Goal: Task Accomplishment & Management: Complete application form

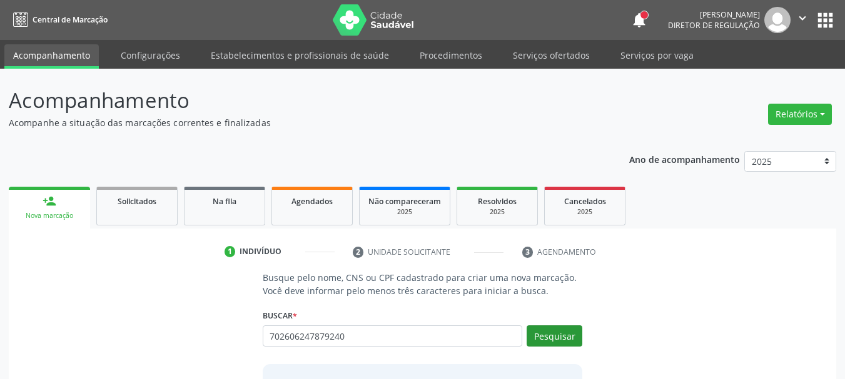
type input "702606247879240"
click at [579, 341] on button "Pesquisar" at bounding box center [554, 336] width 56 height 21
type input "702606247879240"
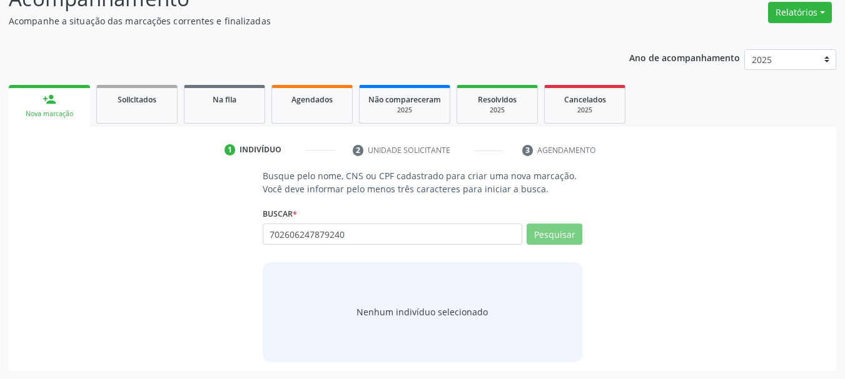
scroll to position [103, 0]
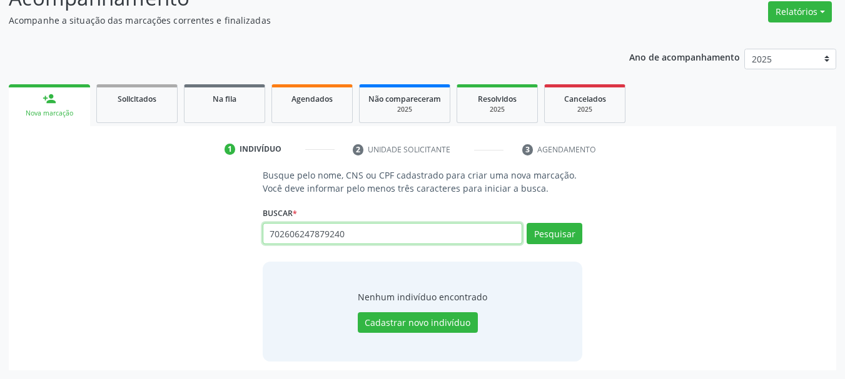
click at [339, 241] on input "702606247879240" at bounding box center [393, 233] width 260 height 21
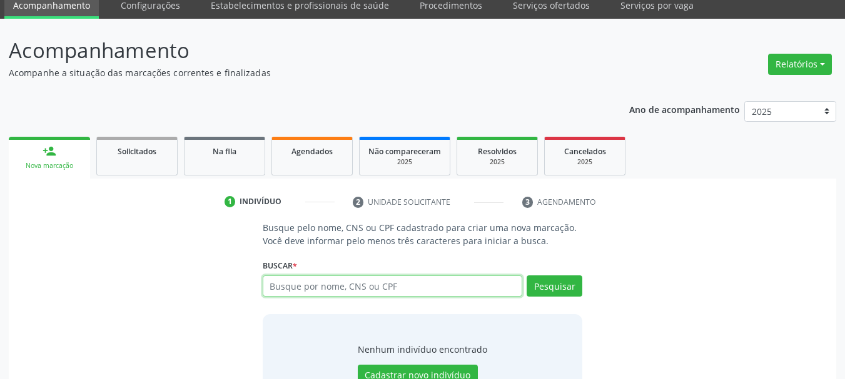
scroll to position [0, 0]
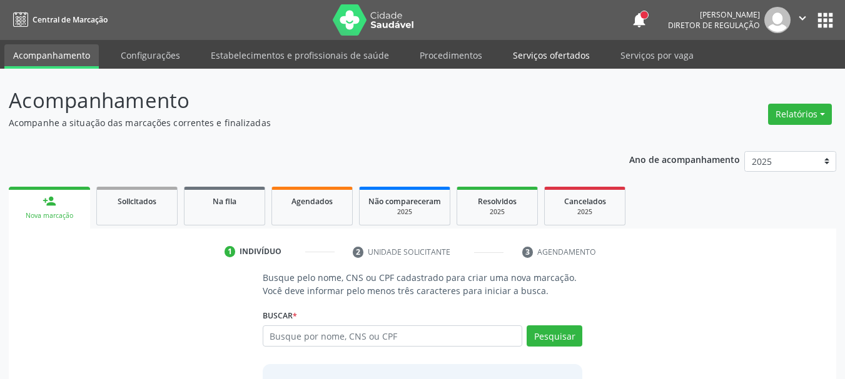
click at [565, 58] on link "Serviços ofertados" at bounding box center [551, 55] width 94 height 22
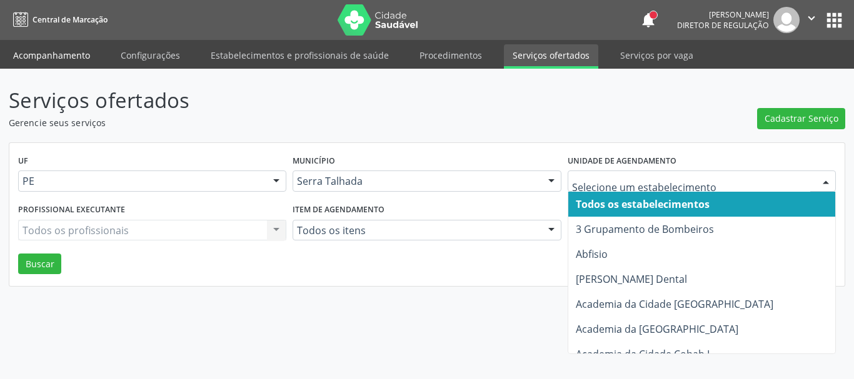
click at [13, 51] on link "Acompanhamento" at bounding box center [51, 55] width 94 height 22
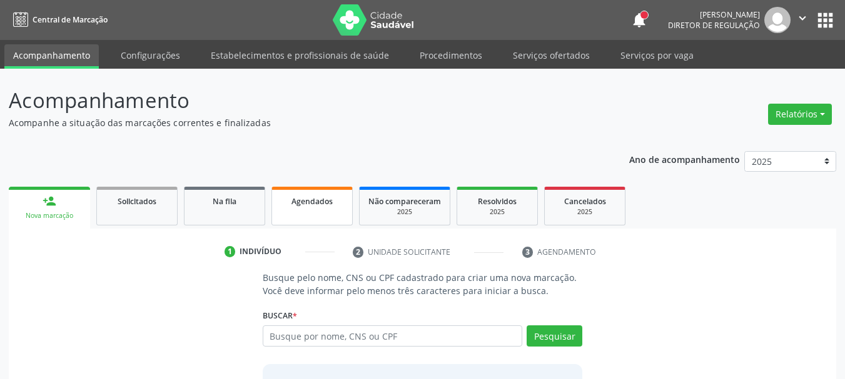
click at [322, 215] on link "Agendados" at bounding box center [311, 206] width 81 height 39
select select "9"
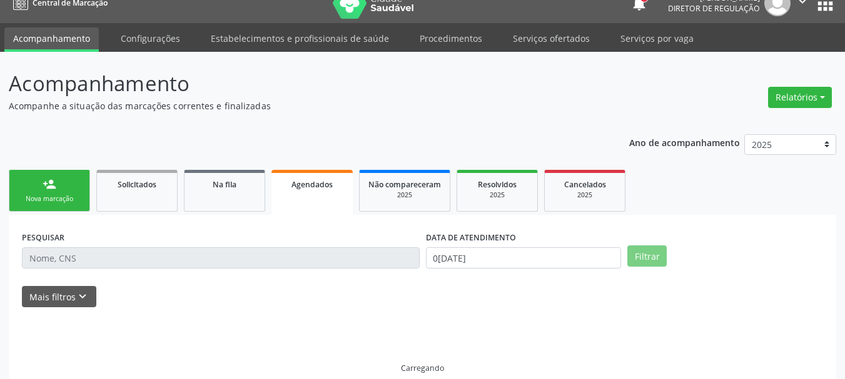
scroll to position [33, 0]
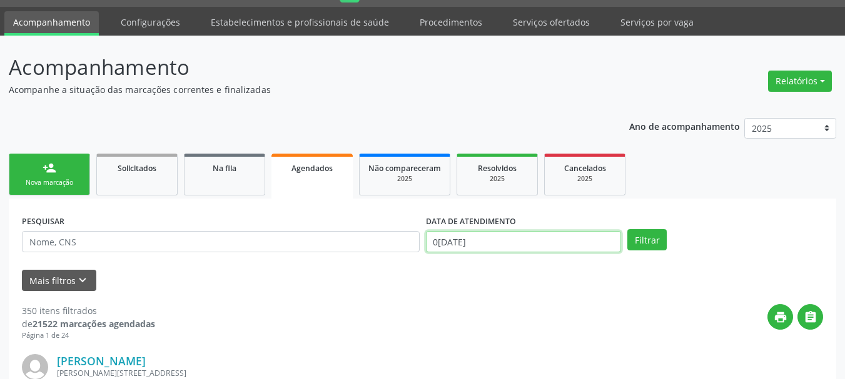
click at [500, 242] on input "[DATE]" at bounding box center [524, 241] width 196 height 21
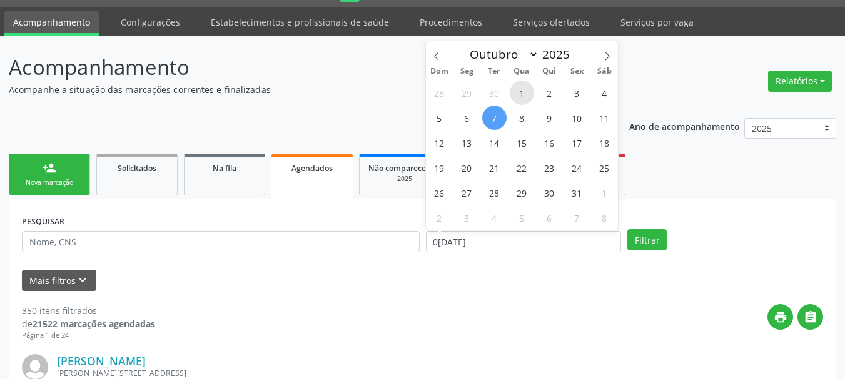
click at [518, 86] on span "1" at bounding box center [522, 93] width 24 height 24
type input "01/10/2025"
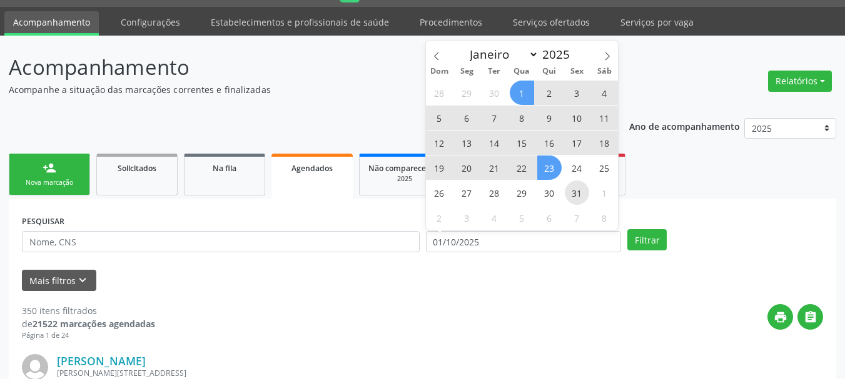
click at [568, 184] on div "28 29 30 1 2 3 4 5 6 7 8 9 10 11 12 13 14 15 16 17 18 19 20 21 22 23 24 25 26 2…" at bounding box center [522, 155] width 193 height 150
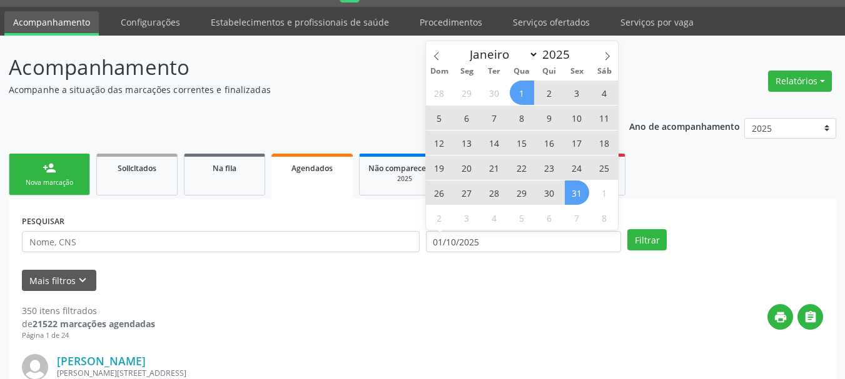
click at [573, 193] on span "31" at bounding box center [577, 193] width 24 height 24
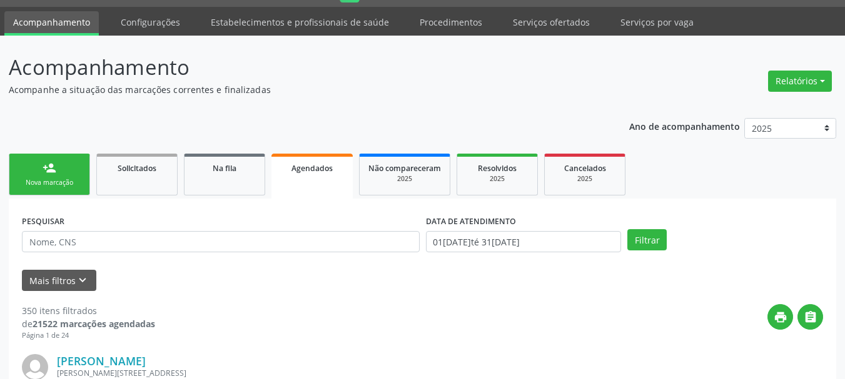
click at [107, 253] on div "PESQUISAR" at bounding box center [221, 236] width 404 height 49
drag, startPoint x: 99, startPoint y: 243, endPoint x: 94, endPoint y: 230, distance: 14.0
click at [94, 230] on div "PESQUISAR" at bounding box center [221, 236] width 404 height 49
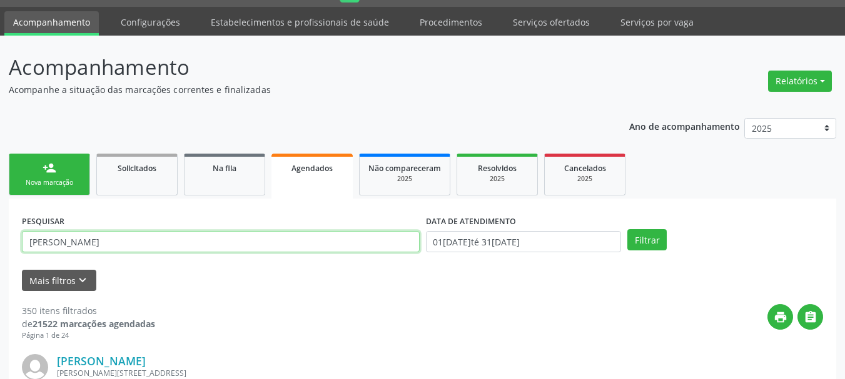
click at [627, 229] on button "Filtrar" at bounding box center [646, 239] width 39 height 21
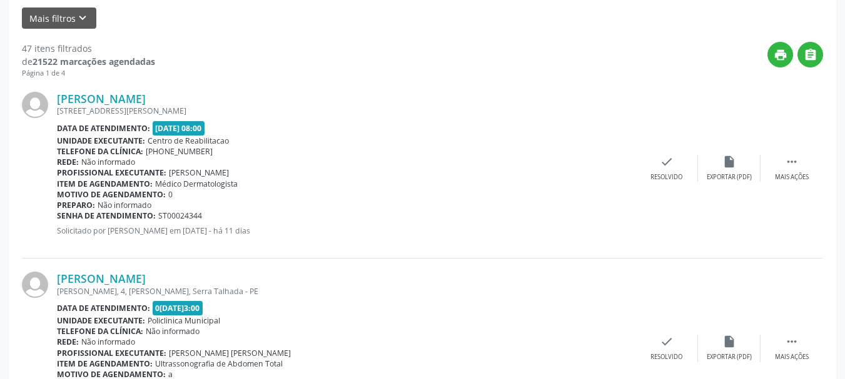
scroll to position [0, 0]
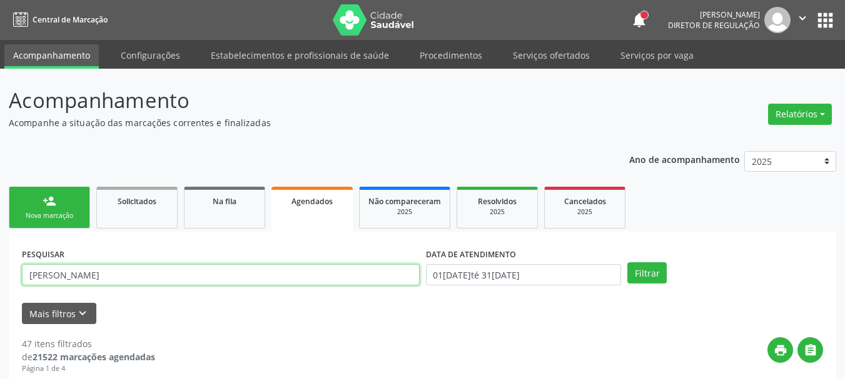
click at [126, 274] on input "maria do socorro" at bounding box center [221, 274] width 398 height 21
type input "maria do socorro nogue"
click at [627, 263] on button "Filtrar" at bounding box center [646, 273] width 39 height 21
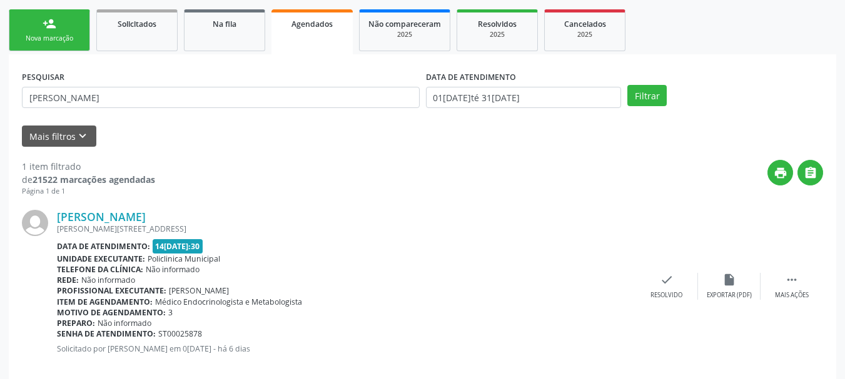
scroll to position [196, 0]
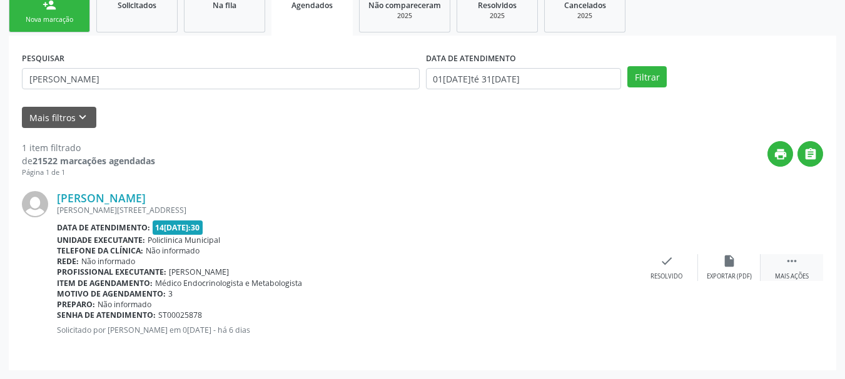
click at [795, 261] on icon "" at bounding box center [792, 261] width 14 height 14
click at [525, 264] on div "print Imprimir" at bounding box center [541, 267] width 63 height 27
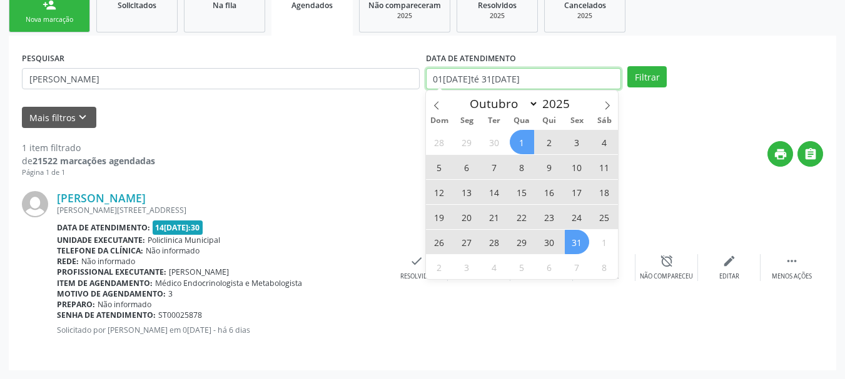
click at [492, 71] on input "[DATE] até [DATE]" at bounding box center [524, 78] width 196 height 21
click at [433, 104] on icon at bounding box center [436, 105] width 9 height 9
select select "8"
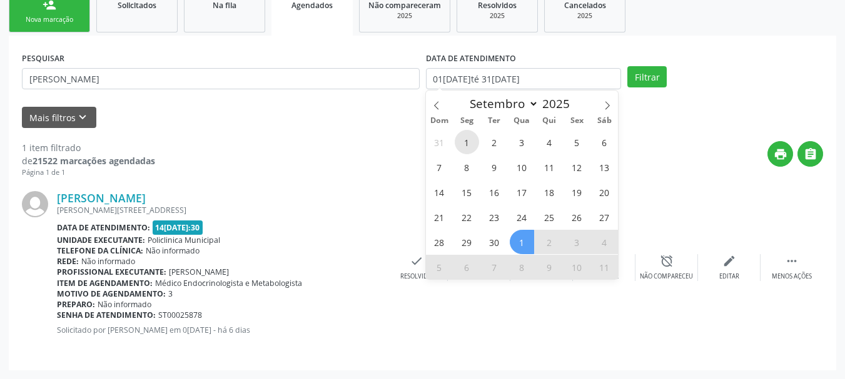
click at [461, 133] on span "1" at bounding box center [467, 142] width 24 height 24
type input "01/09/2025"
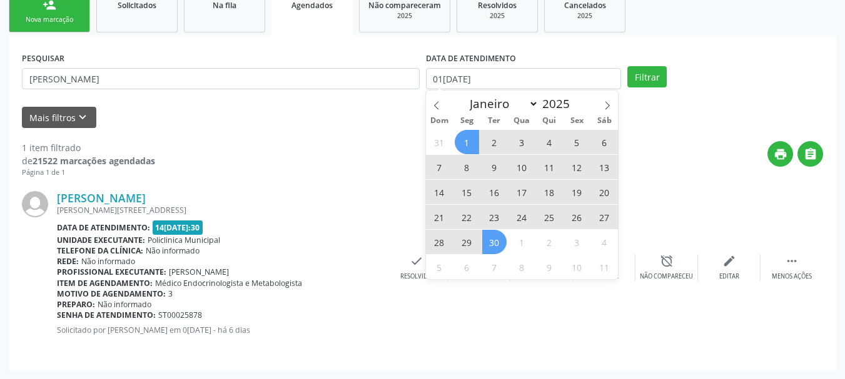
click at [496, 244] on span "30" at bounding box center [494, 242] width 24 height 24
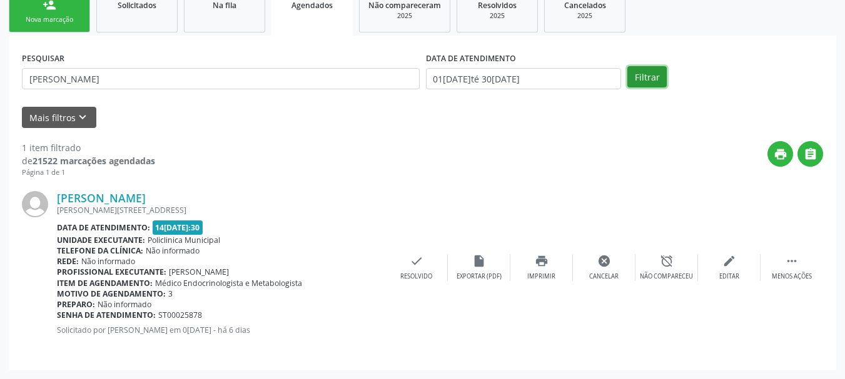
click at [637, 75] on button "Filtrar" at bounding box center [646, 76] width 39 height 21
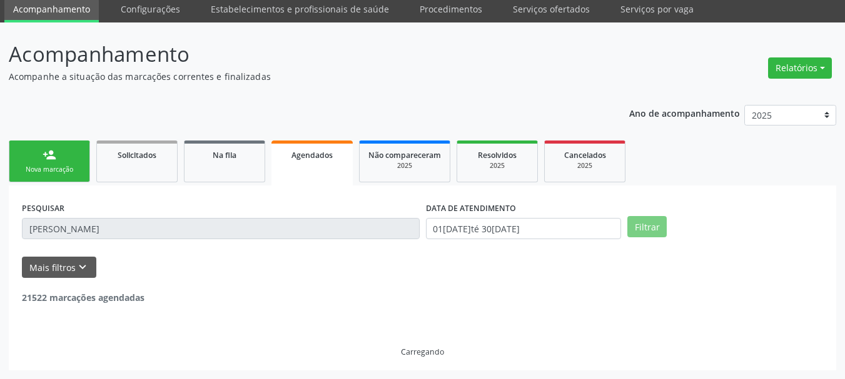
scroll to position [6, 0]
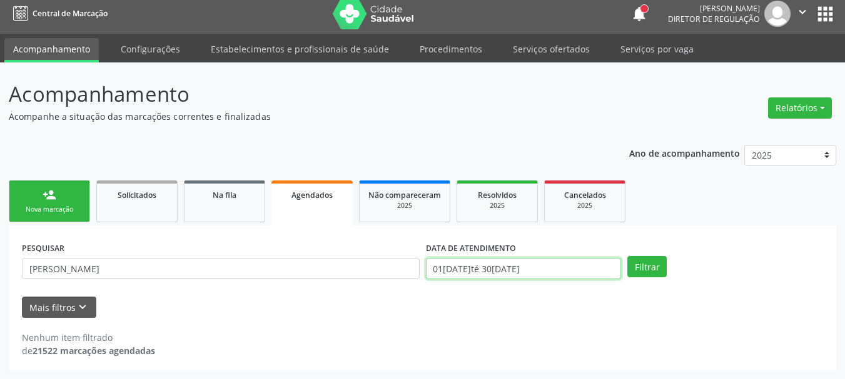
click at [567, 265] on body "Central de Marcação notifications Adão Alves de Medeiros Diretor de regulação …" at bounding box center [422, 183] width 845 height 379
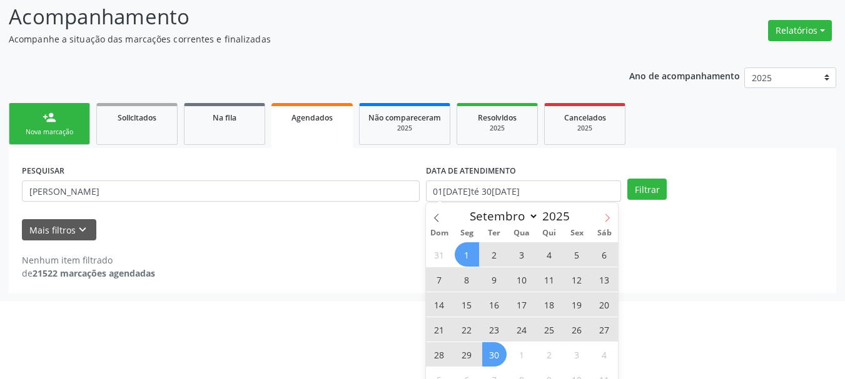
click at [603, 206] on span at bounding box center [606, 213] width 21 height 21
select select "9"
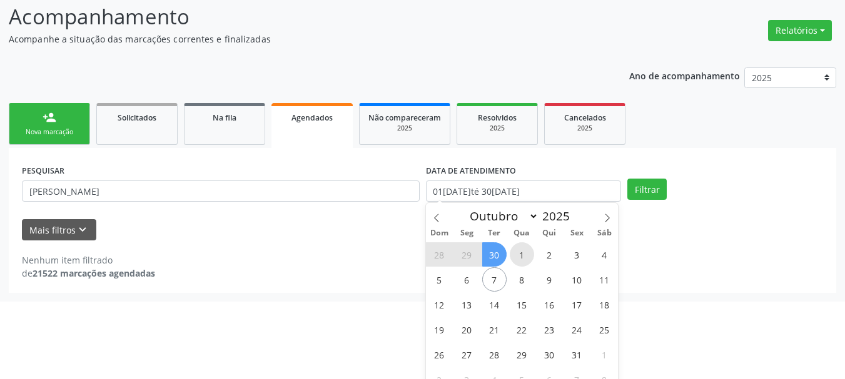
click at [528, 251] on span "1" at bounding box center [522, 255] width 24 height 24
type input "01/10/2025"
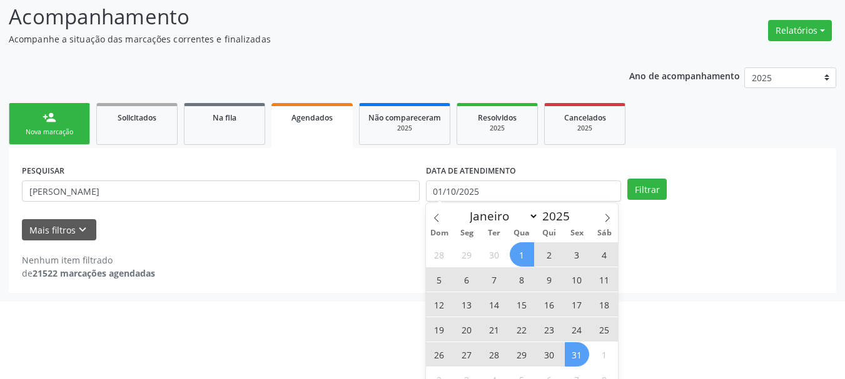
click at [573, 353] on span "31" at bounding box center [577, 355] width 24 height 24
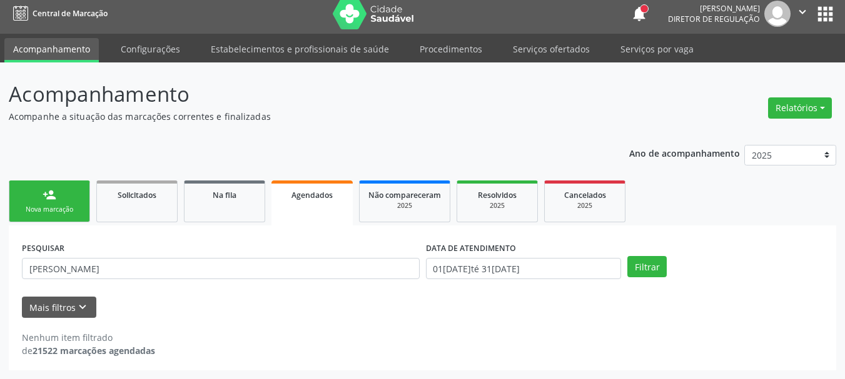
scroll to position [6, 0]
click at [640, 261] on button "Filtrar" at bounding box center [646, 266] width 39 height 21
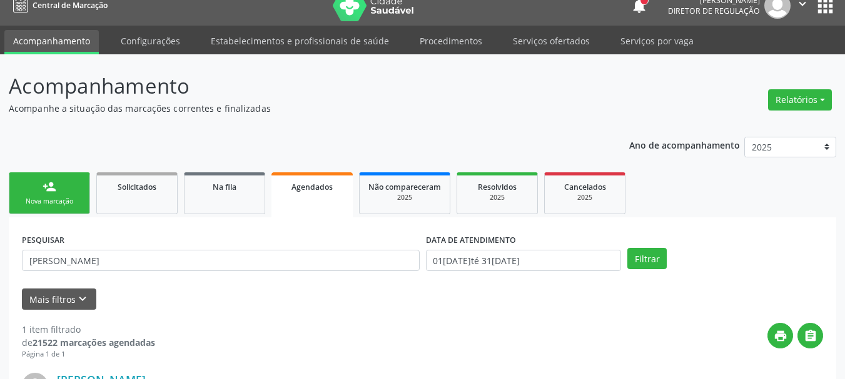
scroll to position [0, 0]
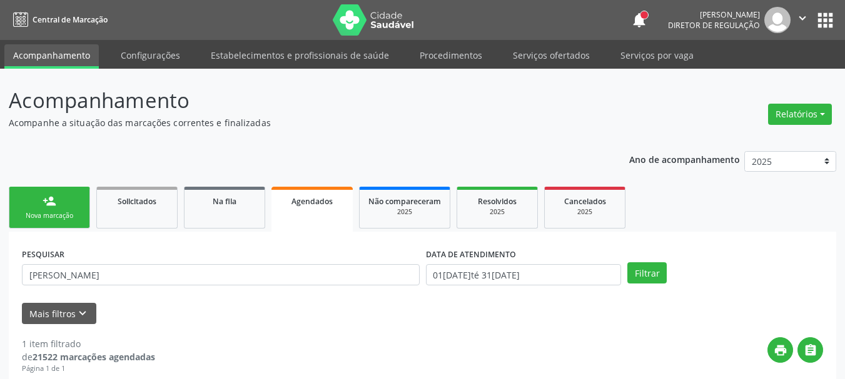
click at [85, 221] on link "person_add Nova marcação" at bounding box center [49, 208] width 81 height 42
click at [86, 206] on link "person_add Nova marcação" at bounding box center [49, 208] width 81 height 42
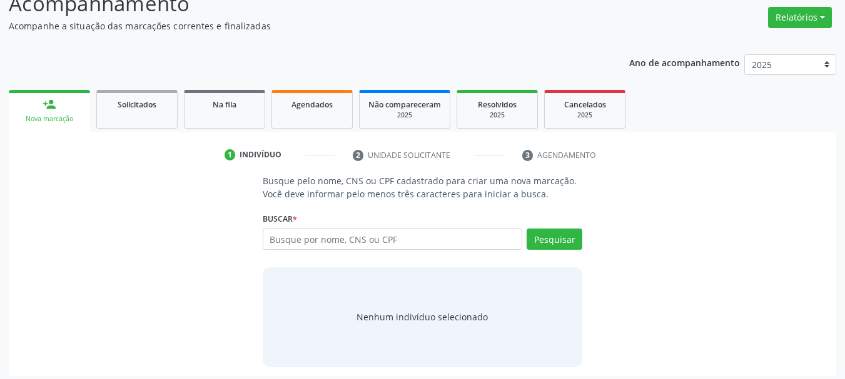
scroll to position [103, 0]
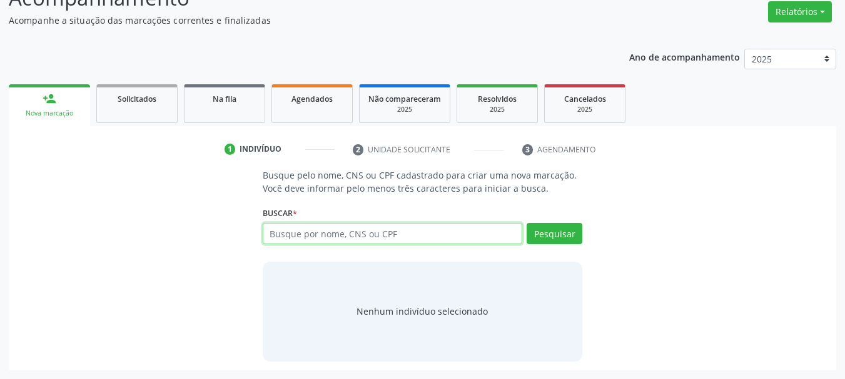
click at [306, 235] on input "text" at bounding box center [393, 233] width 260 height 21
type input "maria do socorro nogueir"
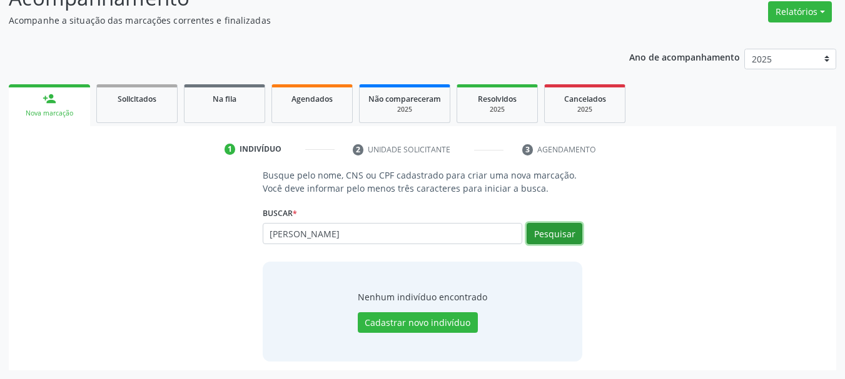
click at [545, 238] on button "Pesquisar" at bounding box center [554, 233] width 56 height 21
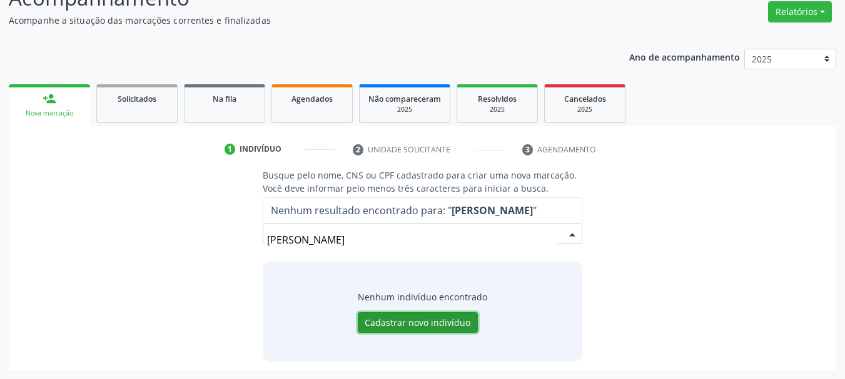
click at [387, 321] on button "Cadastrar novo indivíduo" at bounding box center [418, 323] width 120 height 21
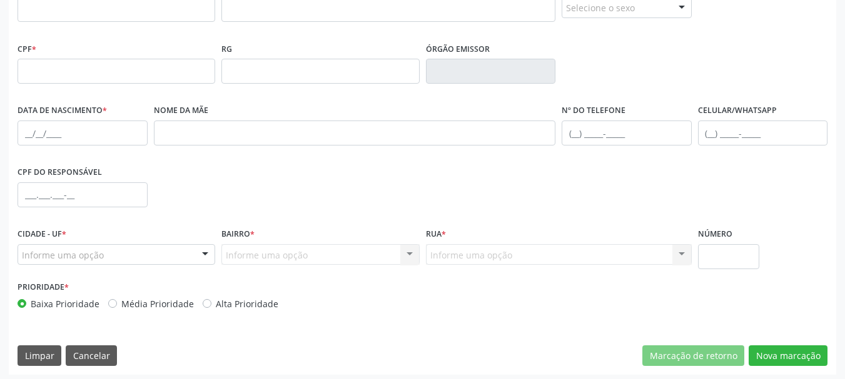
scroll to position [298, 0]
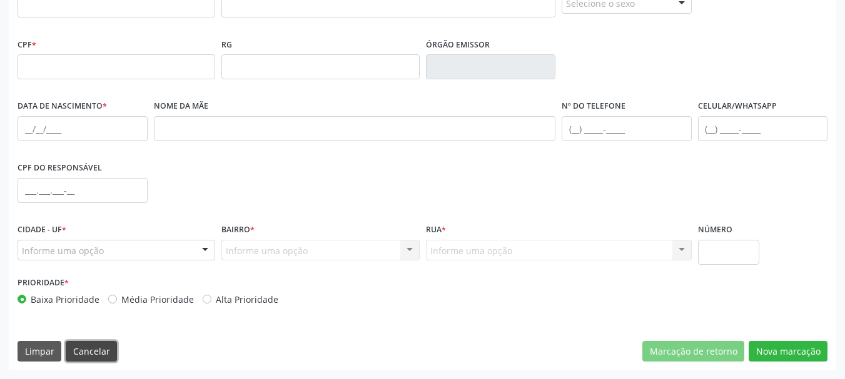
click at [68, 353] on button "Cancelar" at bounding box center [91, 351] width 51 height 21
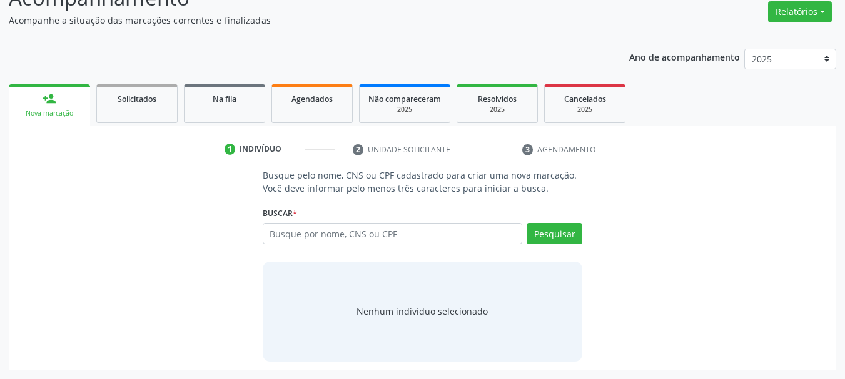
scroll to position [103, 0]
click at [304, 106] on link "Agendados" at bounding box center [311, 103] width 81 height 39
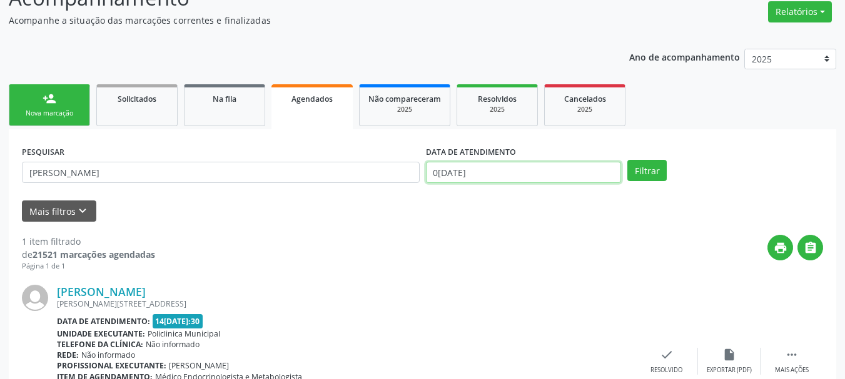
click at [465, 163] on input "[DATE]" at bounding box center [524, 172] width 196 height 21
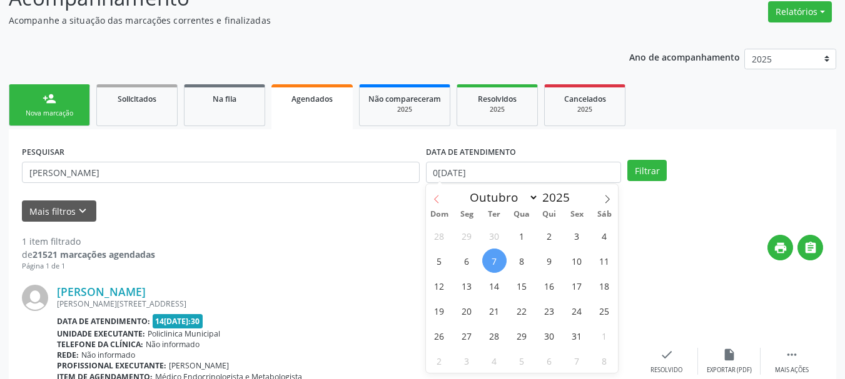
click at [434, 196] on icon at bounding box center [436, 199] width 9 height 9
select select "8"
click at [472, 235] on span "1" at bounding box center [467, 236] width 24 height 24
type input "01/09/2025"
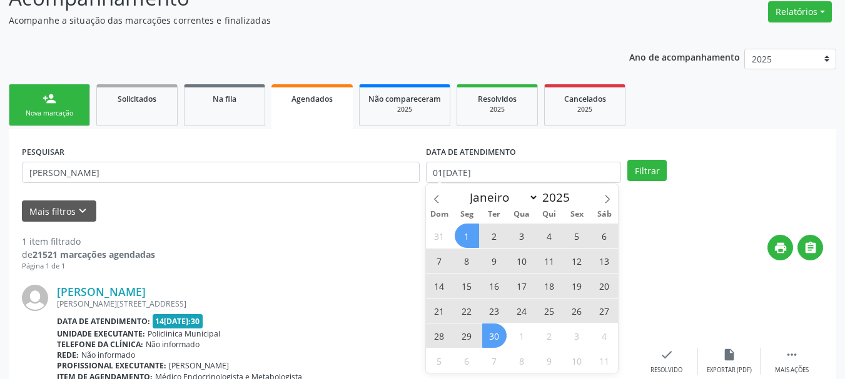
click at [498, 334] on span "30" at bounding box center [494, 336] width 24 height 24
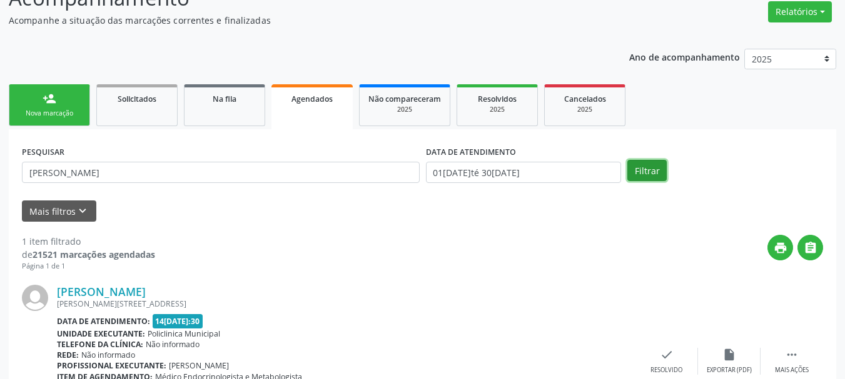
click at [640, 164] on button "Filtrar" at bounding box center [646, 170] width 39 height 21
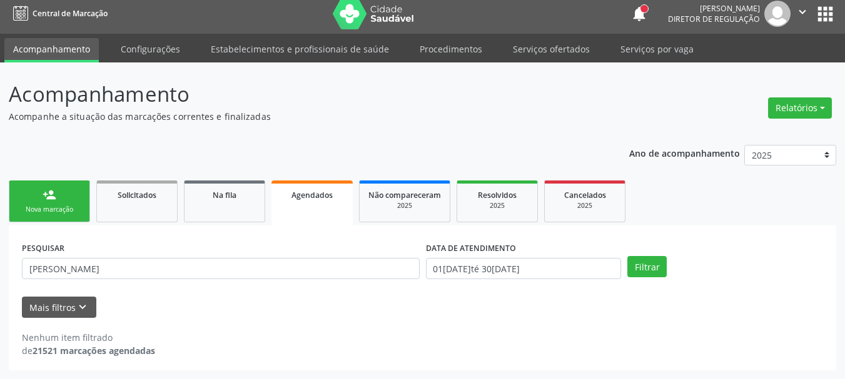
scroll to position [6, 0]
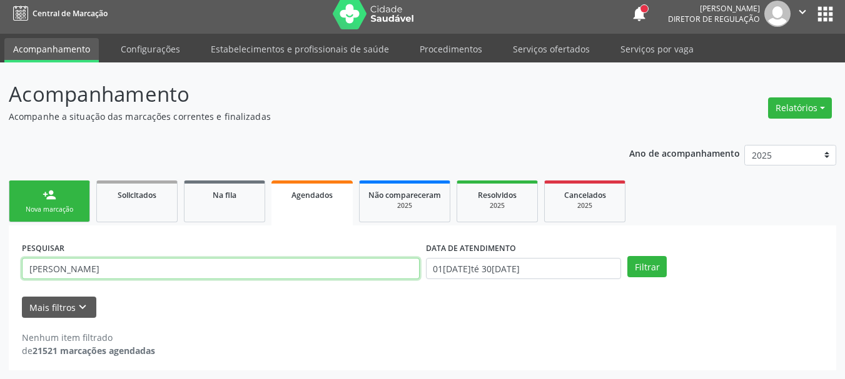
click at [150, 269] on input "maria do socorro nogue" at bounding box center [221, 268] width 398 height 21
click at [627, 256] on button "Filtrar" at bounding box center [646, 266] width 39 height 21
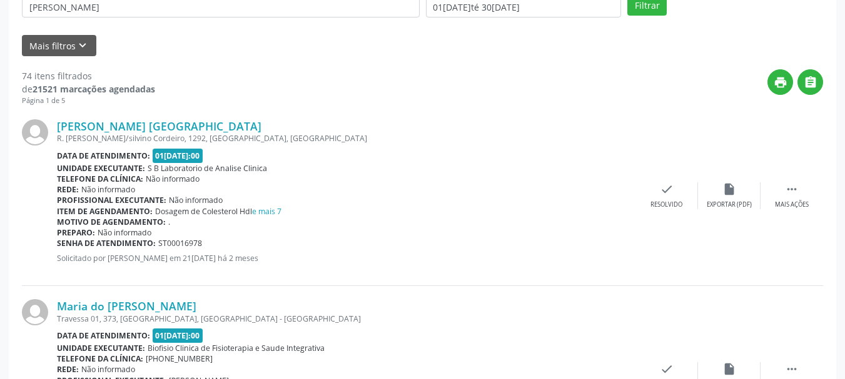
scroll to position [234, 0]
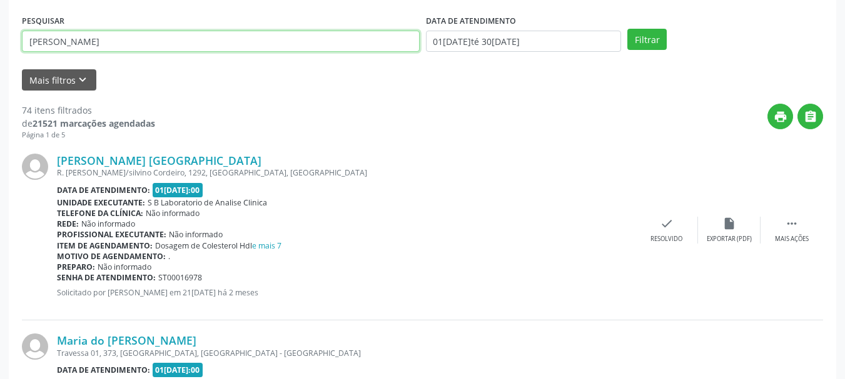
click at [108, 35] on input "maria do socorro" at bounding box center [221, 41] width 398 height 21
type input "maria do socorro n"
click at [627, 29] on button "Filtrar" at bounding box center [646, 39] width 39 height 21
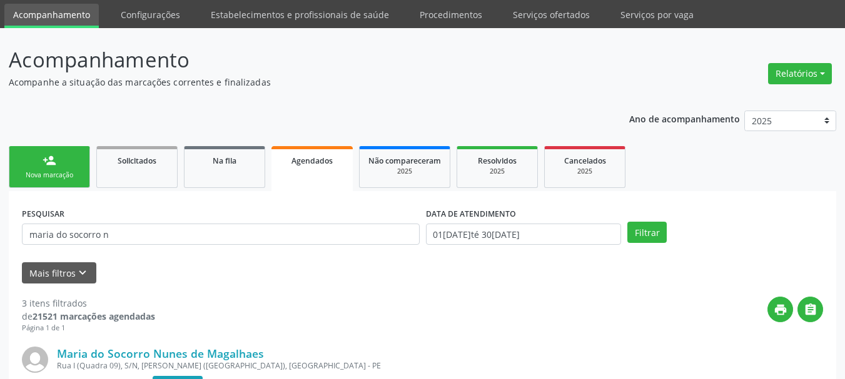
scroll to position [63, 0]
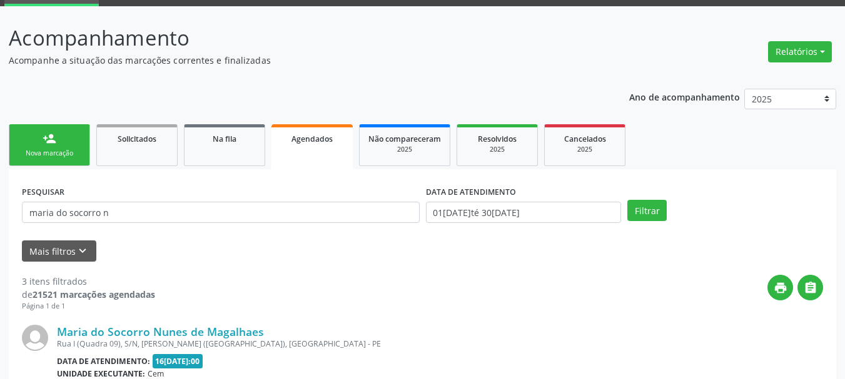
click at [56, 159] on link "person_add Nova marcação" at bounding box center [49, 145] width 81 height 42
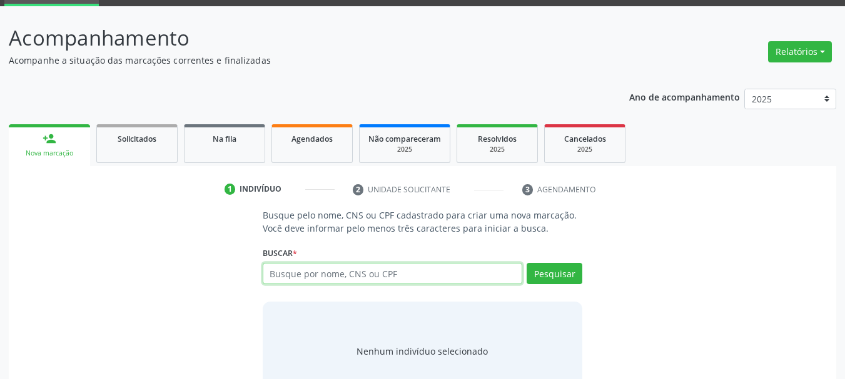
click at [355, 266] on input "text" at bounding box center [393, 273] width 260 height 21
type input "maria do socorro nogu"
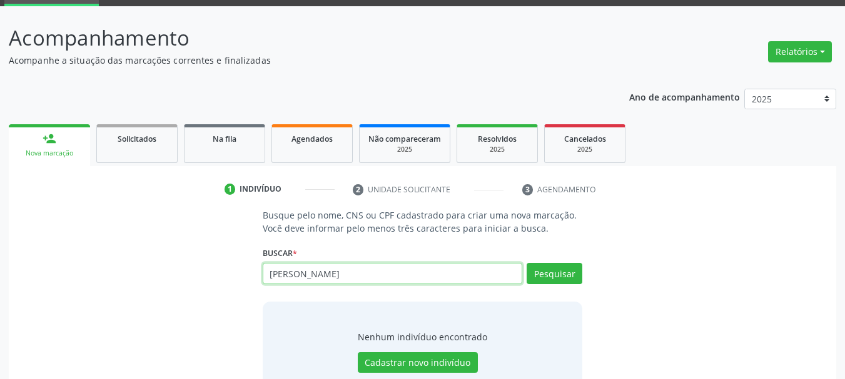
click at [379, 276] on input "maria do socorro nogu" at bounding box center [393, 273] width 260 height 21
type input "898002983528873"
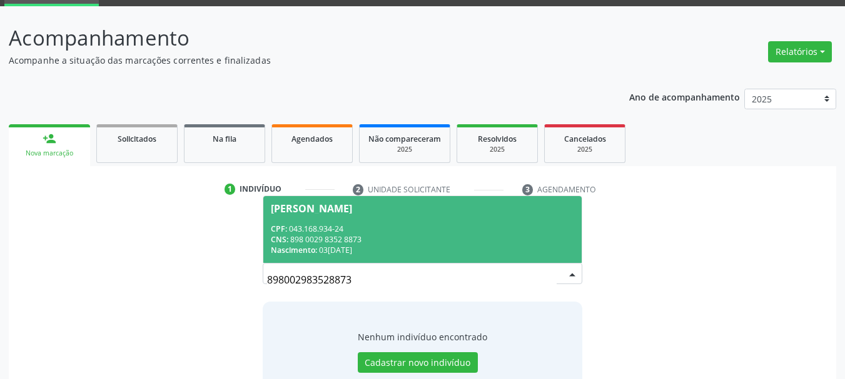
click at [424, 228] on div "CPF: 043.168.934-24" at bounding box center [423, 229] width 304 height 11
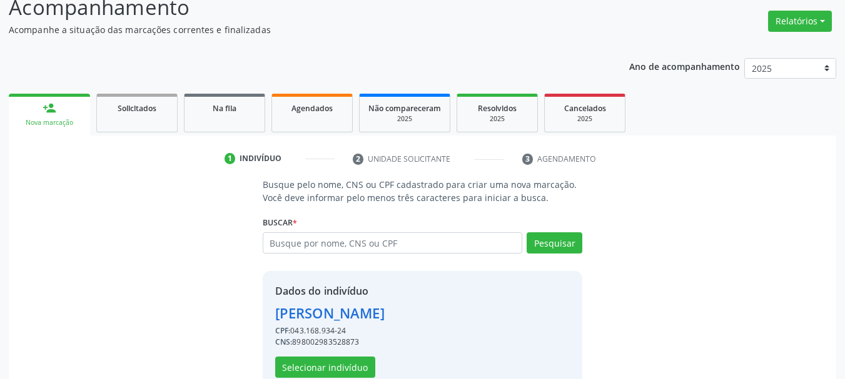
scroll to position [122, 0]
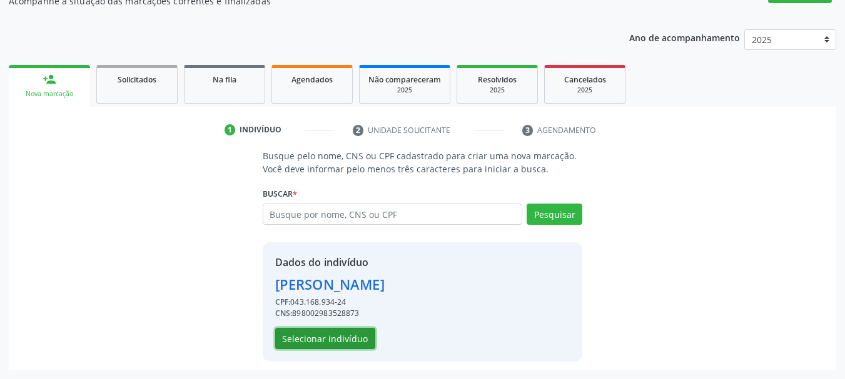
click at [345, 334] on button "Selecionar indivíduo" at bounding box center [325, 338] width 100 height 21
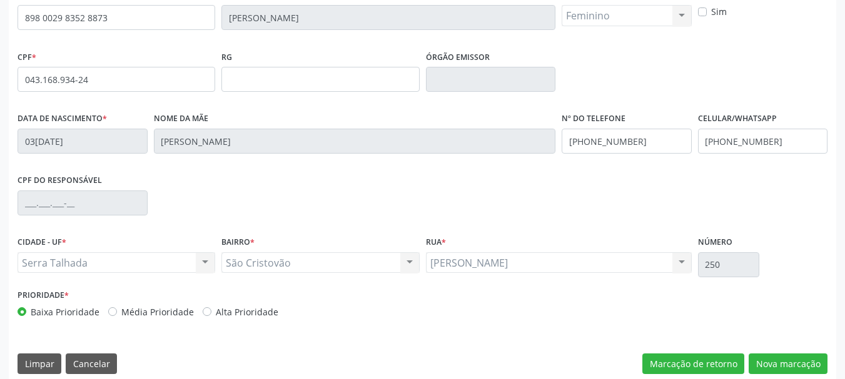
scroll to position [298, 0]
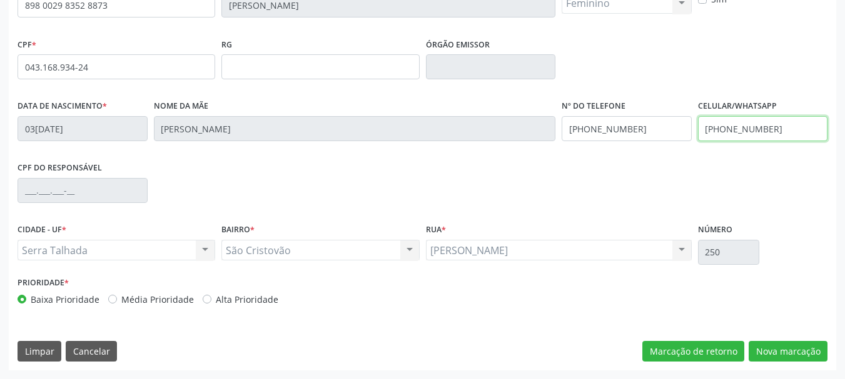
click at [748, 124] on input "(87) 99851-0702" at bounding box center [763, 128] width 130 height 25
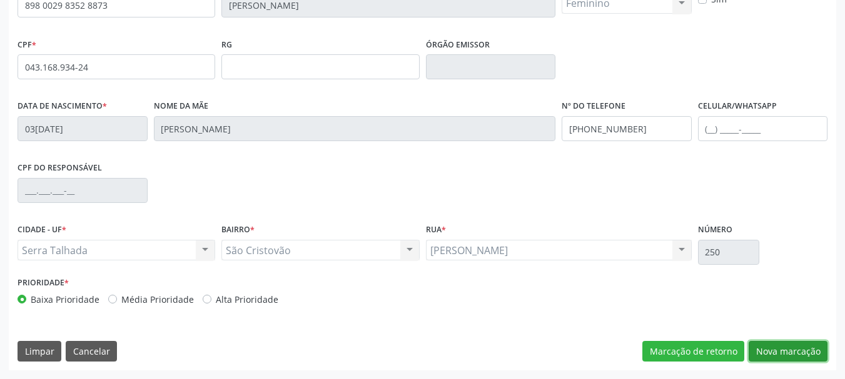
click at [806, 356] on button "Nova marcação" at bounding box center [787, 351] width 79 height 21
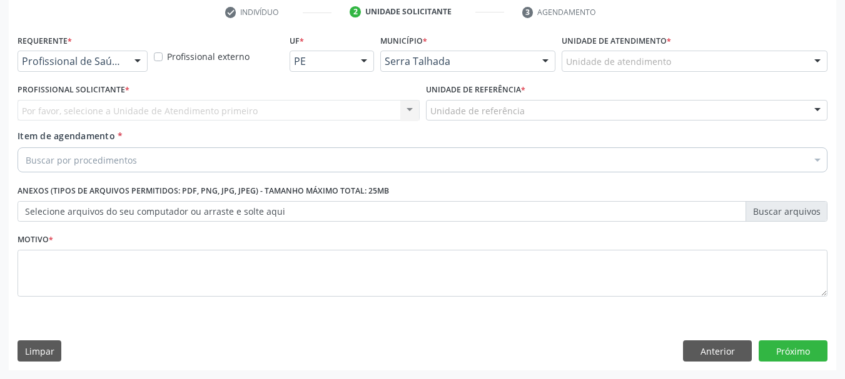
scroll to position [240, 0]
click at [106, 68] on div "Profissional de Saúde" at bounding box center [83, 61] width 130 height 21
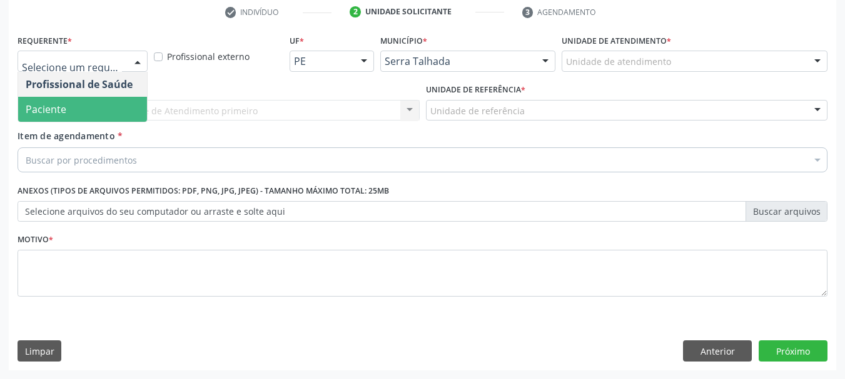
click at [91, 109] on span "Paciente" at bounding box center [82, 109] width 129 height 25
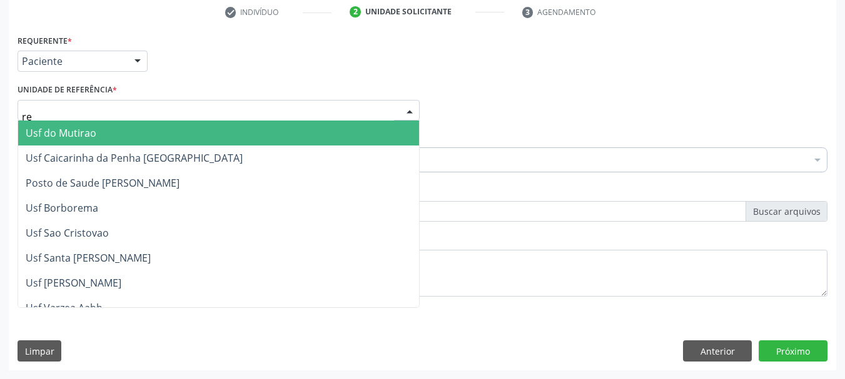
type input "rea"
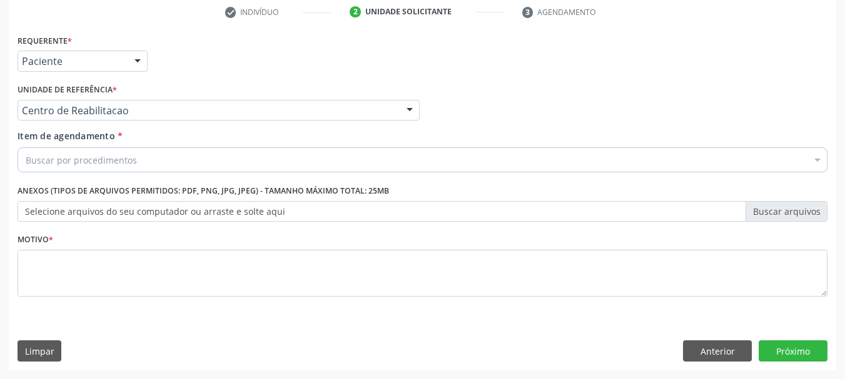
click at [136, 165] on div "Buscar por procedimentos" at bounding box center [423, 160] width 810 height 25
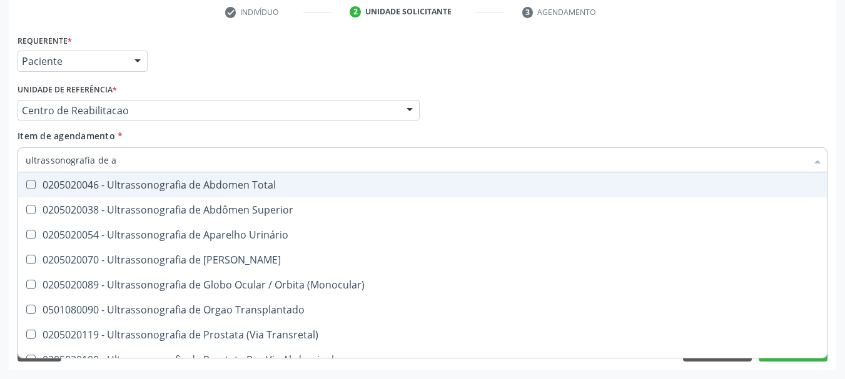
type input "ultrassonografia de ab"
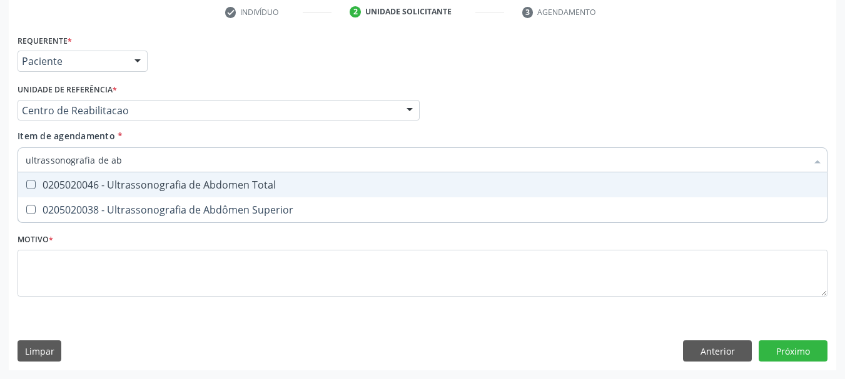
click at [225, 176] on span "0205020046 - Ultrassonografia de Abdomen Total" at bounding box center [422, 185] width 808 height 25
checkbox Total "true"
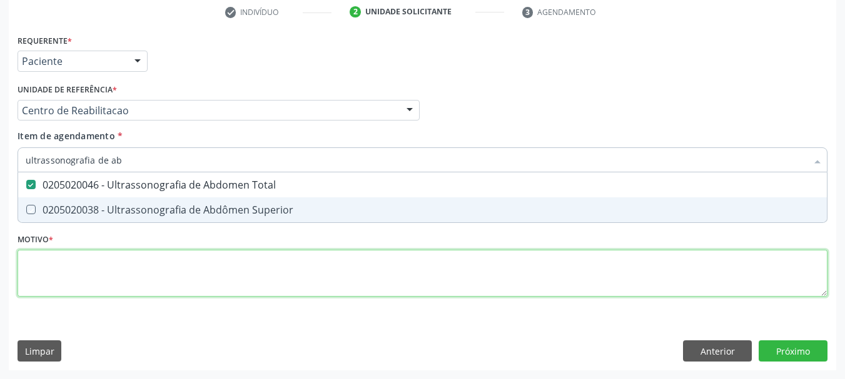
click at [118, 295] on div "Requerente * Paciente Profissional de Saúde Paciente Nenhum resultado encontrad…" at bounding box center [423, 172] width 810 height 283
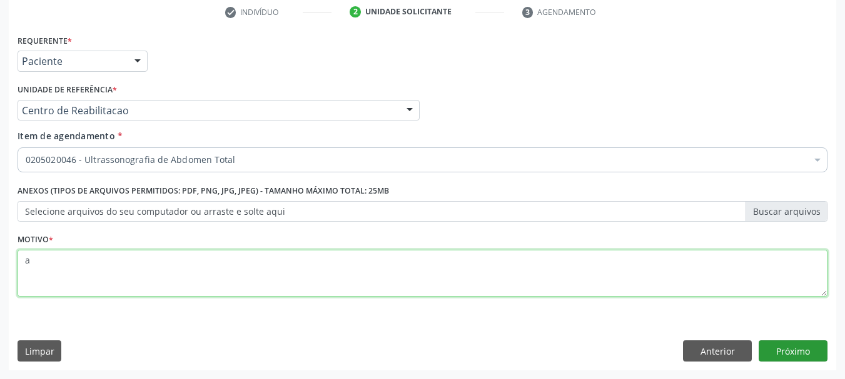
type textarea "a"
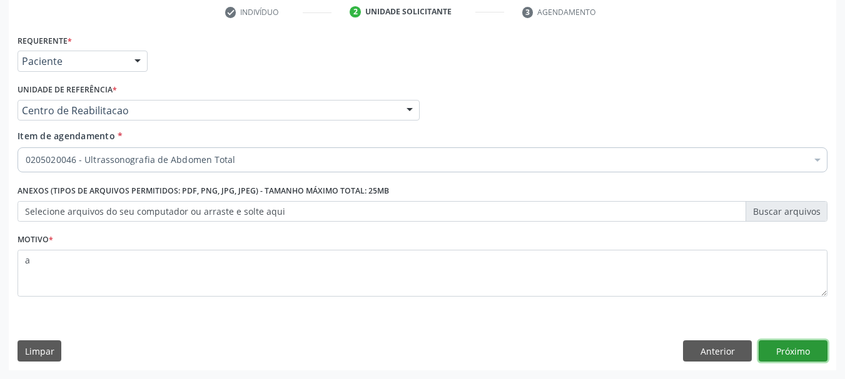
click at [797, 347] on button "Próximo" at bounding box center [792, 351] width 69 height 21
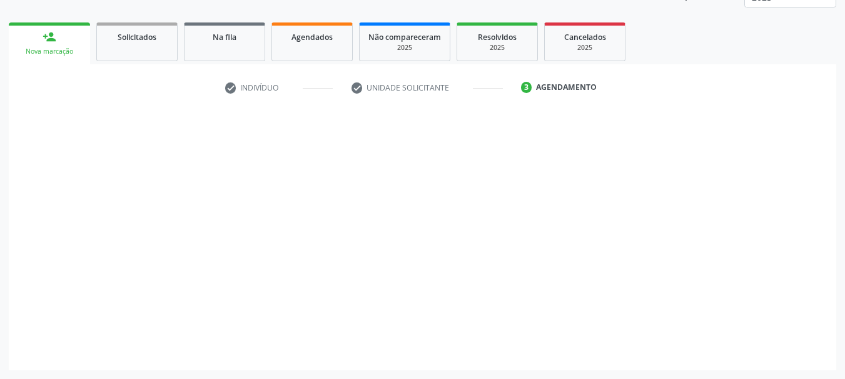
scroll to position [164, 0]
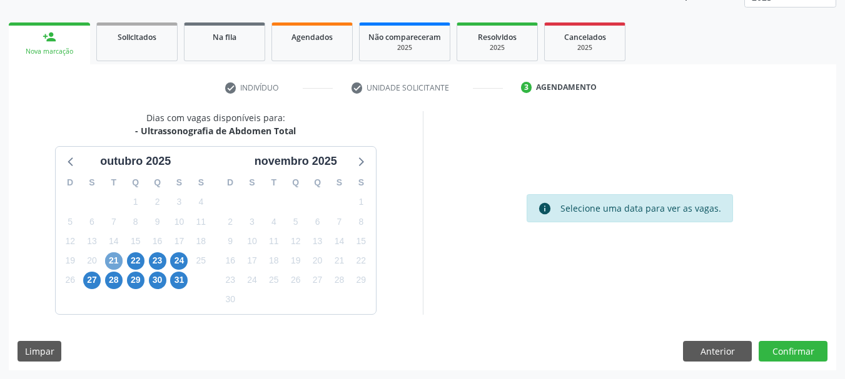
click at [110, 259] on span "21" at bounding box center [114, 262] width 18 height 18
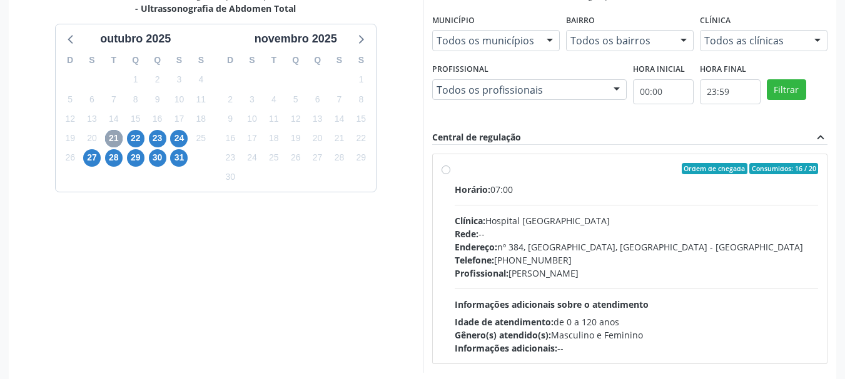
scroll to position [289, 0]
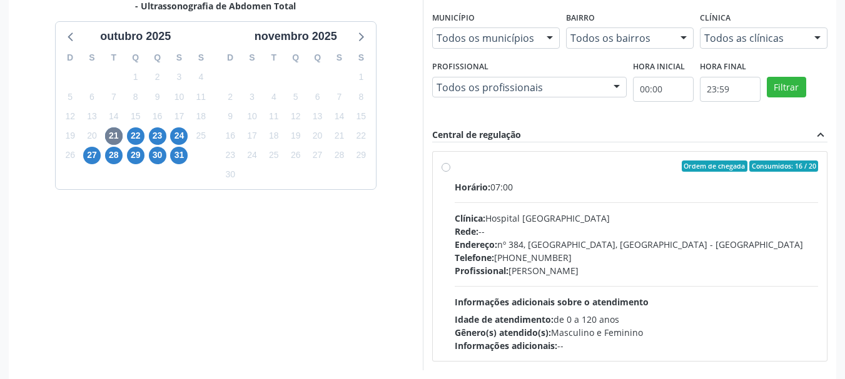
click at [521, 193] on div "Horário: 07:00" at bounding box center [637, 187] width 364 height 13
click at [450, 172] on input "Ordem de chegada Consumidos: 16 / 20 Horário: 07:00 Clínica: Hospital Sao Franc…" at bounding box center [445, 166] width 9 height 11
radio input "true"
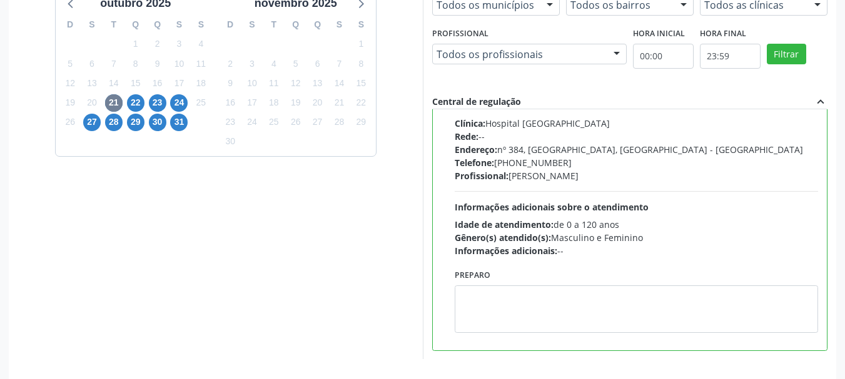
scroll to position [368, 0]
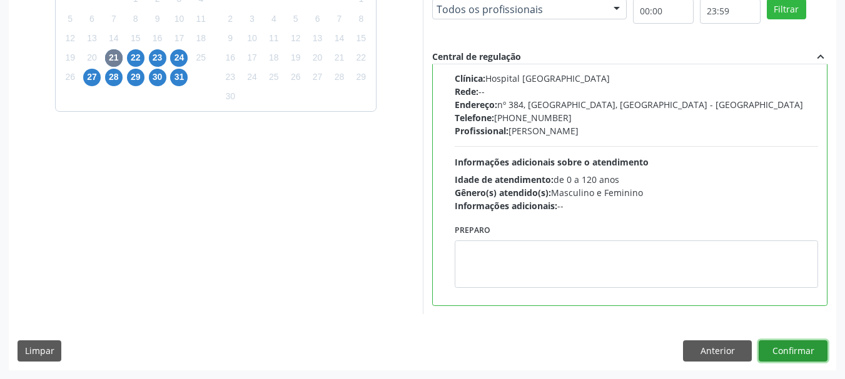
click at [820, 343] on button "Confirmar" at bounding box center [792, 351] width 69 height 21
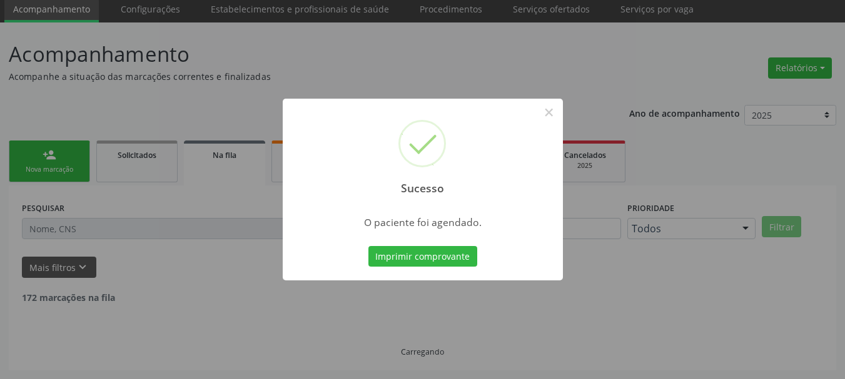
scroll to position [33, 0]
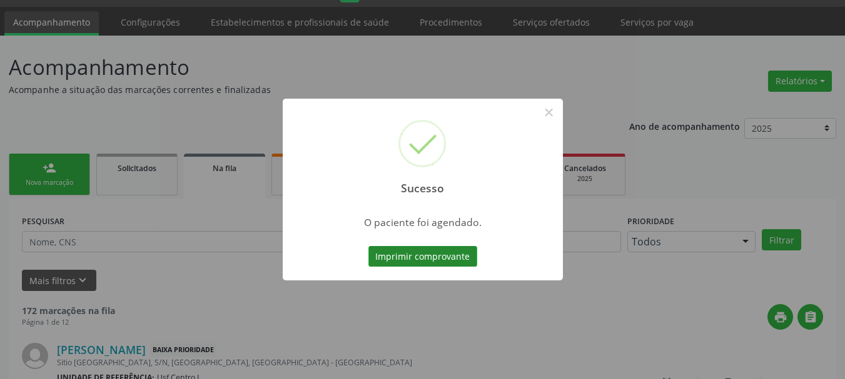
click at [445, 260] on button "Imprimir comprovante" at bounding box center [422, 256] width 109 height 21
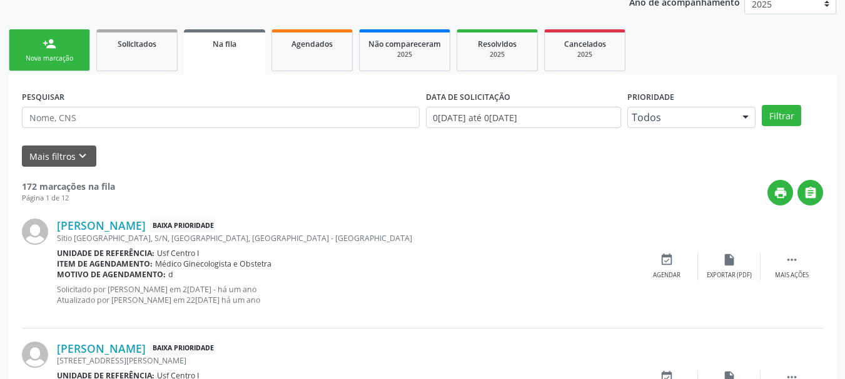
scroll to position [158, 0]
click at [50, 63] on link "person_add Nova marcação" at bounding box center [49, 50] width 81 height 42
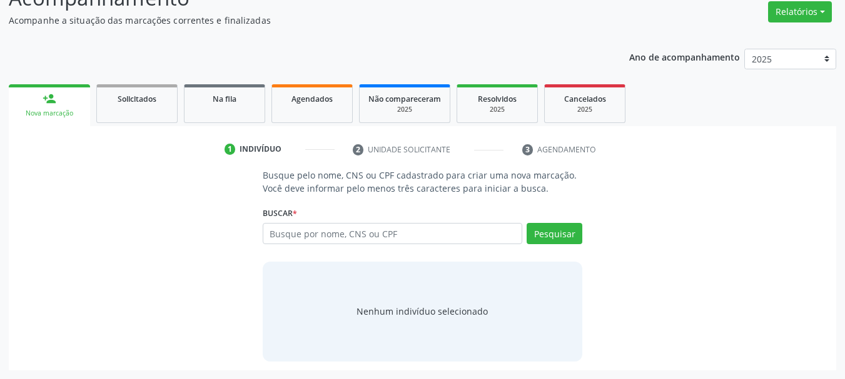
scroll to position [103, 0]
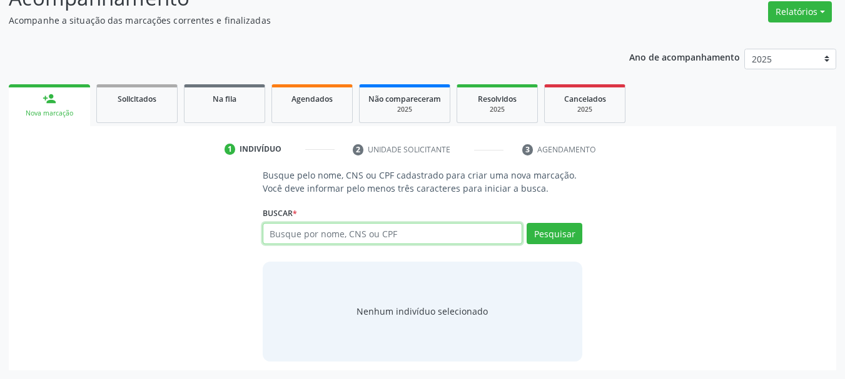
click at [319, 231] on input "text" at bounding box center [393, 233] width 260 height 21
type input "7024035188913521"
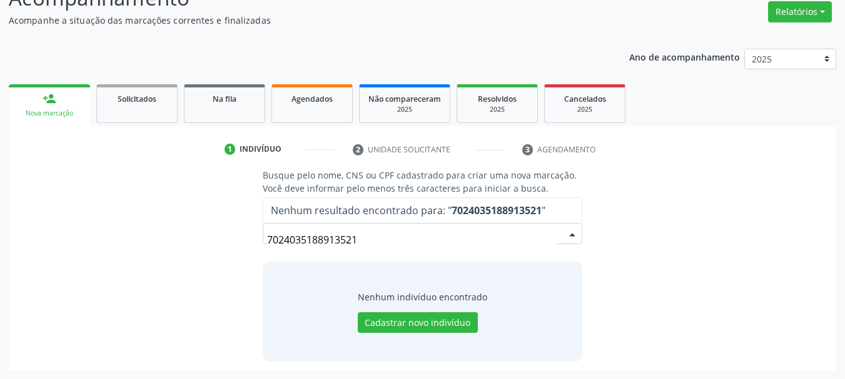
click at [0, 5] on div "Acompanhamento Acompanhe a situação das marcações correntes e finalizadas Relat…" at bounding box center [422, 172] width 845 height 413
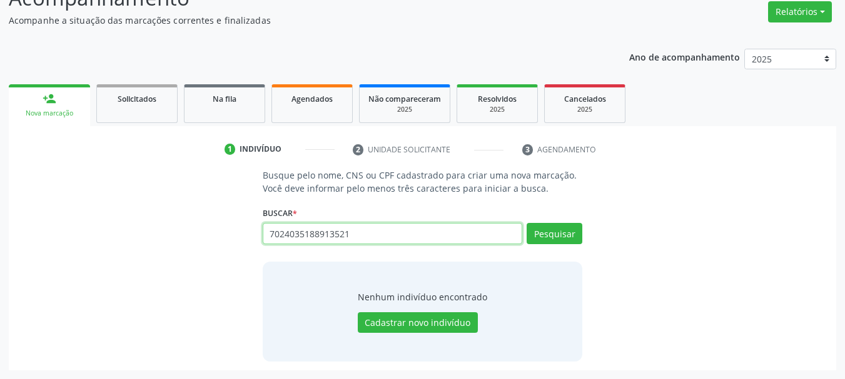
click at [359, 241] on input "7024035188913521" at bounding box center [393, 233] width 260 height 21
type input "d"
type input "simone marques"
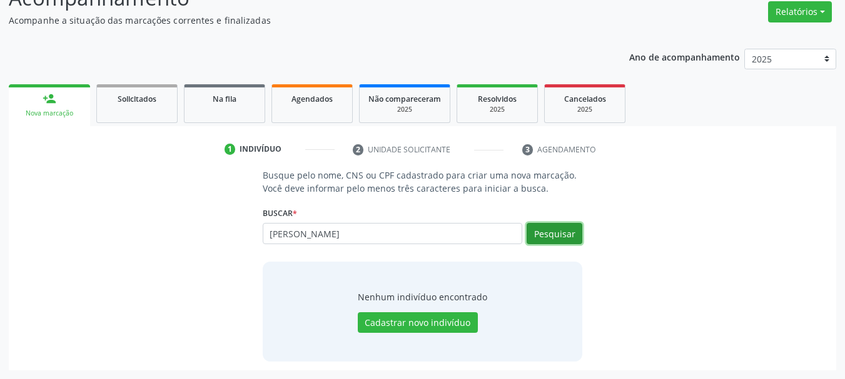
click at [564, 229] on button "Pesquisar" at bounding box center [554, 233] width 56 height 21
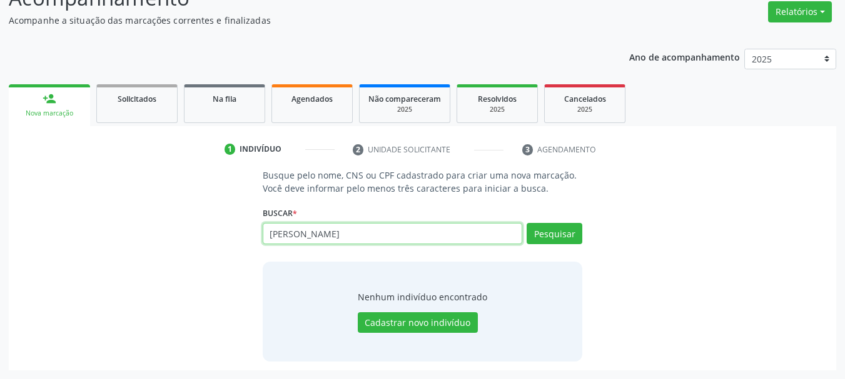
click at [419, 237] on input "simone marques" at bounding box center [393, 233] width 260 height 21
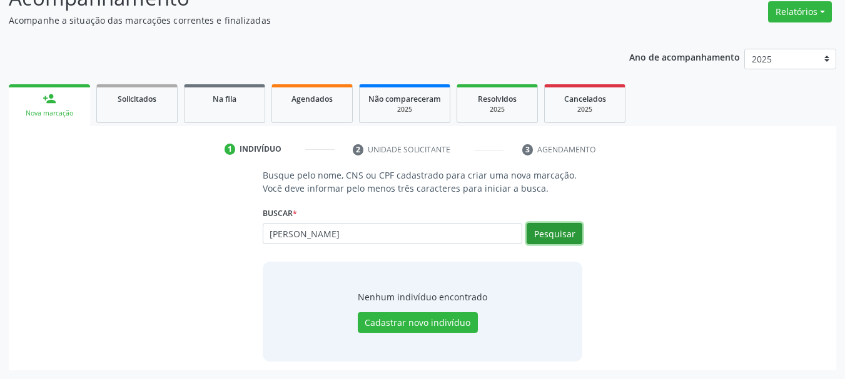
click at [560, 231] on button "Pesquisar" at bounding box center [554, 233] width 56 height 21
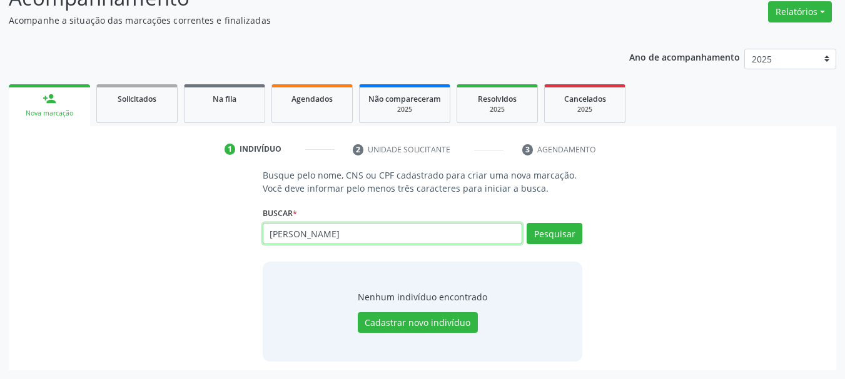
click at [362, 240] on input "simone marques" at bounding box center [393, 233] width 260 height 21
click at [361, 239] on input "simone marques" at bounding box center [393, 233] width 260 height 21
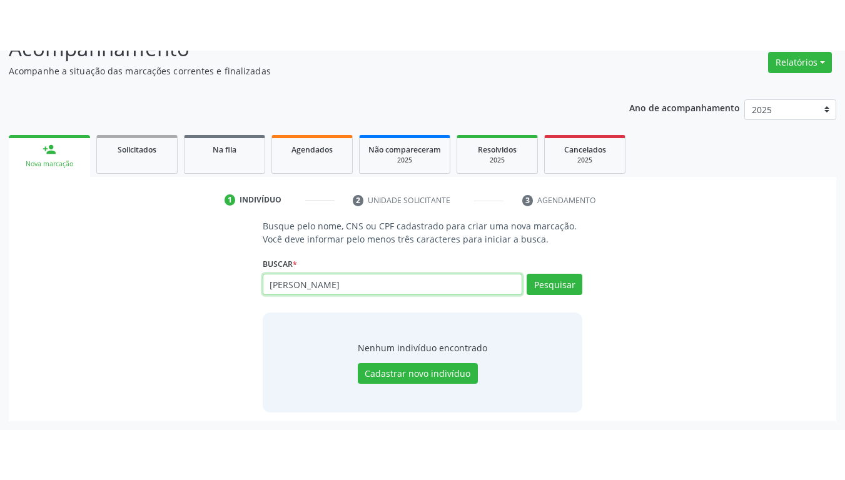
scroll to position [2, 0]
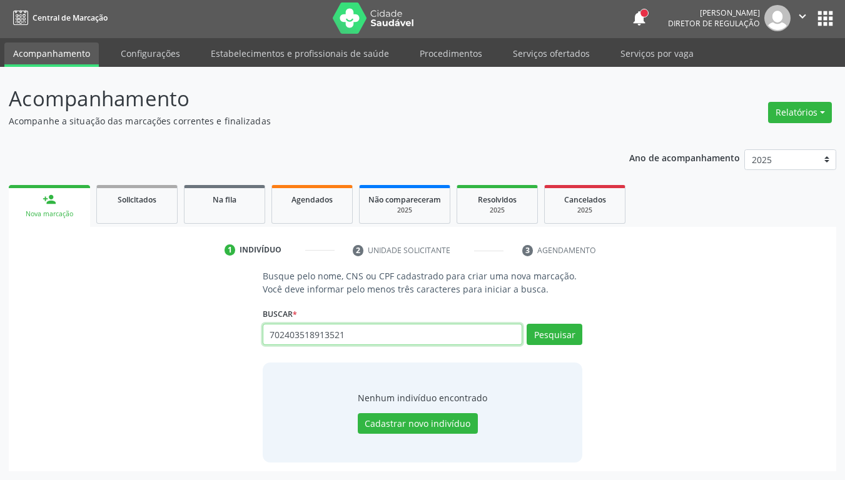
type input "702403518913521"
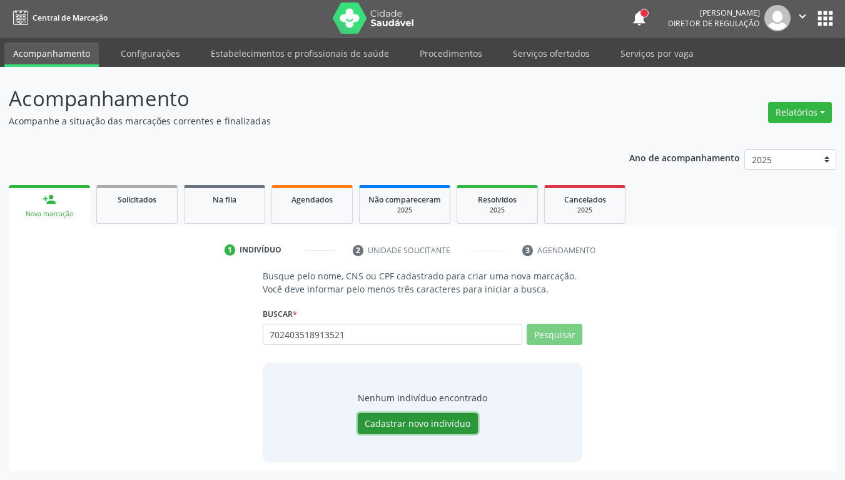
click at [461, 379] on button "Cadastrar novo indivíduo" at bounding box center [418, 423] width 120 height 21
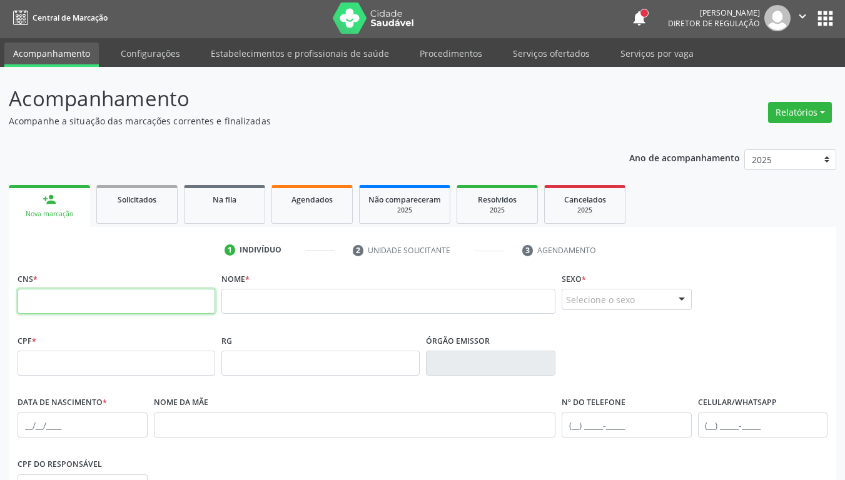
click at [99, 300] on input "text" at bounding box center [117, 301] width 198 height 25
type input "702 4035 1391 3521"
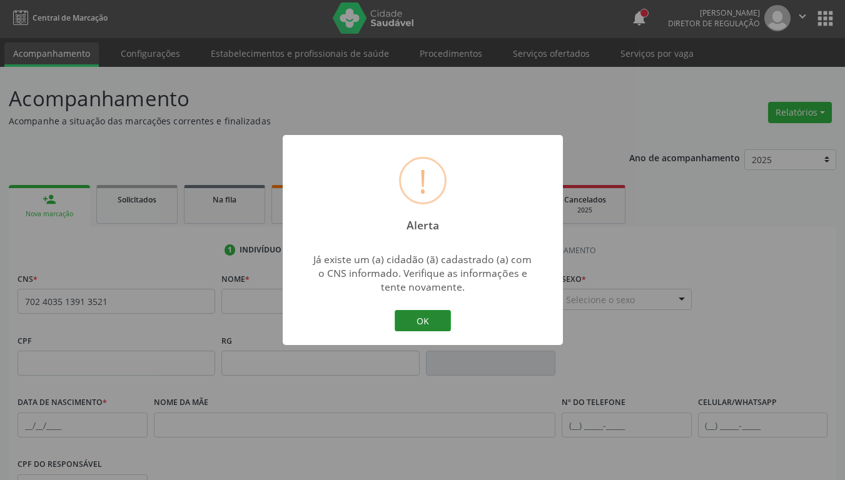
click at [425, 320] on button "OK" at bounding box center [422, 320] width 56 height 21
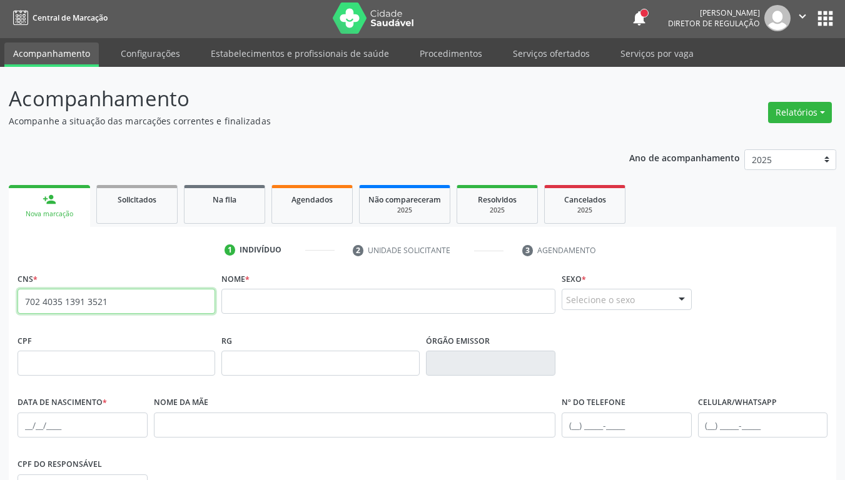
click at [86, 302] on input "702 4035 1391 3521" at bounding box center [117, 301] width 198 height 25
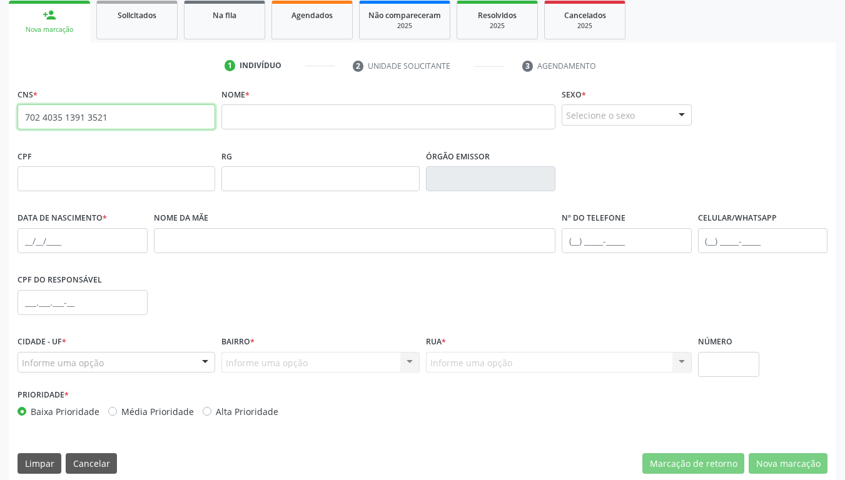
scroll to position [198, 0]
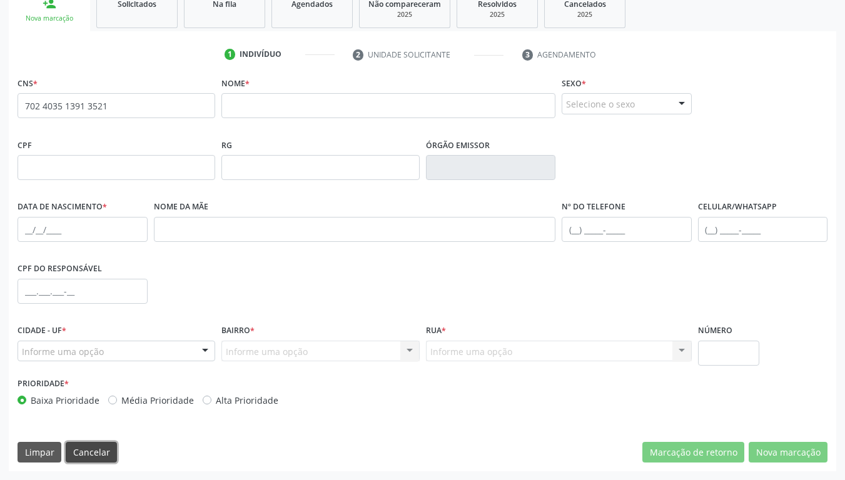
click at [70, 379] on button "Cancelar" at bounding box center [91, 452] width 51 height 21
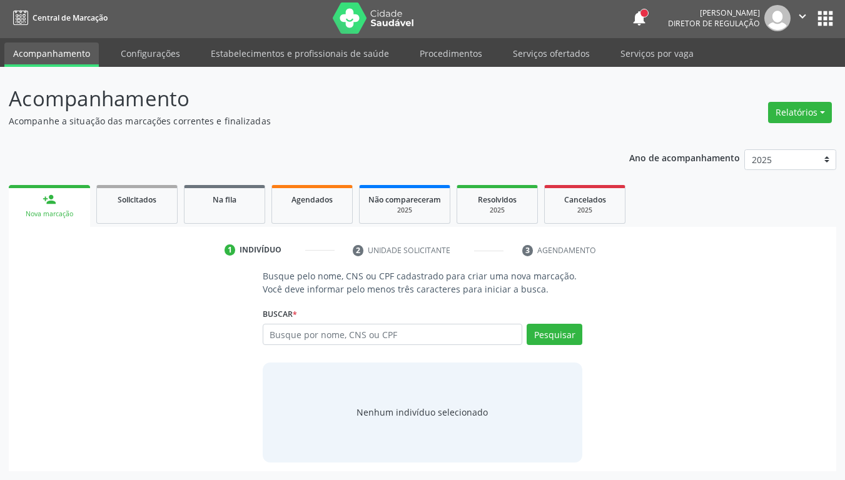
scroll to position [2, 0]
click at [366, 327] on input "text" at bounding box center [393, 334] width 260 height 21
paste input "702 4035 1391 3521"
type input "702 4035 1391 3521"
click at [566, 322] on div "Buscar * Busque por nome, CNS ou CPF Nenhum resultado encontrado para: " " Não …" at bounding box center [423, 328] width 320 height 49
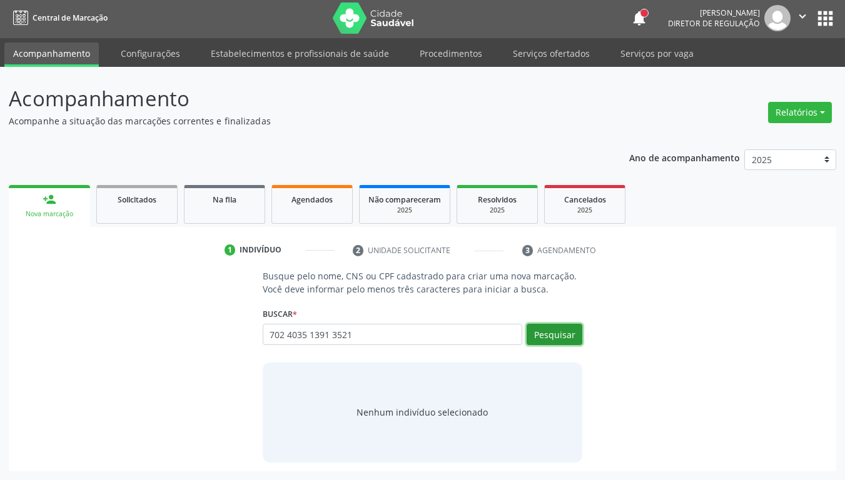
click at [563, 332] on button "Pesquisar" at bounding box center [554, 334] width 56 height 21
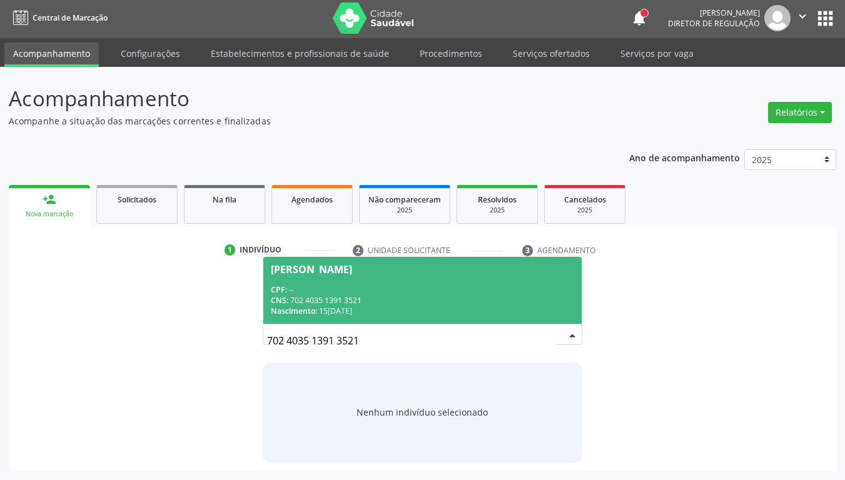
click at [441, 309] on div "Nascimento: 15/01/1987" at bounding box center [423, 311] width 304 height 11
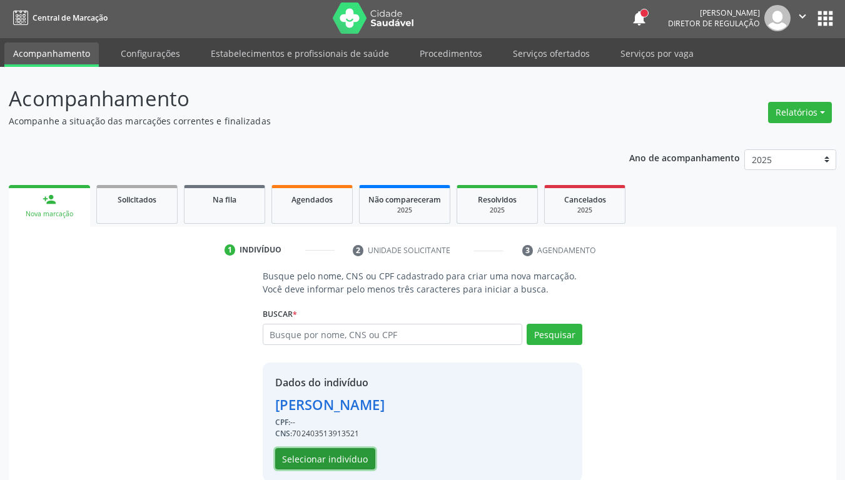
click at [300, 379] on button "Selecionar indivíduo" at bounding box center [325, 458] width 100 height 21
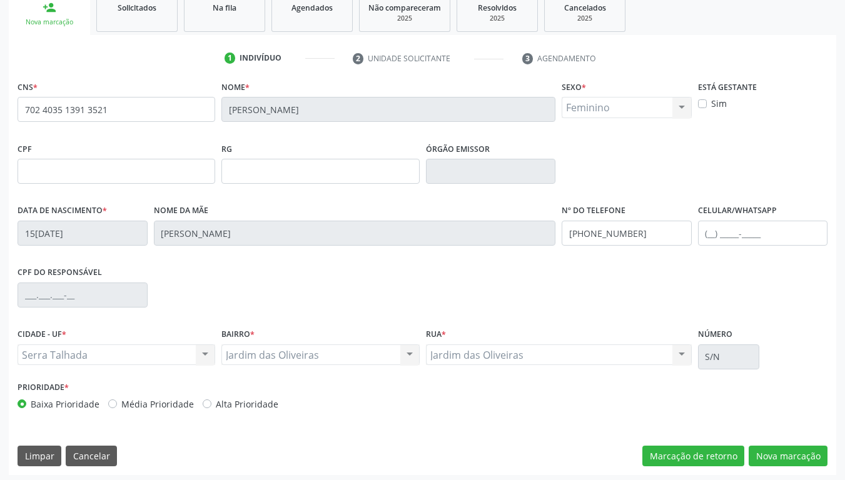
scroll to position [198, 0]
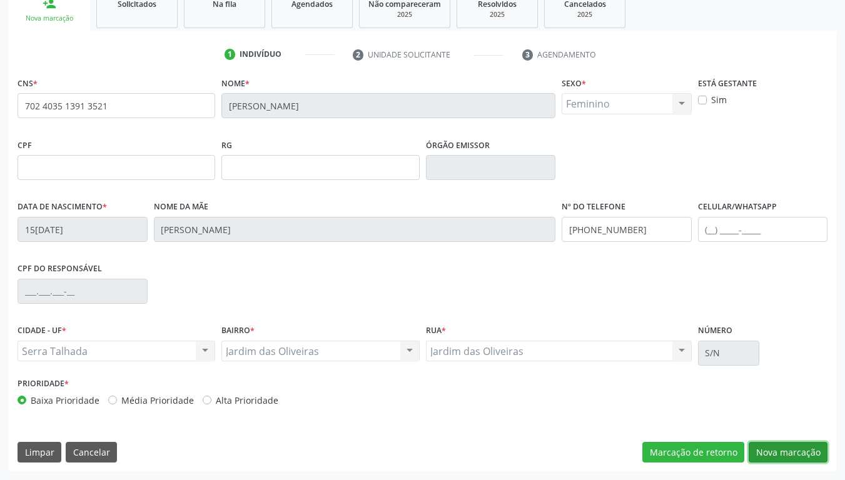
click at [756, 379] on button "Nova marcação" at bounding box center [787, 452] width 79 height 21
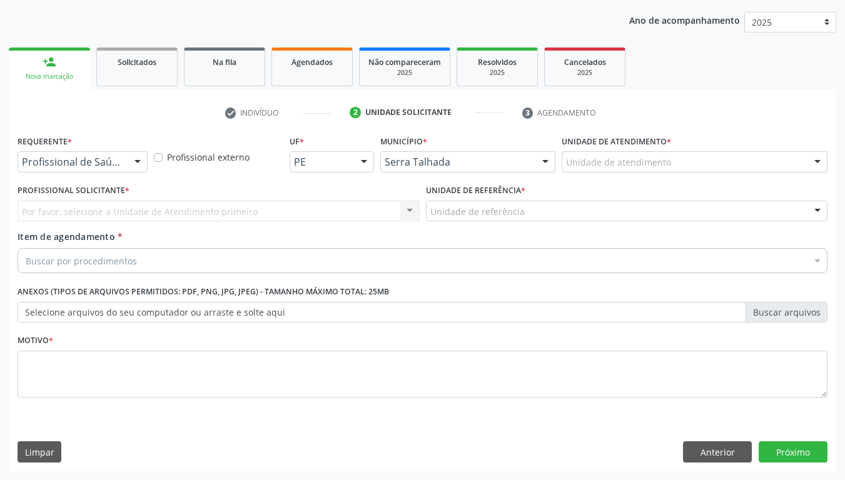
scroll to position [139, 0]
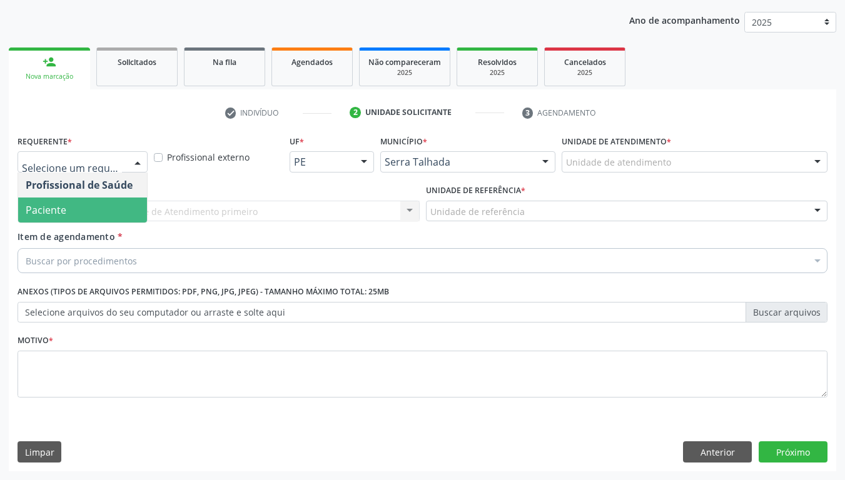
click at [56, 207] on span "Paciente" at bounding box center [46, 210] width 41 height 14
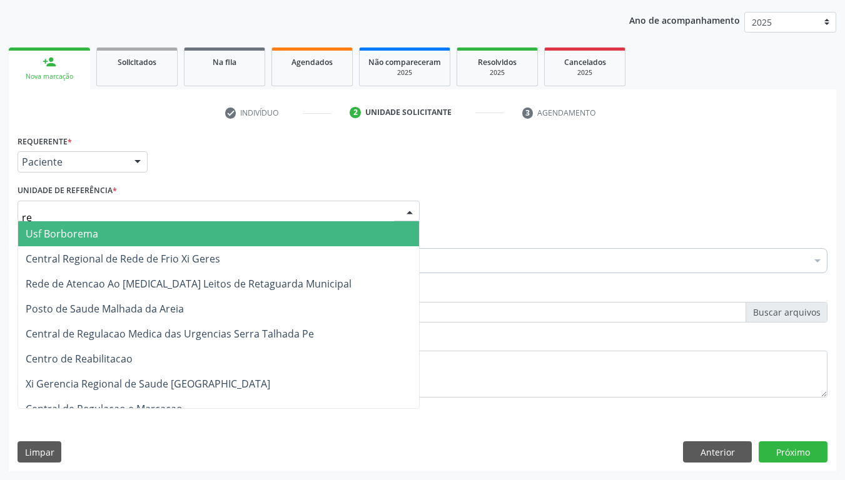
type input "rea"
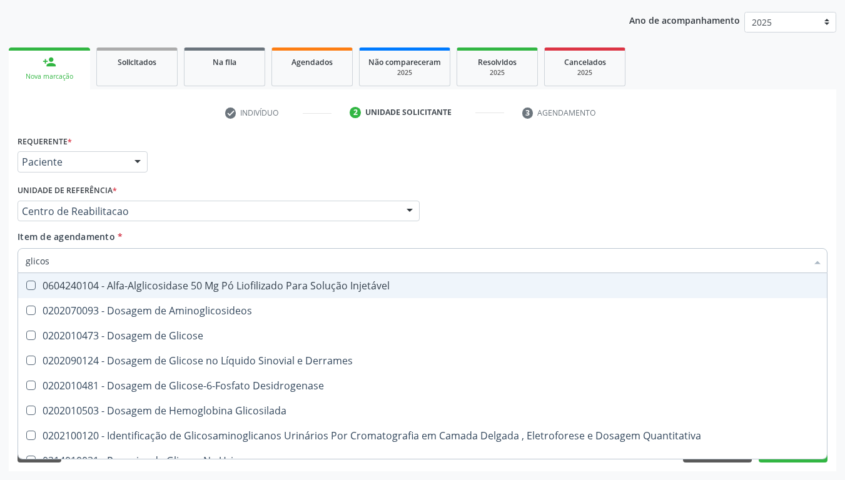
type input "glicose"
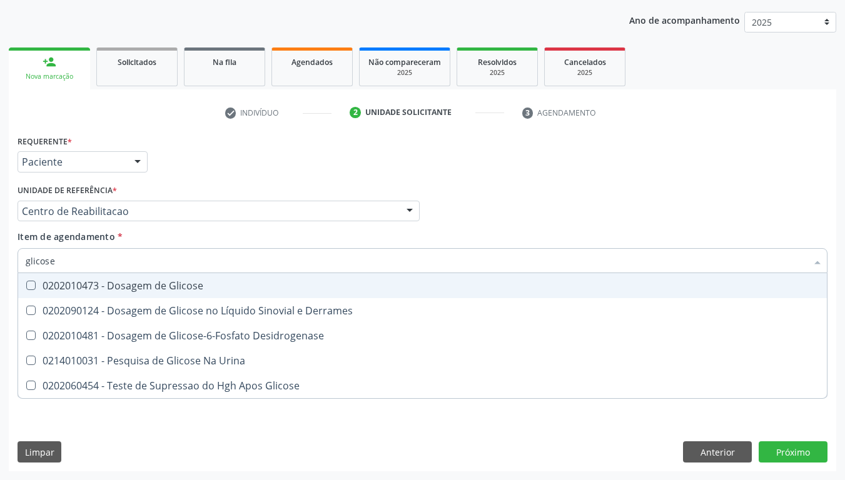
click at [141, 291] on div "0202010473 - Dosagem de Glicose" at bounding box center [422, 286] width 793 height 10
checkbox Glicose "true"
click at [116, 265] on input "glicose" at bounding box center [416, 260] width 781 height 25
drag, startPoint x: 116, startPoint y: 265, endPoint x: 119, endPoint y: 259, distance: 6.8
click at [118, 261] on input "glicose" at bounding box center [416, 260] width 781 height 25
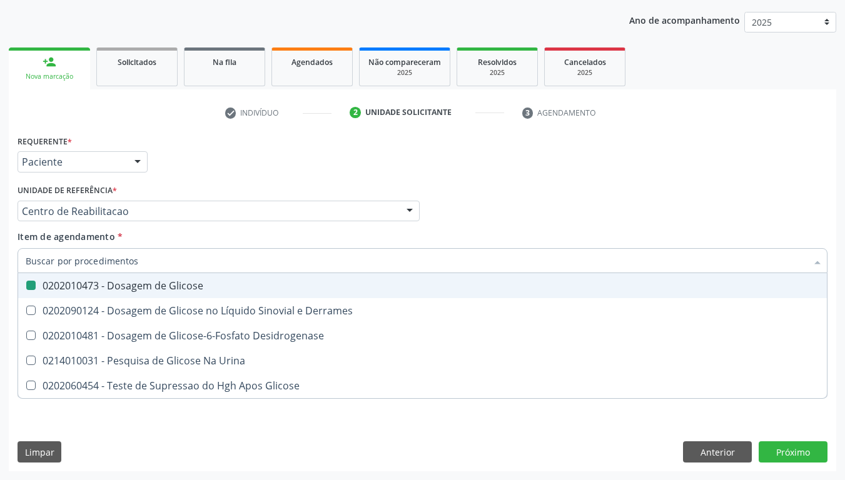
checkbox Glicose "false"
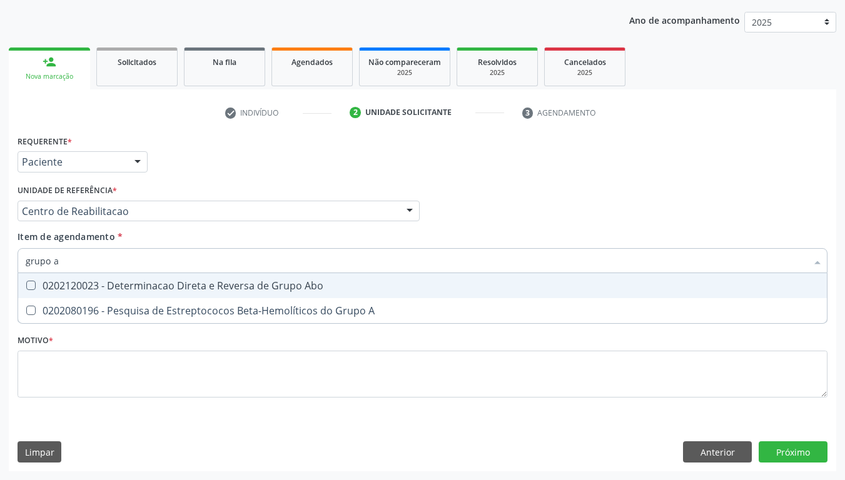
type input "grupo ab"
click at [88, 281] on div "0202120023 - Determinacao Direta e Reversa de Grupo Abo" at bounding box center [422, 286] width 793 height 10
checkbox Abo "true"
click at [78, 261] on input "grupo ab" at bounding box center [416, 260] width 781 height 25
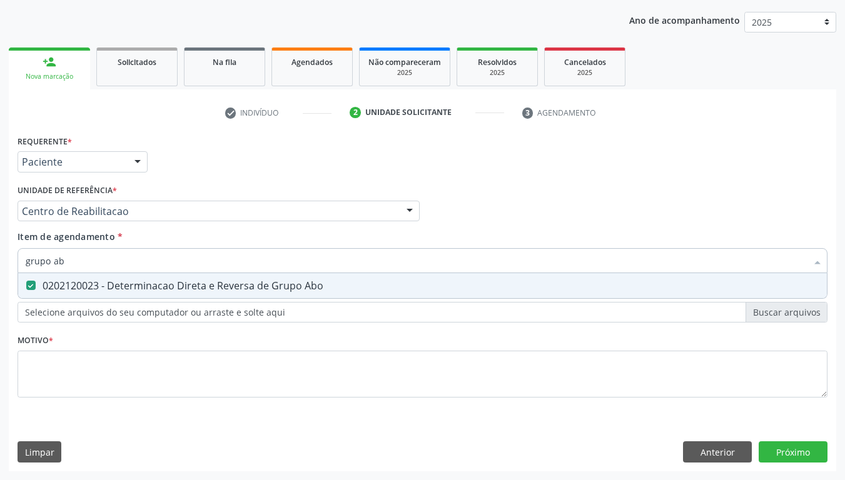
click at [78, 261] on input "grupo ab" at bounding box center [416, 260] width 781 height 25
type input "fat"
checkbox Abo "false"
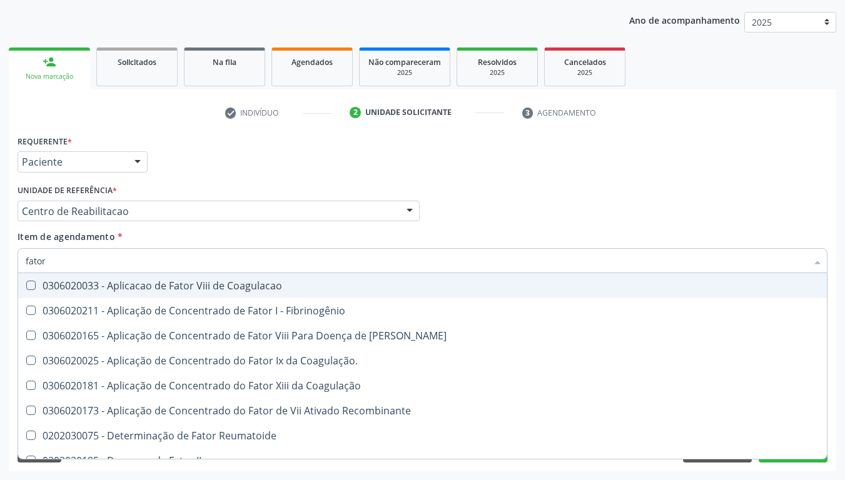
type input "fator r"
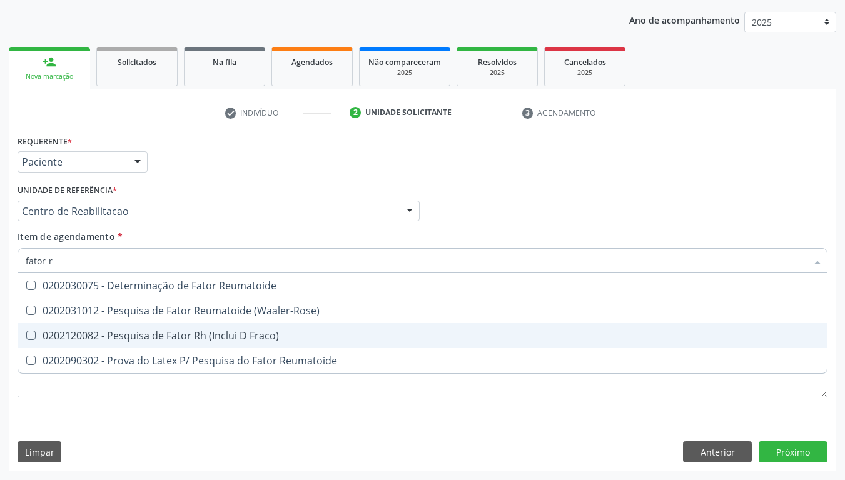
click at [138, 333] on div "0202120082 - Pesquisa de Fator Rh (Inclui D Fraco)" at bounding box center [422, 336] width 793 height 10
checkbox Fraco\) "true"
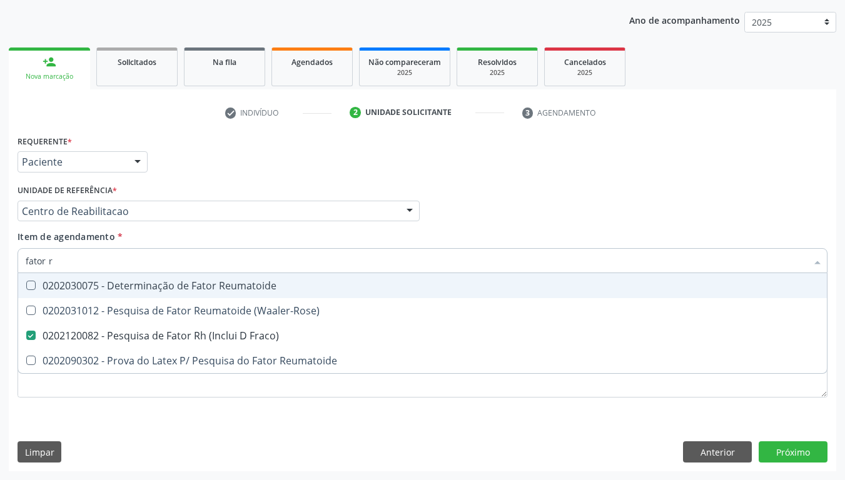
click at [93, 267] on input "fator r" at bounding box center [416, 260] width 781 height 25
checkbox Fraco\) "false"
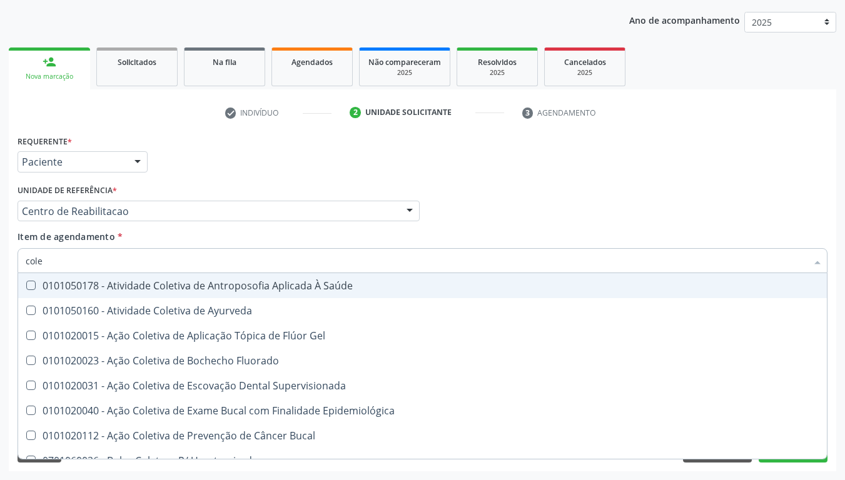
type input "coles"
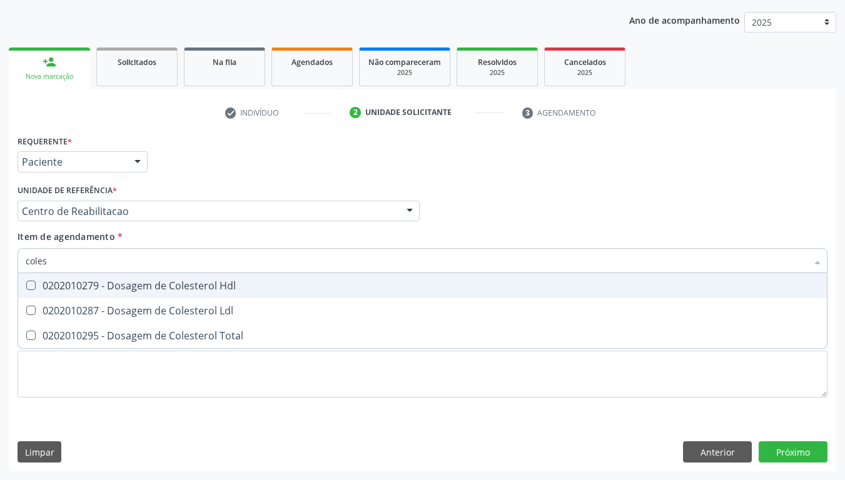
click at [98, 293] on span "0202010279 - Dosagem de Colesterol Hdl" at bounding box center [422, 285] width 808 height 25
checkbox Hdl "true"
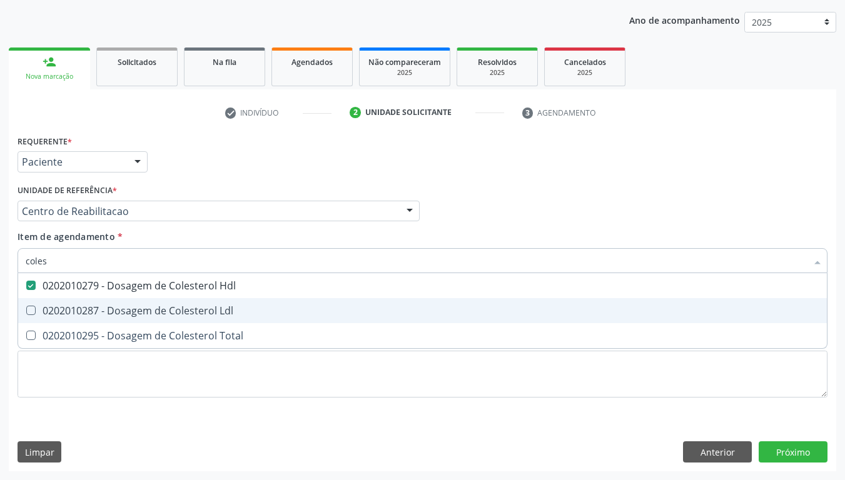
click at [86, 312] on div "0202010287 - Dosagem de Colesterol Ldl" at bounding box center [422, 311] width 793 height 10
checkbox Ldl "true"
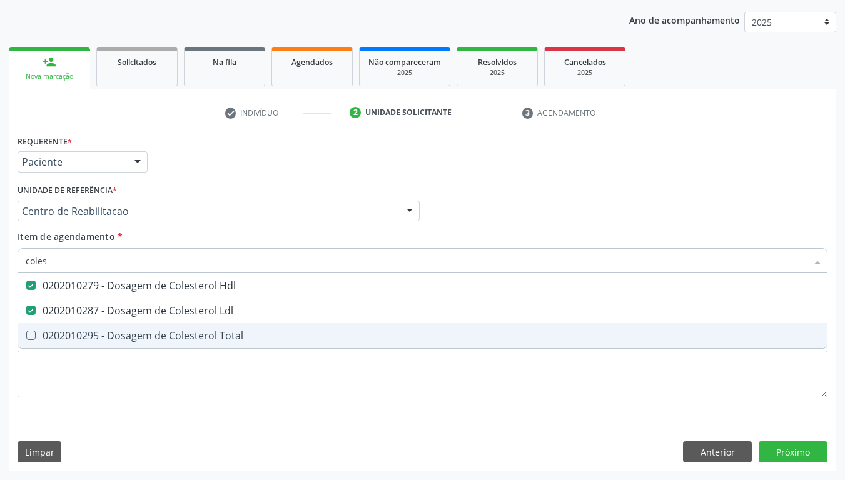
drag, startPoint x: 78, startPoint y: 339, endPoint x: 65, endPoint y: 303, distance: 38.4
click at [75, 337] on div "0202010295 - Dosagem de Colesterol Total" at bounding box center [422, 336] width 793 height 10
checkbox Total "true"
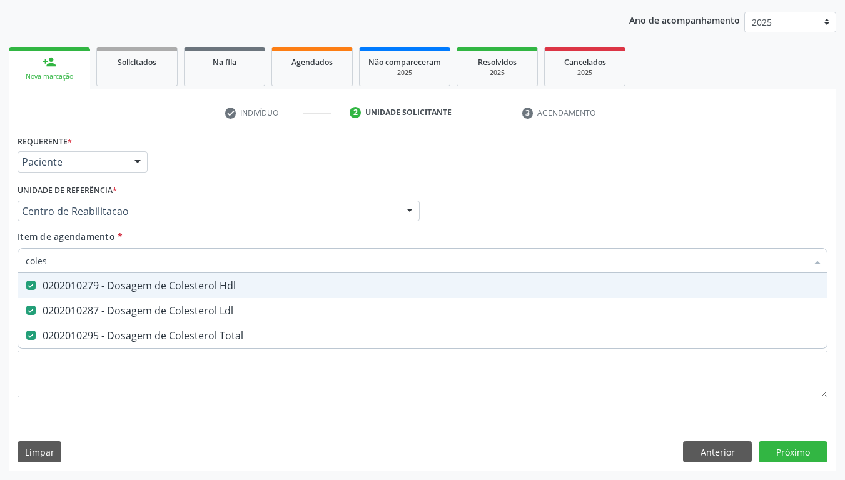
click at [61, 263] on input "coles" at bounding box center [416, 260] width 781 height 25
checkbox Hdl "false"
checkbox Ldl "false"
checkbox Total "false"
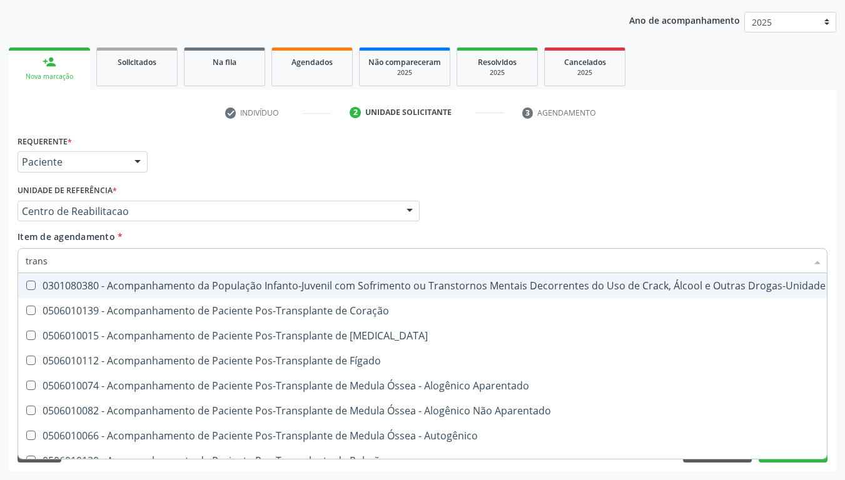
type input "transa"
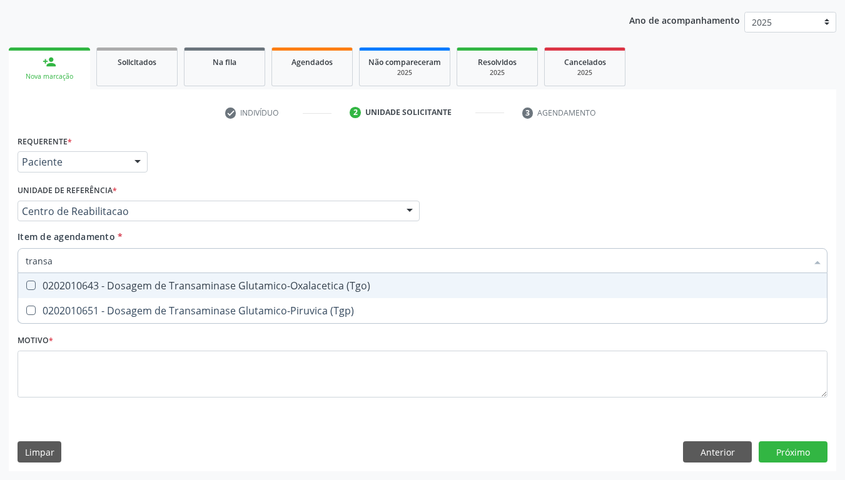
click at [150, 287] on div "0202010643 - Dosagem de Transaminase Glutamico-Oxalacetica (Tgo)" at bounding box center [422, 286] width 793 height 10
checkbox \(Tgo\) "true"
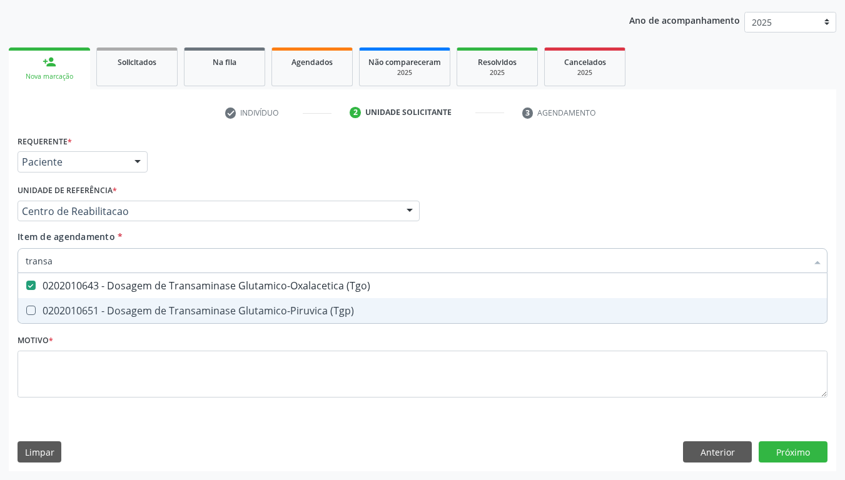
click at [135, 311] on div "0202010651 - Dosagem de Transaminase Glutamico-Piruvica (Tgp)" at bounding box center [422, 311] width 793 height 10
checkbox \(Tgp\) "true"
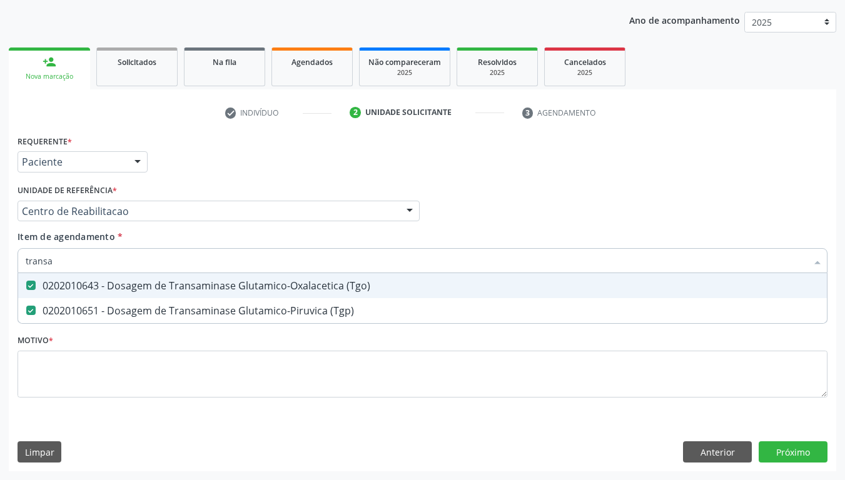
click at [104, 269] on input "transa" at bounding box center [416, 260] width 781 height 25
checkbox \(Tgo\) "false"
checkbox \(Tgp\) "false"
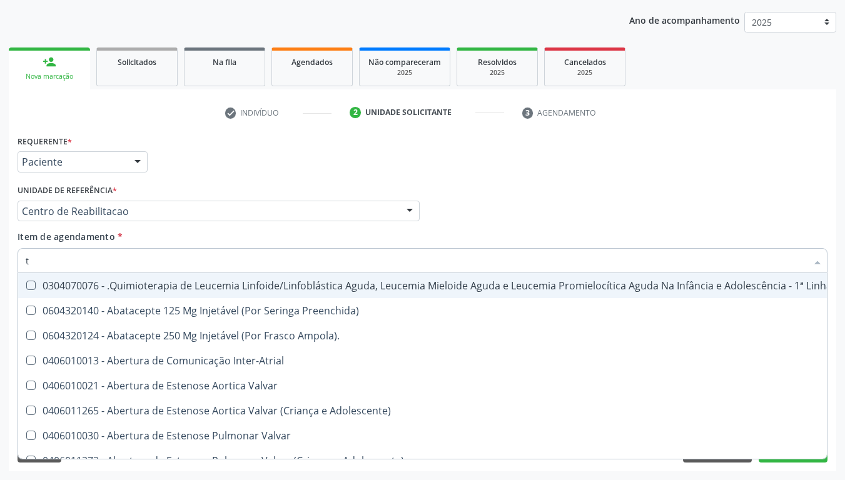
type input "tr"
checkbox Visual "true"
checkbox Primária "true"
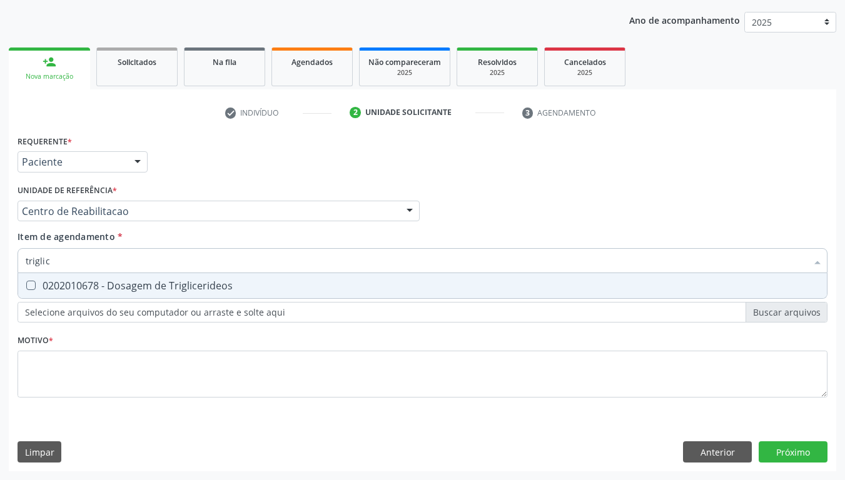
type input "triglice"
click at [175, 281] on div "0202010678 - Dosagem de Triglicerideos" at bounding box center [422, 286] width 793 height 10
checkbox Triglicerideos "true"
click at [104, 251] on input "triglice" at bounding box center [416, 260] width 781 height 25
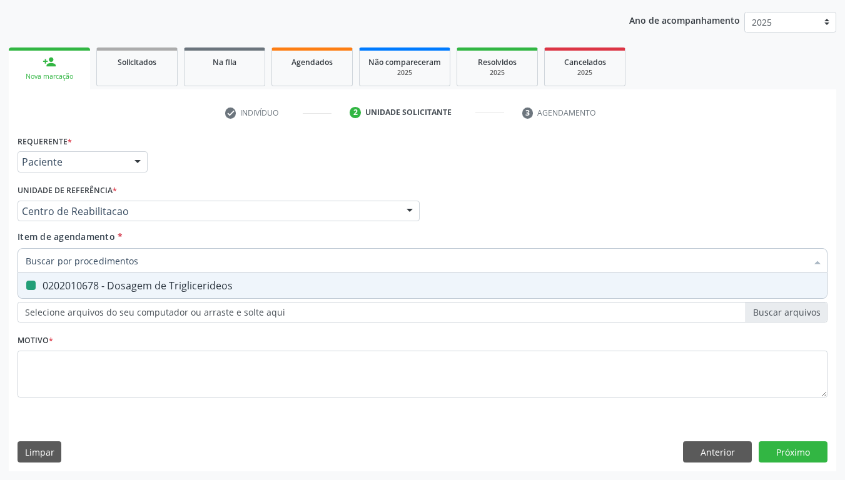
checkbox Triglicerideos "false"
type input "hemogra"
click at [130, 283] on div "0202020380 - Hemograma Completo" at bounding box center [422, 286] width 793 height 10
checkbox Completo "true"
type input "hemogra"
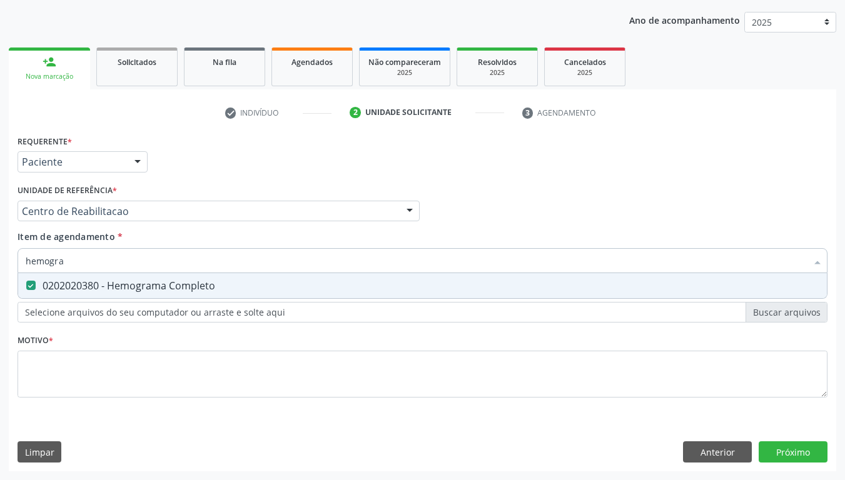
drag, startPoint x: 36, startPoint y: 234, endPoint x: 44, endPoint y: 258, distance: 24.5
click at [35, 236] on span "Item de agendamento" at bounding box center [67, 237] width 98 height 12
click at [35, 248] on input "hemogra" at bounding box center [416, 260] width 781 height 25
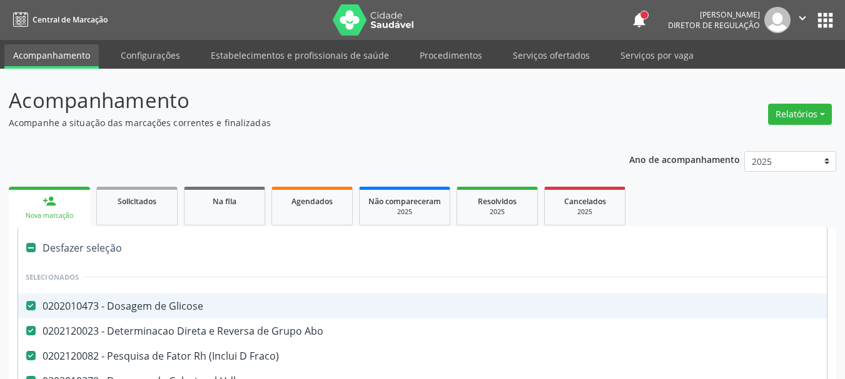
scroll to position [202, 0]
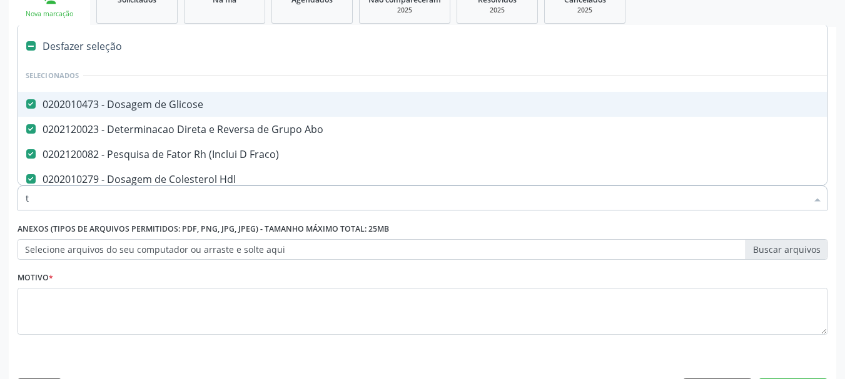
type input "te"
checkbox \(Tgo\) "false"
checkbox \(Tgp\) "false"
checkbox Triglicerideos "false"
checkbox Completo "false"
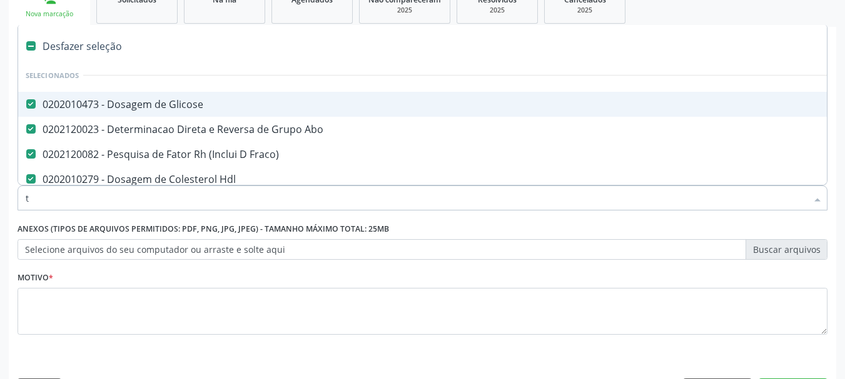
checkbox Urina "false"
checkbox Antibiograma "false"
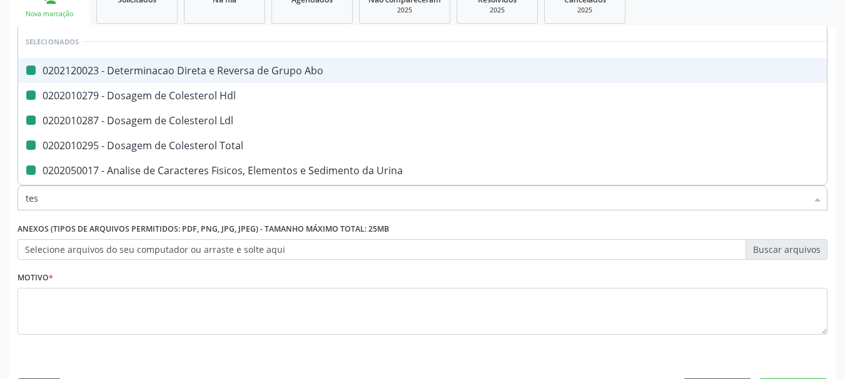
type input "test"
checkbox Abo "false"
checkbox Hdl "false"
checkbox Ldl "false"
checkbox Total "false"
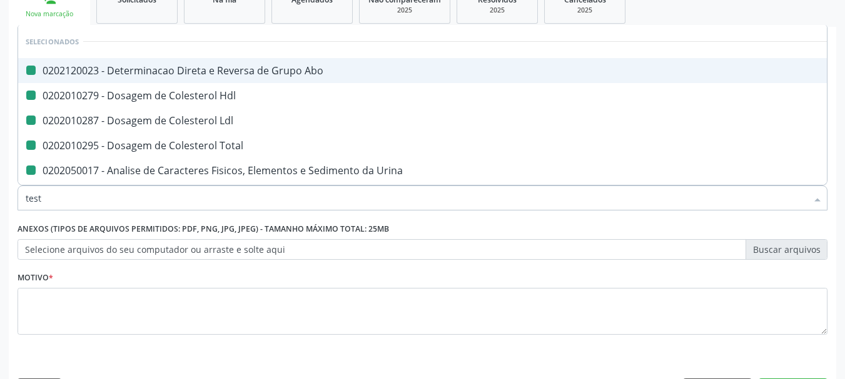
checkbox Urina "false"
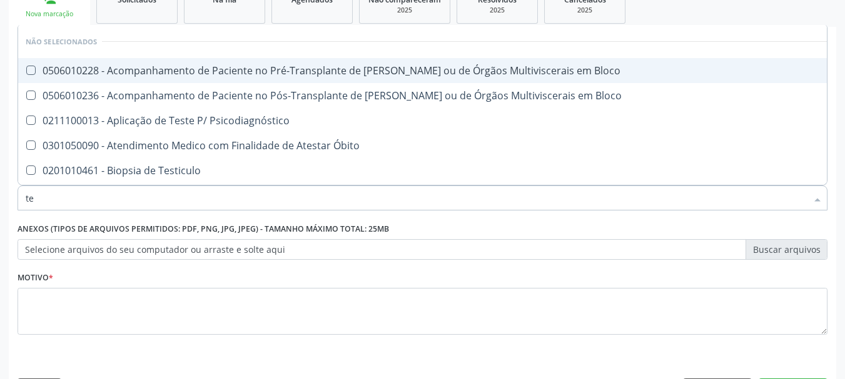
type input "t"
checkbox Bloco "true"
checkbox Psicodiagnóstico "true"
checkbox Óbito "true"
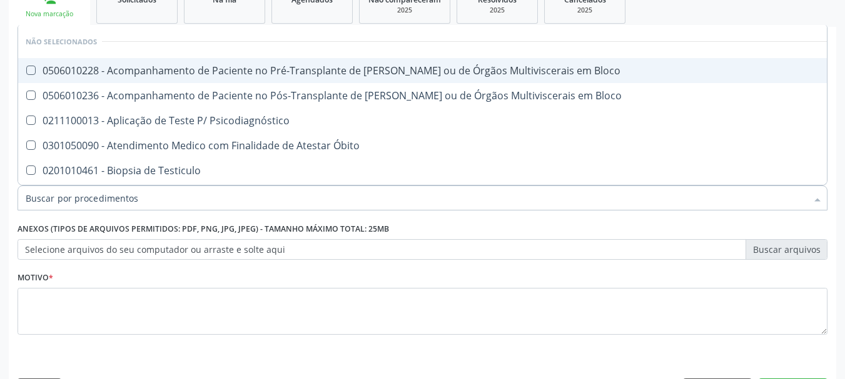
checkbox Testiculo "true"
checkbox Estimulo "true"
checkbox Placentario "true"
checkbox Intestinal "true"
checkbox Pezinho\) "true"
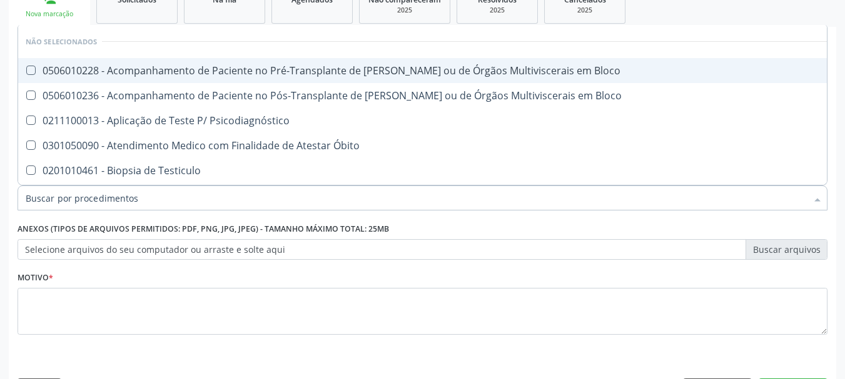
checkbox Pezinho\) "true"
checkbox \(Dht\) "true"
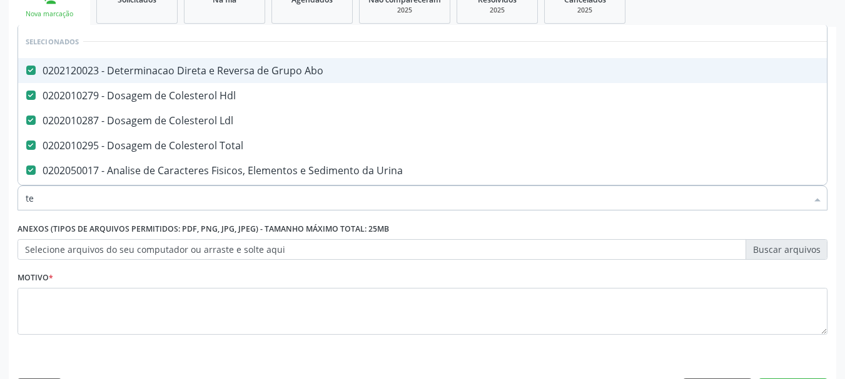
type input "tes"
checkbox Abo "false"
checkbox Hdl "false"
checkbox Ldl "false"
checkbox Total "false"
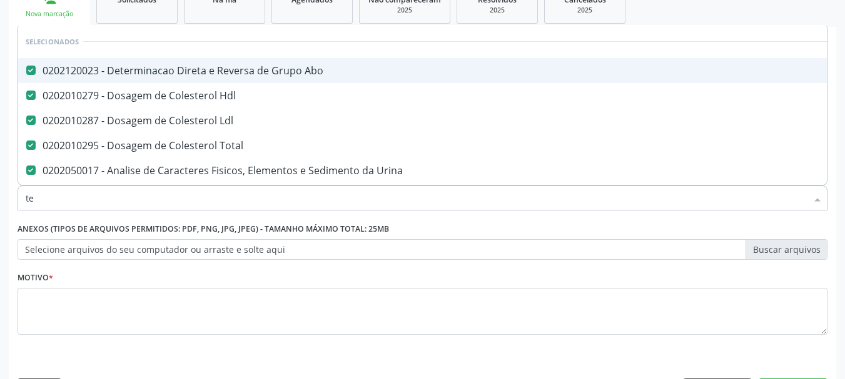
checkbox Urina "false"
checkbox Manutenção "false"
checkbox Preenchida\) "false"
checkbox Ampola\)\ "false"
checkbox Inter-Atrial "false"
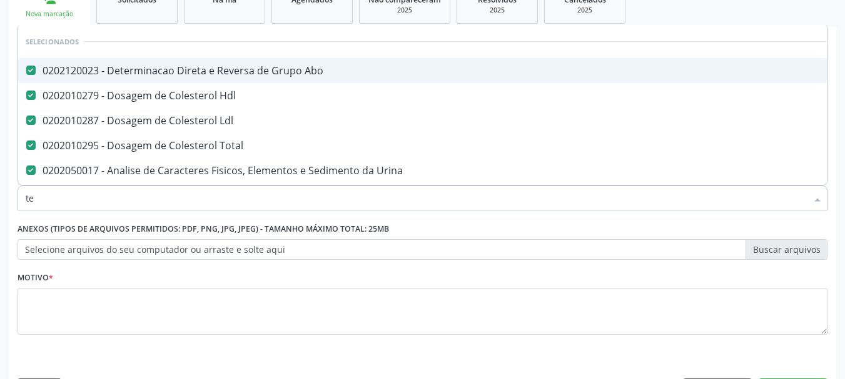
checkbox Valvar "false"
checkbox Adolescente\) "false"
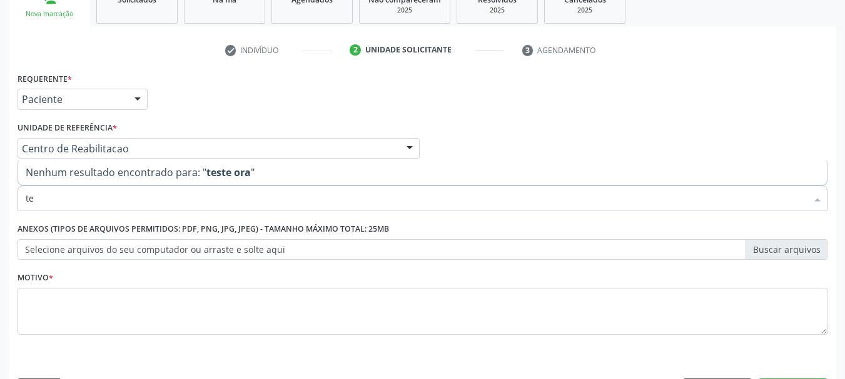
type input "t"
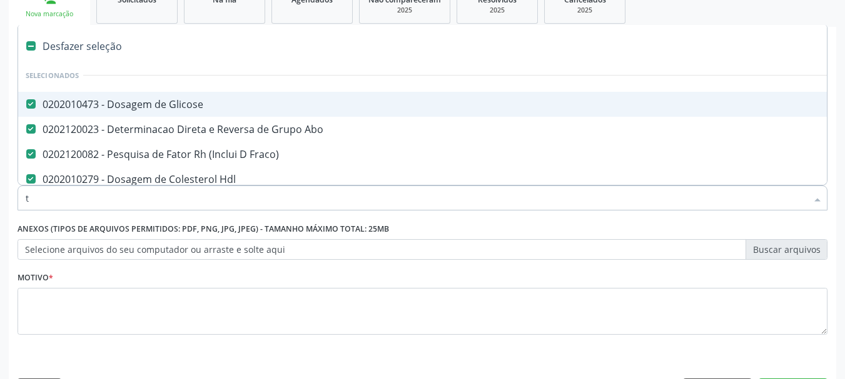
type input "te"
checkbox \(Tgo\) "false"
checkbox \(Tgp\) "false"
checkbox Triglicerideos "false"
checkbox Completo "false"
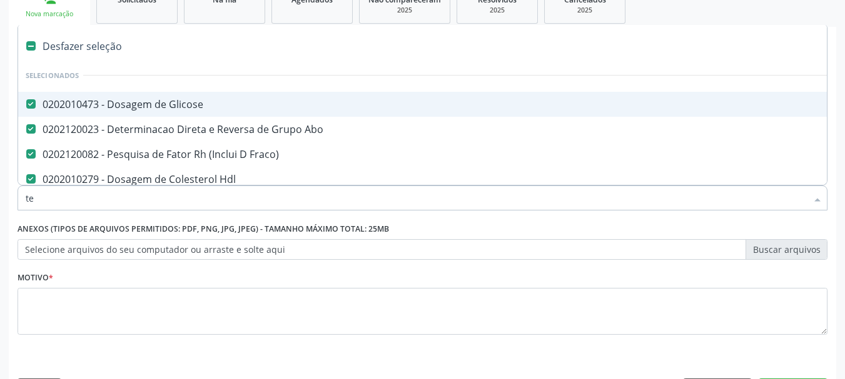
checkbox Urina "false"
checkbox Antibiograma "false"
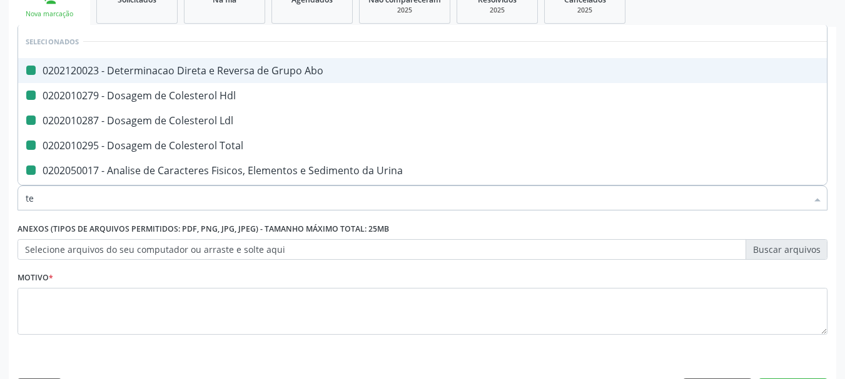
type input "tes"
checkbox Abo "false"
checkbox Hdl "false"
checkbox Ldl "false"
checkbox Total "false"
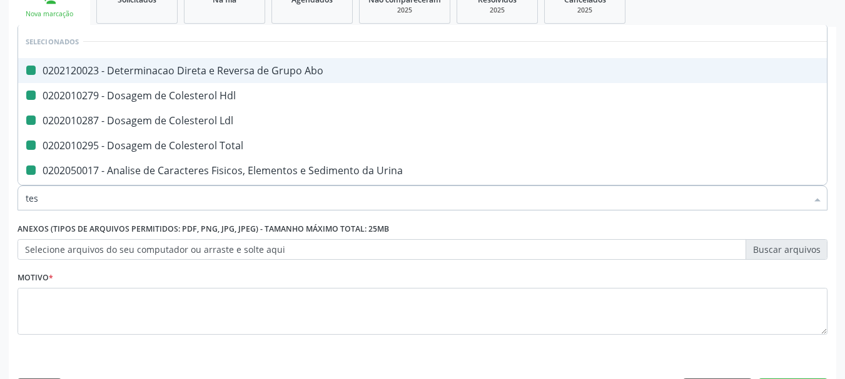
checkbox Urina "false"
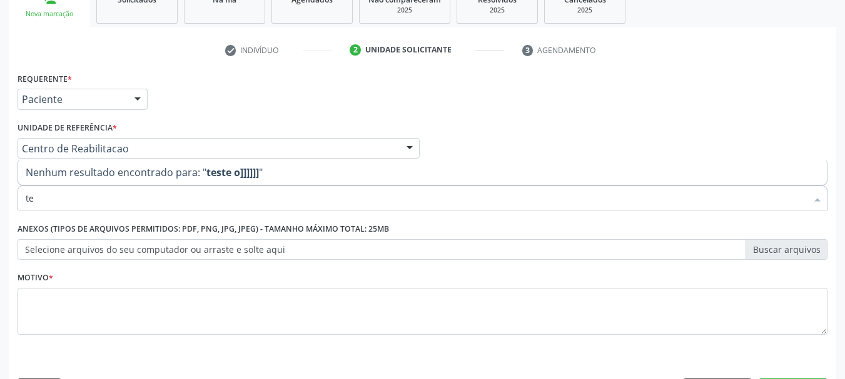
type input "t"
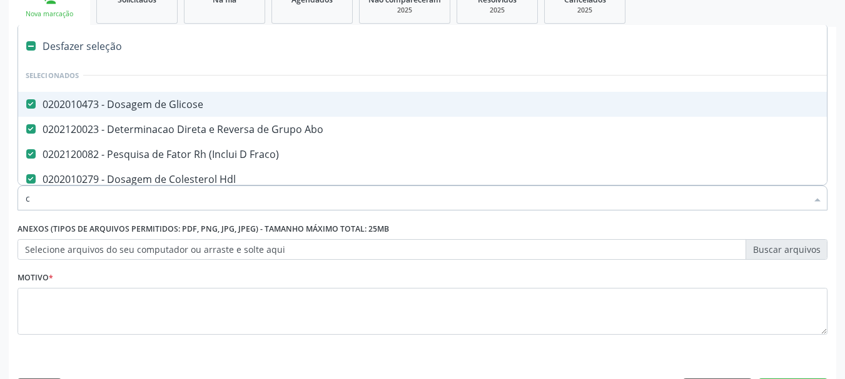
type input "cu"
checkbox Glicose "false"
checkbox Abo "false"
checkbox Fraco\) "false"
checkbox Hdl "false"
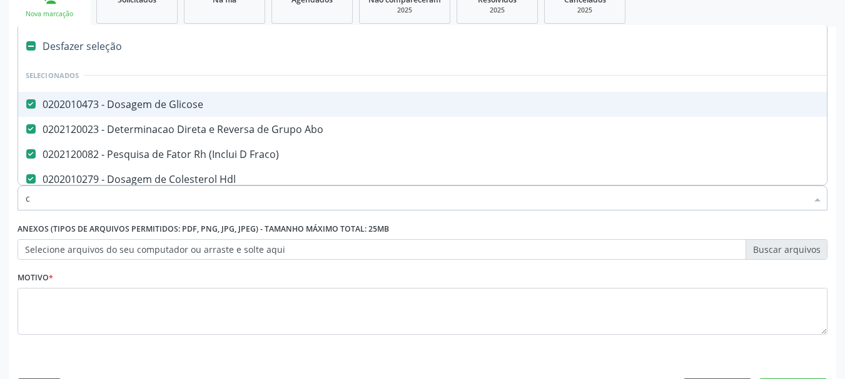
checkbox Ldl "false"
checkbox Total "false"
checkbox \(Tgo\) "false"
checkbox \(Tgp\) "false"
checkbox Triglicerideos "false"
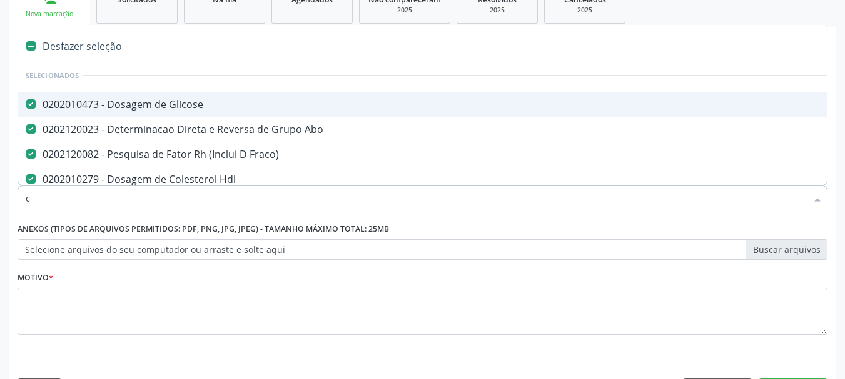
checkbox Completo "false"
checkbox Urina "false"
checkbox Antibiograma "false"
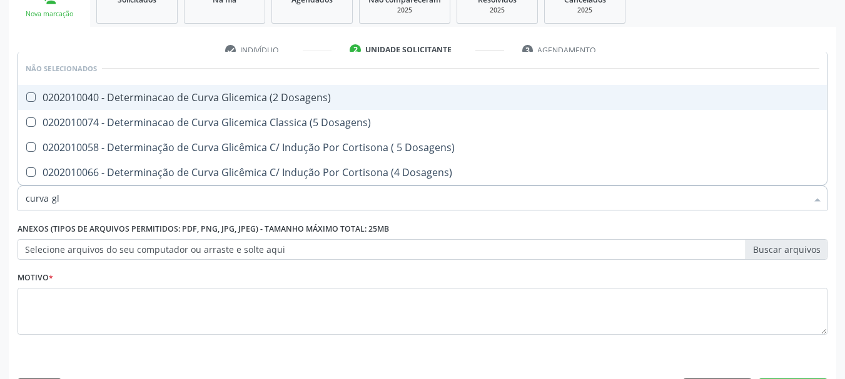
type input "curva gli"
click at [107, 96] on div "0202010040 - Determinacao de Curva Glicemica (2 Dosagens)" at bounding box center [422, 98] width 793 height 10
checkbox Dosagens\) "true"
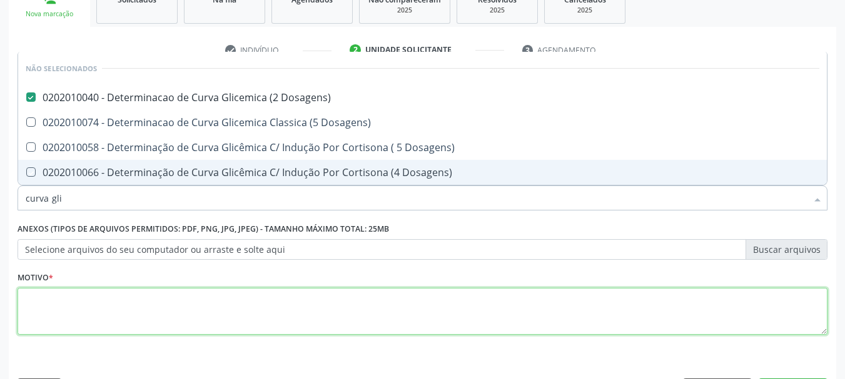
click at [81, 318] on textarea at bounding box center [423, 312] width 810 height 48
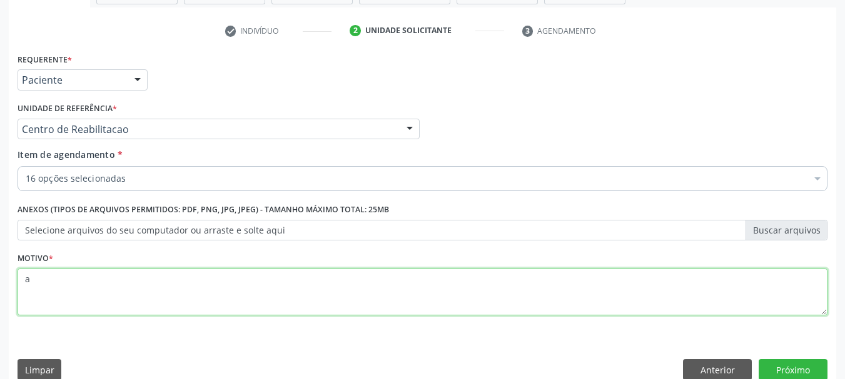
scroll to position [240, 0]
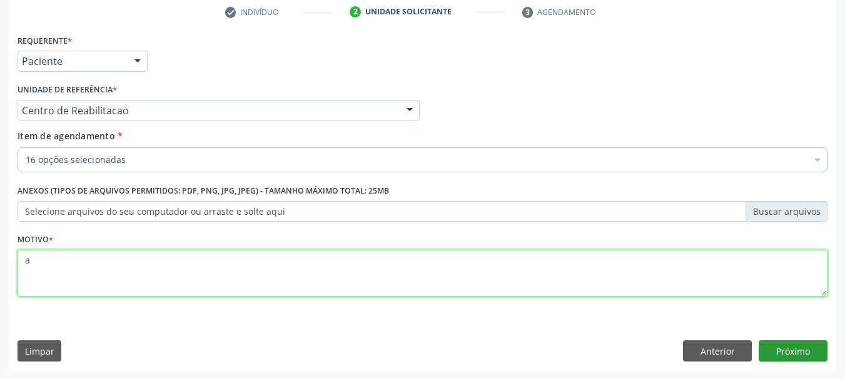
type textarea "a"
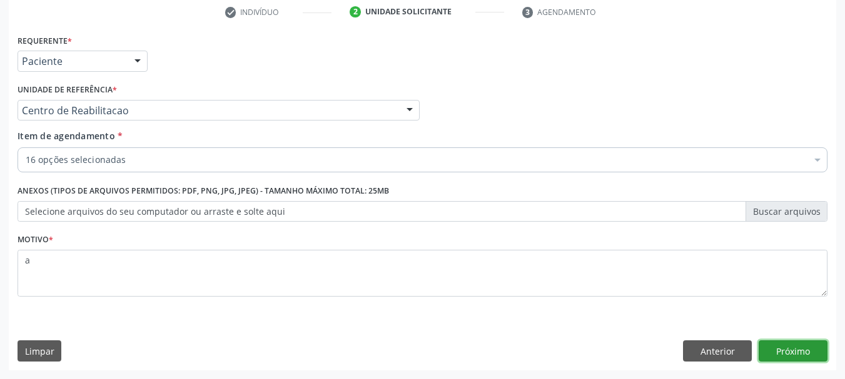
click at [798, 361] on button "Próximo" at bounding box center [792, 351] width 69 height 21
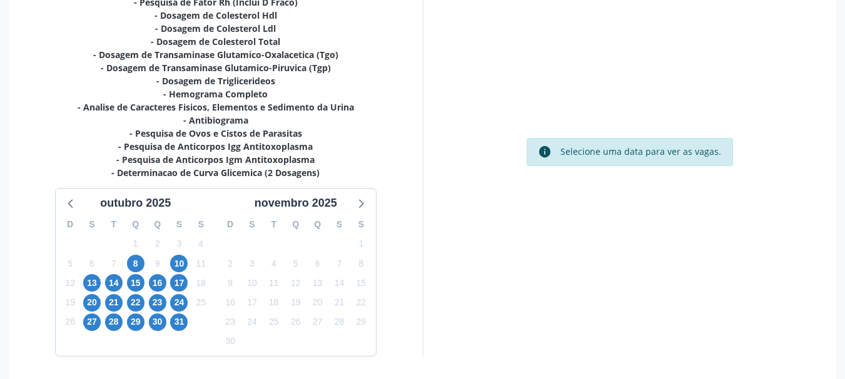
scroll to position [361, 0]
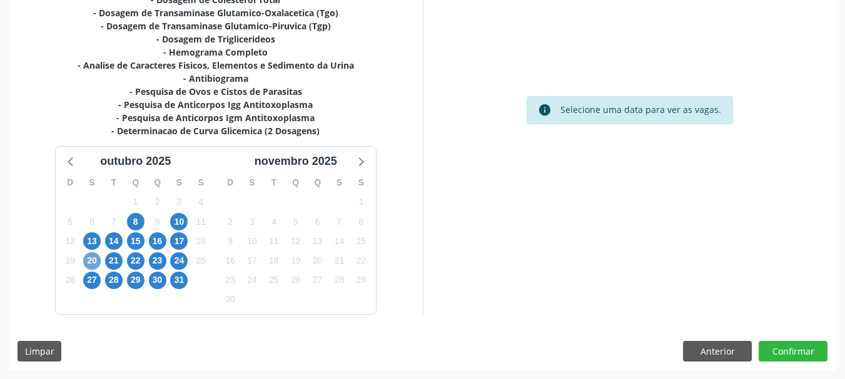
click at [93, 261] on span "20" at bounding box center [92, 262] width 18 height 18
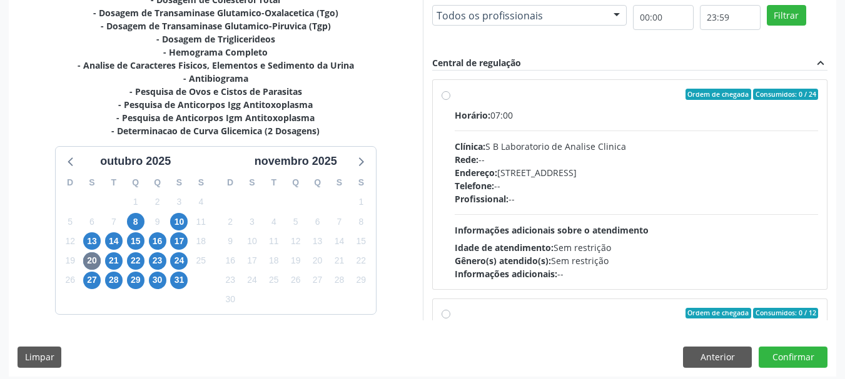
click at [527, 167] on div "Endereço: [STREET_ADDRESS]" at bounding box center [637, 172] width 364 height 13
click at [450, 100] on input "Ordem de chegada Consumidos: 0 / 24 Horário: 07:00 Clínica: S B Laboratorio de …" at bounding box center [445, 94] width 9 height 11
radio input "true"
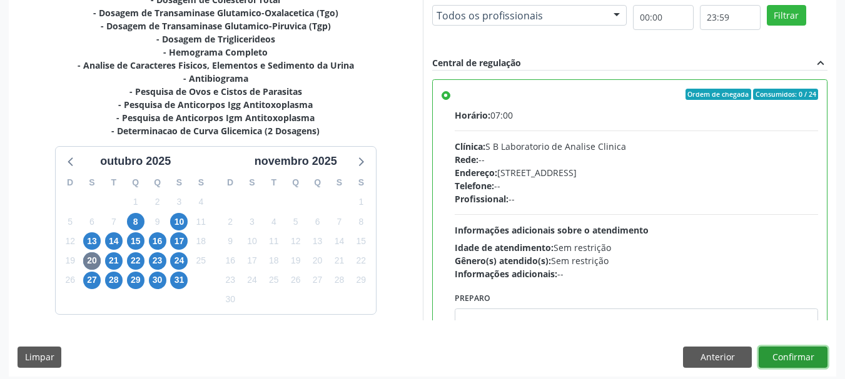
click at [812, 364] on button "Confirmar" at bounding box center [792, 357] width 69 height 21
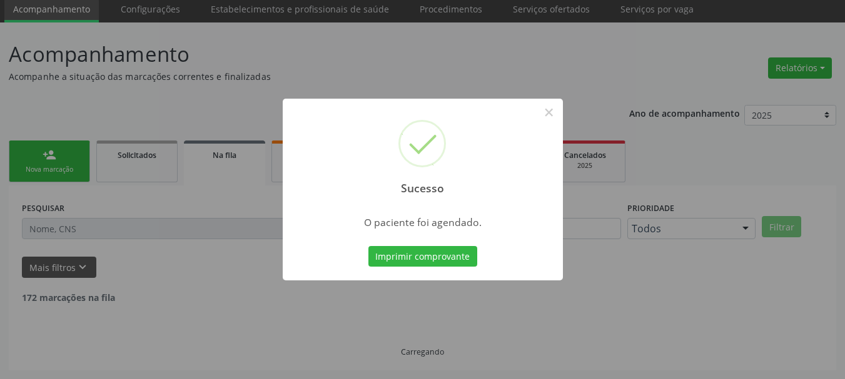
scroll to position [33, 0]
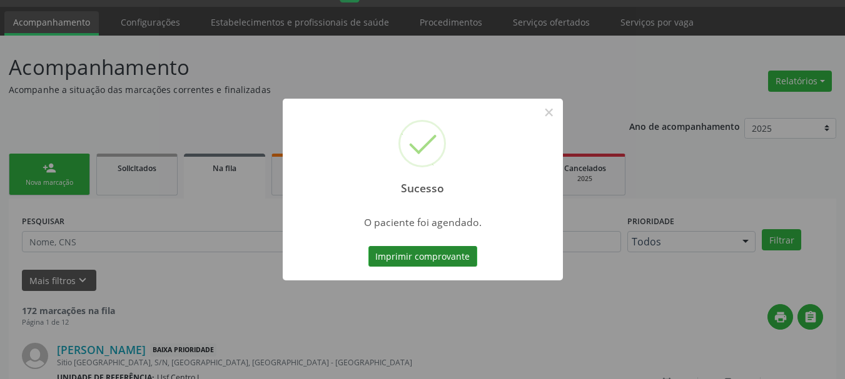
click at [452, 264] on button "Imprimir comprovante" at bounding box center [422, 256] width 109 height 21
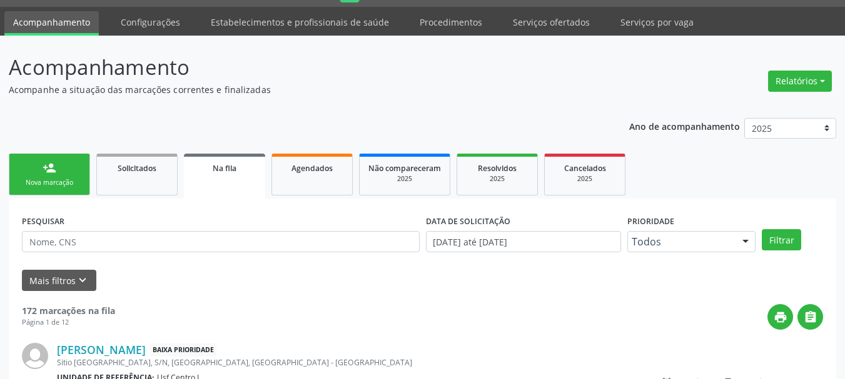
click at [68, 186] on div "Nova marcação" at bounding box center [49, 182] width 63 height 9
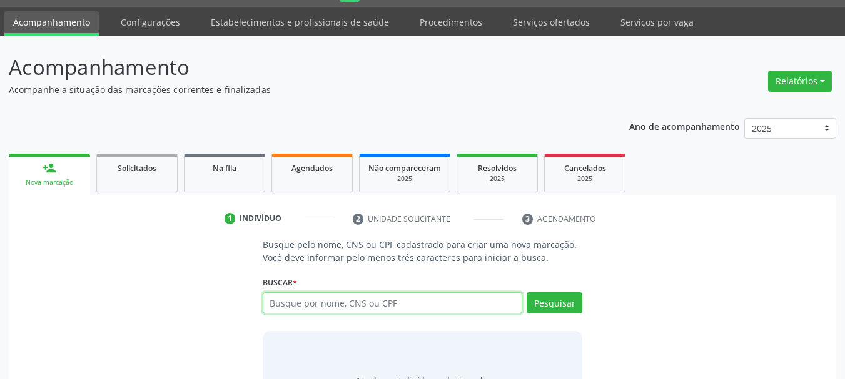
click at [267, 301] on input "text" at bounding box center [393, 303] width 260 height 21
paste input "CNS: 702 4035 1391 3521"
type input "CNS: 702 4035 1391 3521"
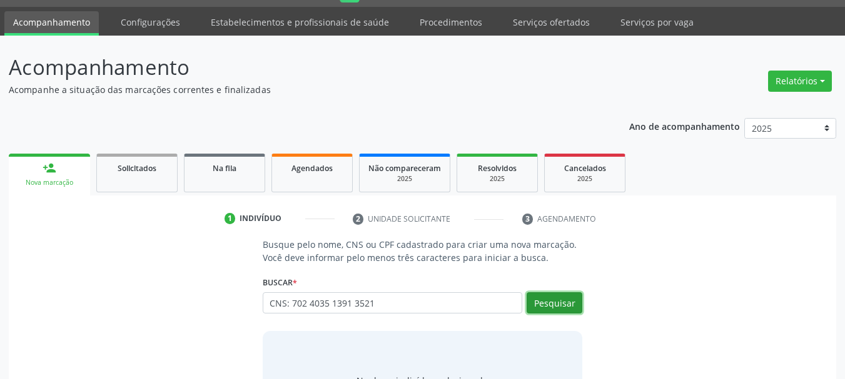
click at [565, 298] on button "Pesquisar" at bounding box center [554, 303] width 56 height 21
type input "CNS: 702 4035 1391 3521"
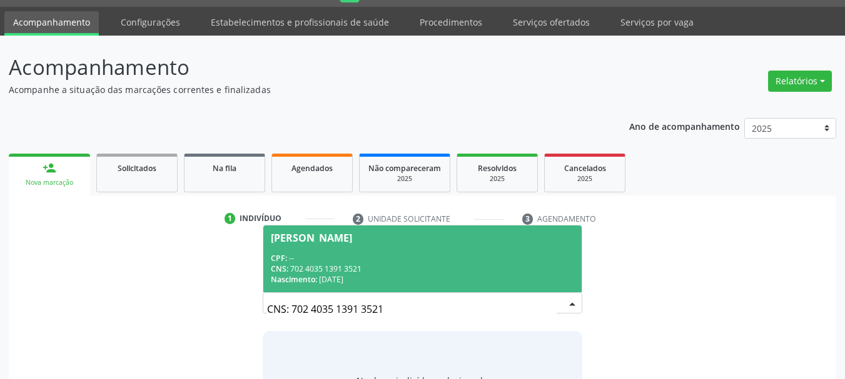
click at [407, 265] on div "CNS: 702 4035 1391 3521" at bounding box center [423, 269] width 304 height 11
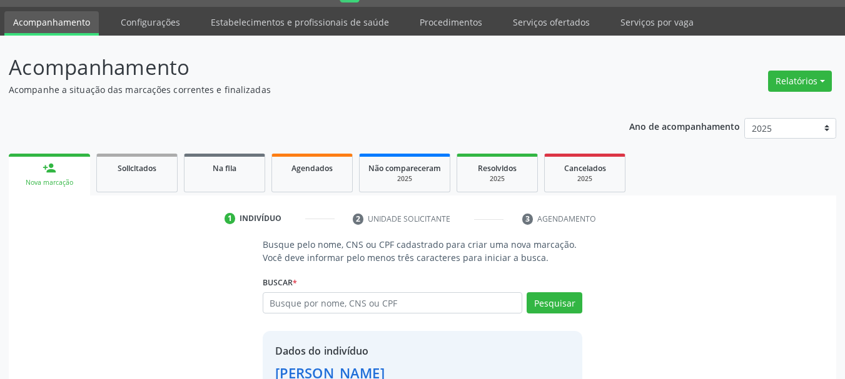
scroll to position [122, 0]
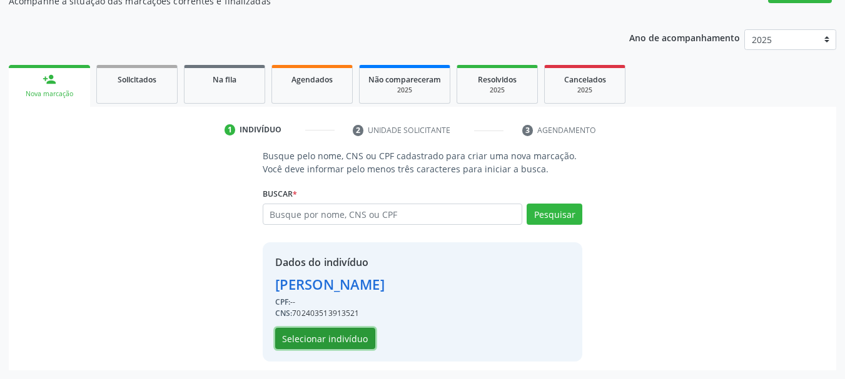
click at [331, 333] on button "Selecionar indivíduo" at bounding box center [325, 338] width 100 height 21
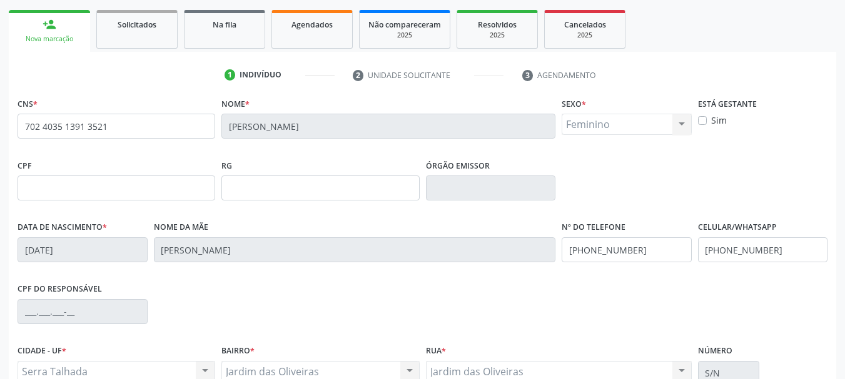
scroll to position [298, 0]
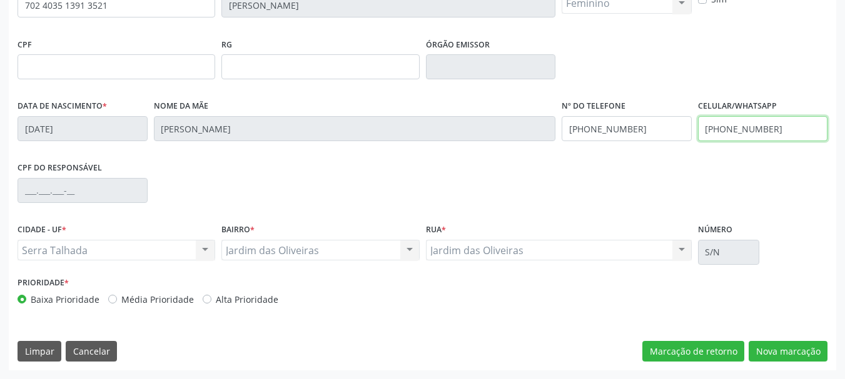
click at [743, 129] on input "[PHONE_NUMBER]" at bounding box center [763, 128] width 130 height 25
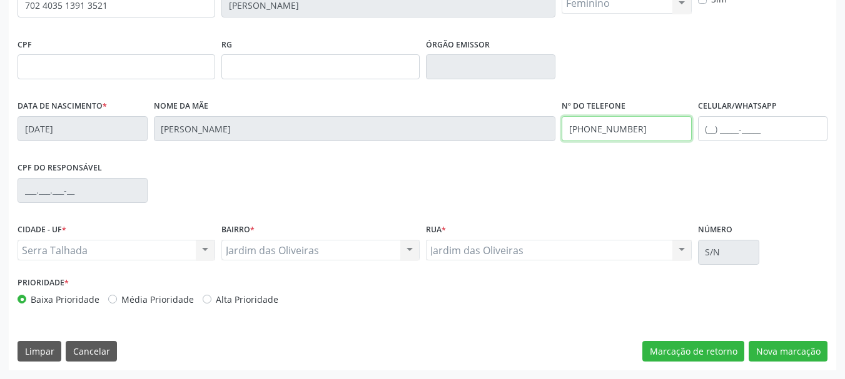
click at [613, 133] on input "[PHONE_NUMBER]" at bounding box center [626, 128] width 130 height 25
click at [613, 133] on input "text" at bounding box center [626, 128] width 130 height 25
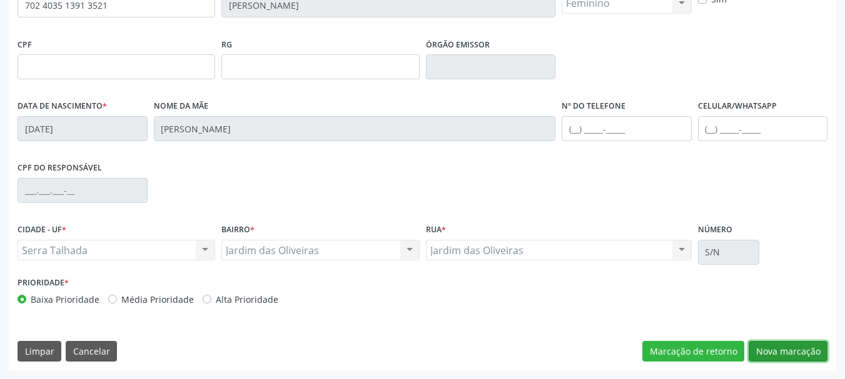
click at [771, 356] on button "Nova marcação" at bounding box center [787, 351] width 79 height 21
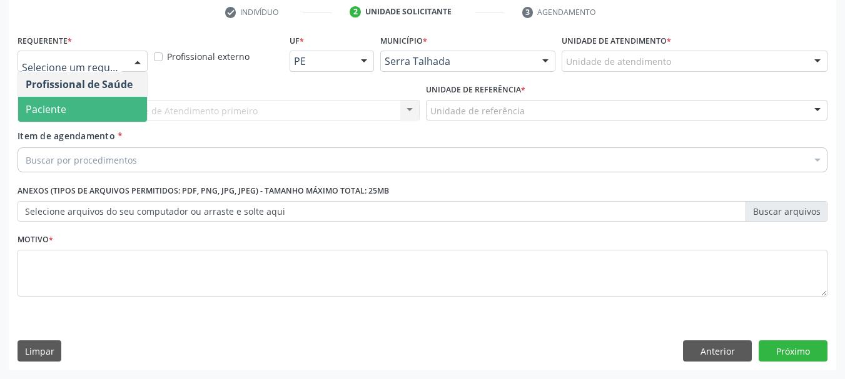
click at [43, 100] on span "Paciente" at bounding box center [82, 109] width 129 height 25
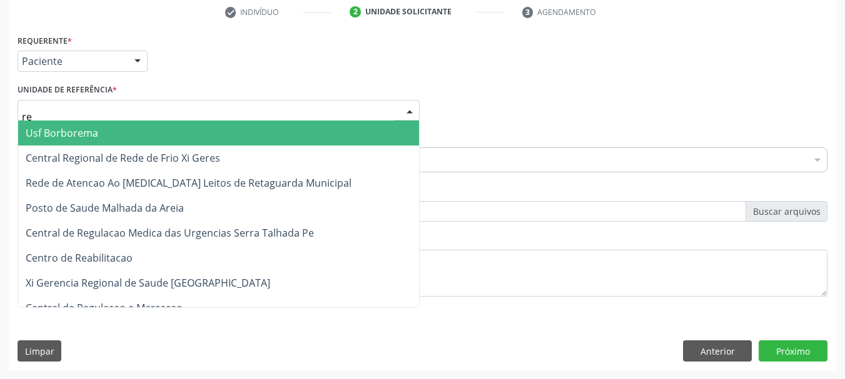
type input "rea"
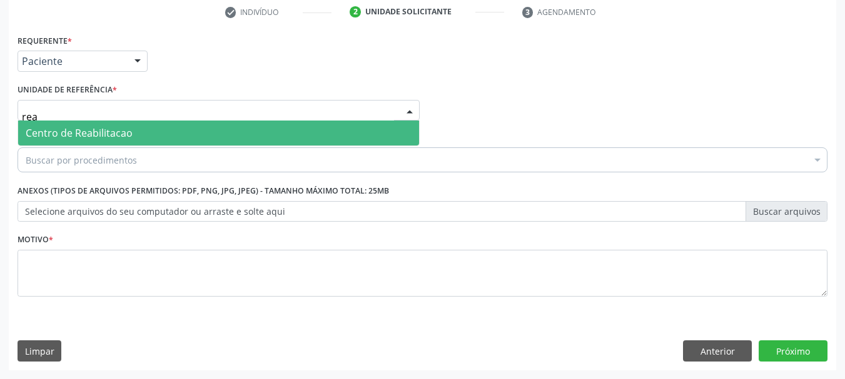
click at [55, 134] on span "Centro de Reabilitacao" at bounding box center [79, 133] width 107 height 14
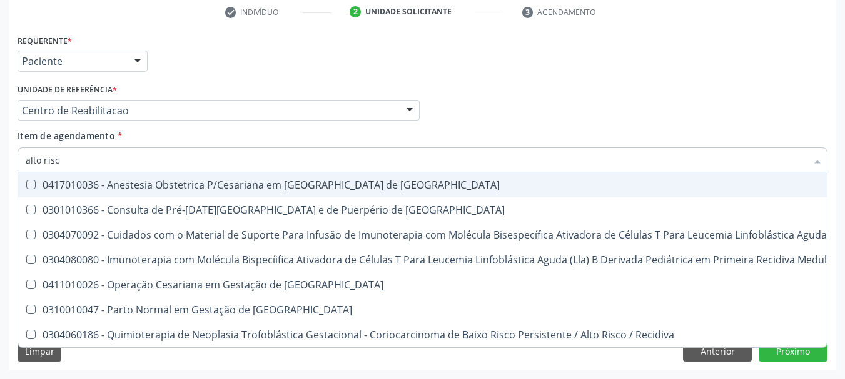
type input "alto risco"
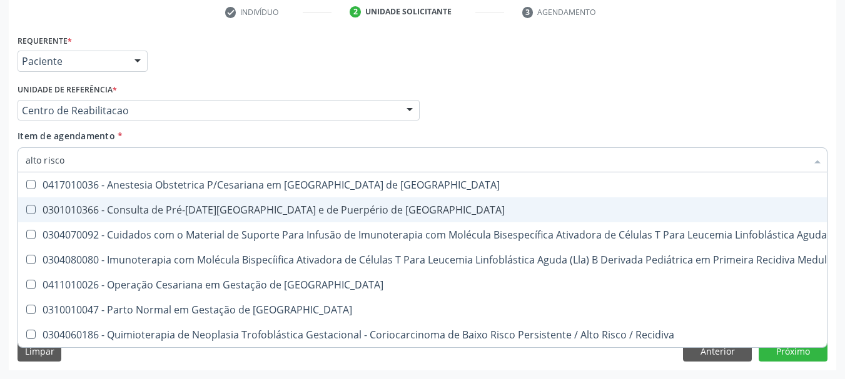
click at [181, 206] on div "0301010366 - Consulta de Pré-[DATE][GEOGRAPHIC_DATA] e de Puerpério de [GEOGRAP…" at bounding box center [668, 210] width 1284 height 10
checkbox Risco "true"
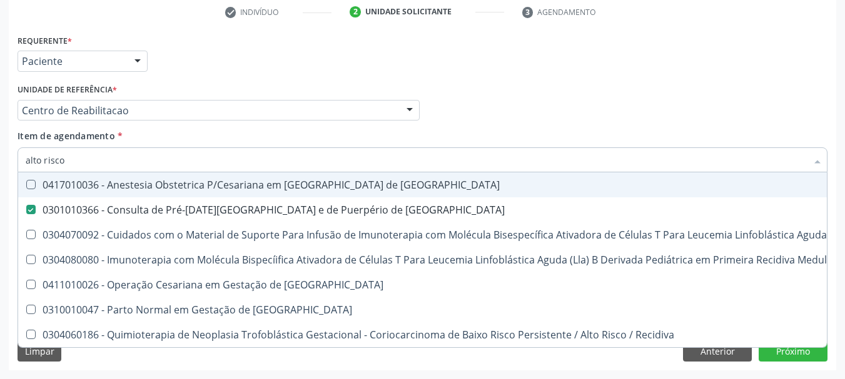
click at [509, 81] on div "Profissional Solicitante Por favor, selecione a Unidade de Atendimento primeiro…" at bounding box center [422, 105] width 816 height 49
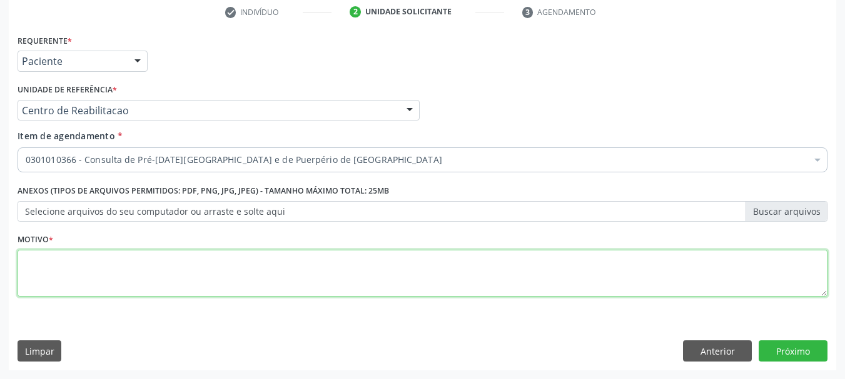
click at [133, 274] on textarea at bounding box center [423, 274] width 810 height 48
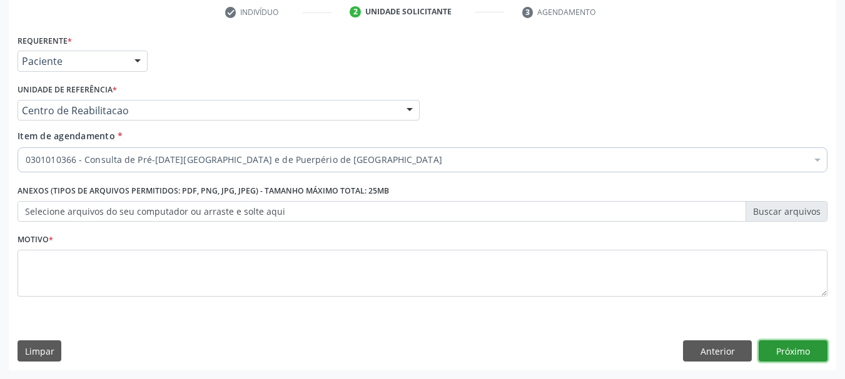
click at [811, 348] on button "Próximo" at bounding box center [792, 351] width 69 height 21
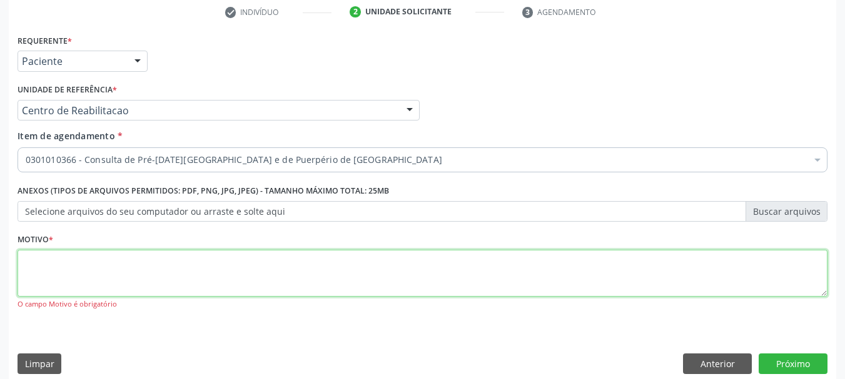
click at [214, 262] on textarea at bounding box center [423, 274] width 810 height 48
type textarea "a"
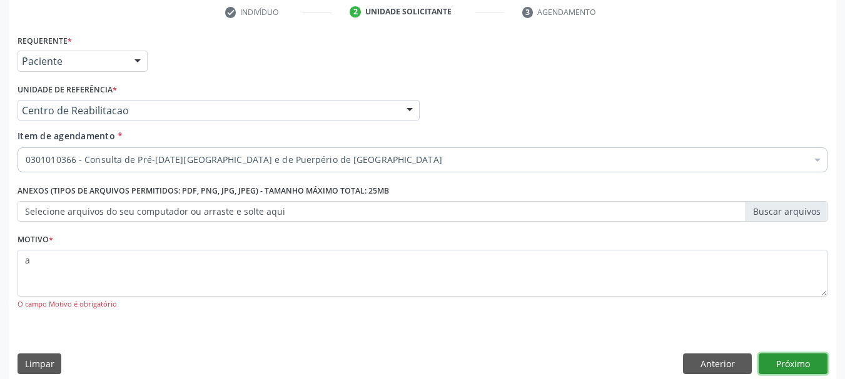
click at [772, 363] on button "Próximo" at bounding box center [792, 364] width 69 height 21
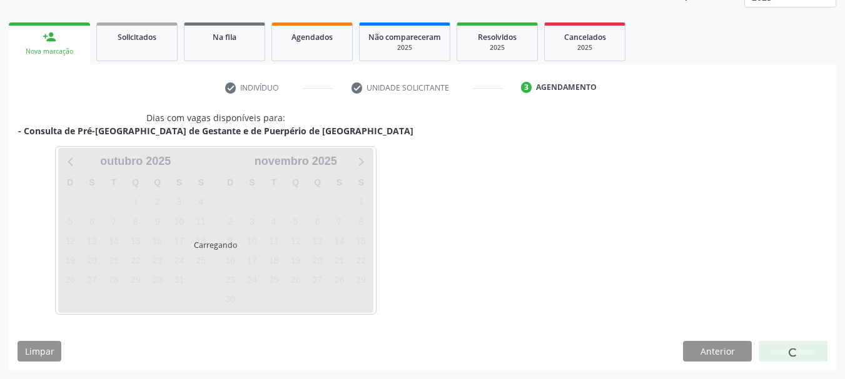
scroll to position [164, 0]
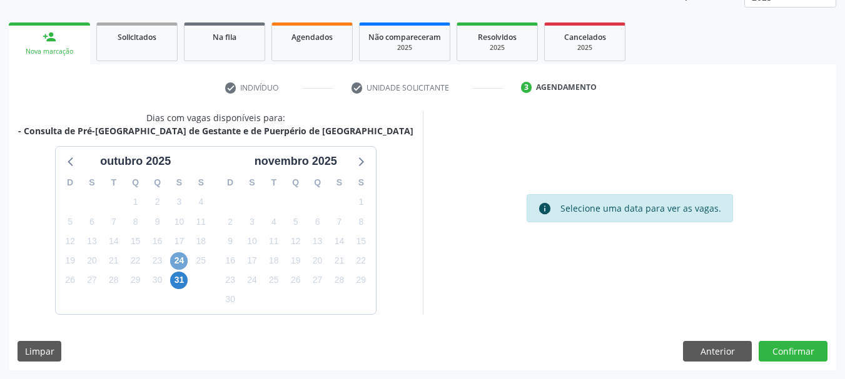
click at [181, 256] on span "24" at bounding box center [179, 262] width 18 height 18
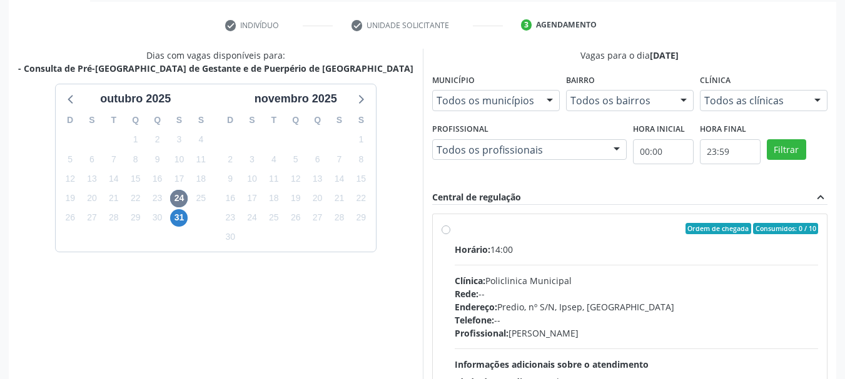
click at [566, 250] on div "Horário: 14:00" at bounding box center [637, 249] width 364 height 13
click at [450, 234] on input "Ordem de chegada Consumidos: 0 / 10 Horário: 14:00 Clínica: Policlinica Municip…" at bounding box center [445, 228] width 9 height 11
radio input "true"
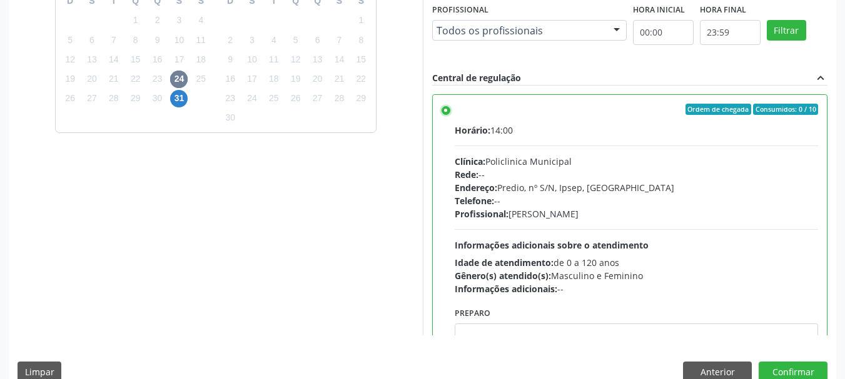
scroll to position [368, 0]
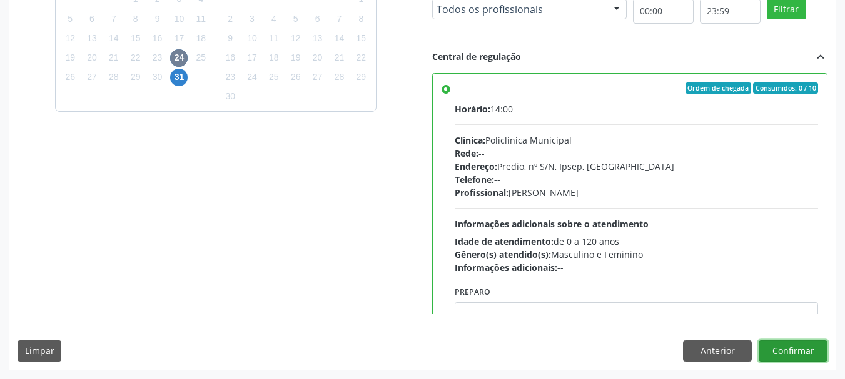
click at [806, 354] on button "Confirmar" at bounding box center [792, 351] width 69 height 21
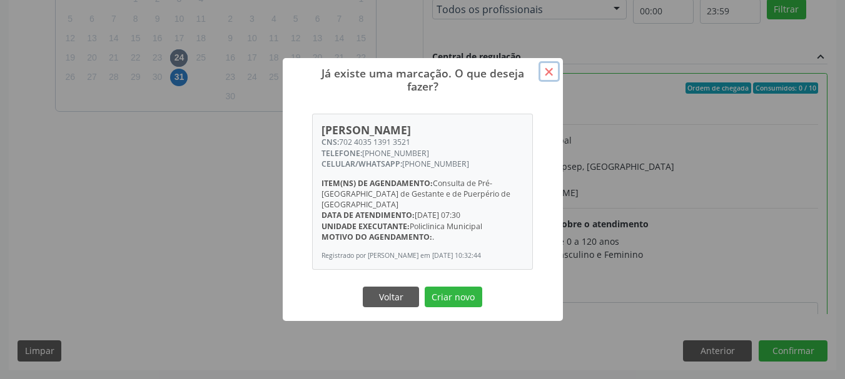
click at [551, 76] on button "×" at bounding box center [548, 71] width 21 height 21
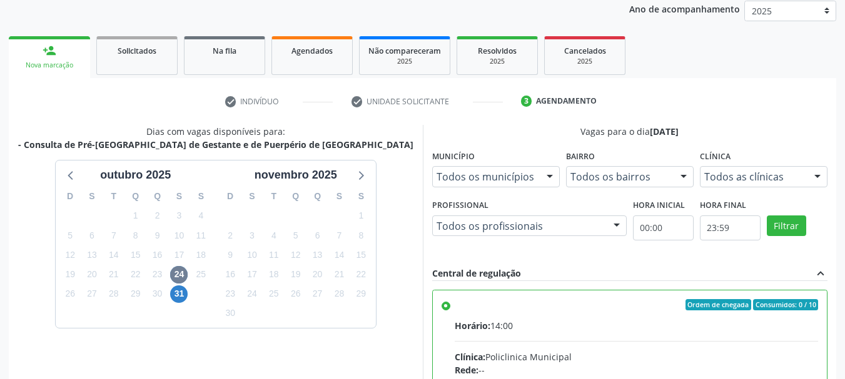
scroll to position [118, 0]
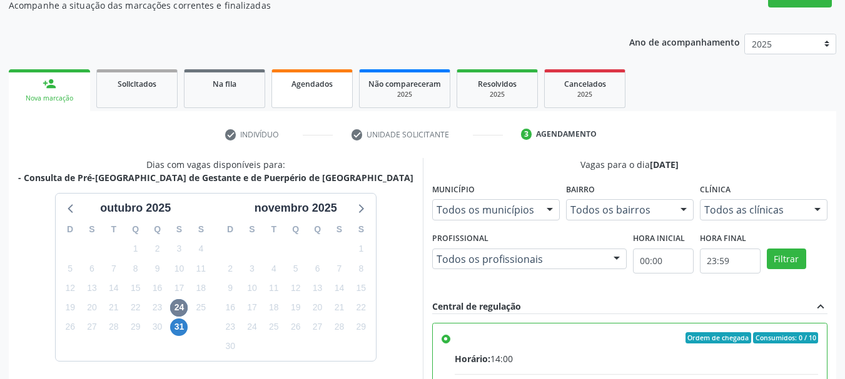
click at [326, 91] on link "Agendados" at bounding box center [311, 88] width 81 height 39
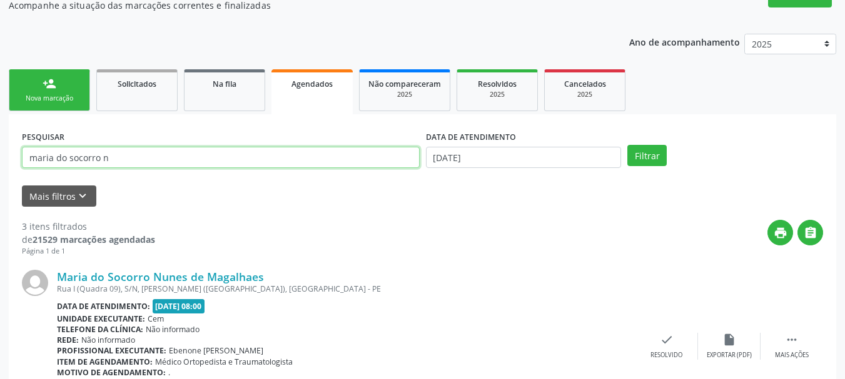
click at [89, 159] on input "maria do socorro n" at bounding box center [221, 157] width 398 height 21
paste input "CNS: 702 4035 1391 3521"
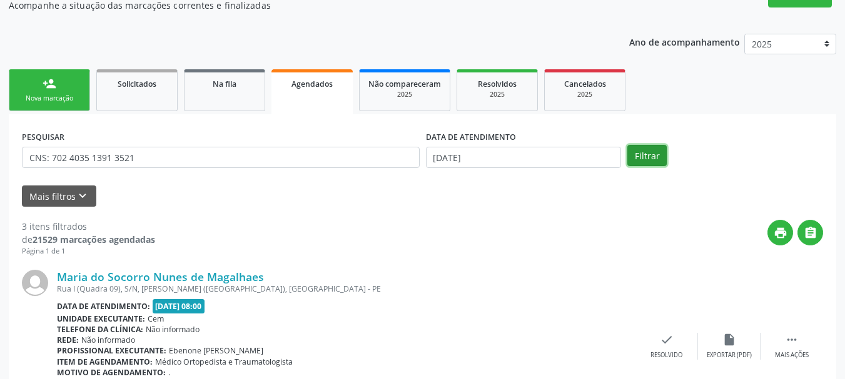
click at [631, 160] on button "Filtrar" at bounding box center [646, 155] width 39 height 21
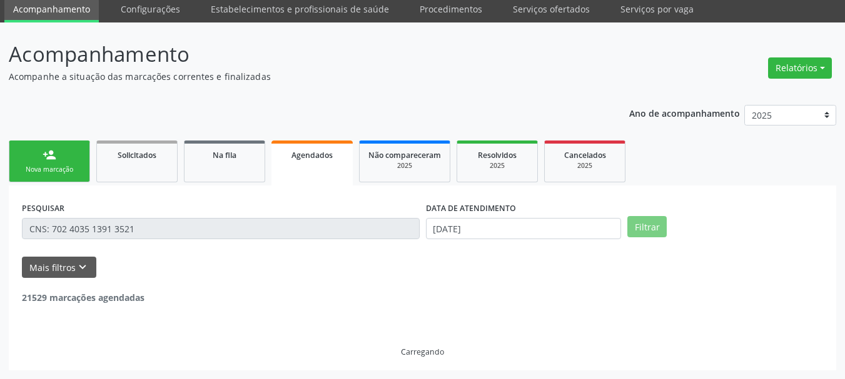
scroll to position [6, 0]
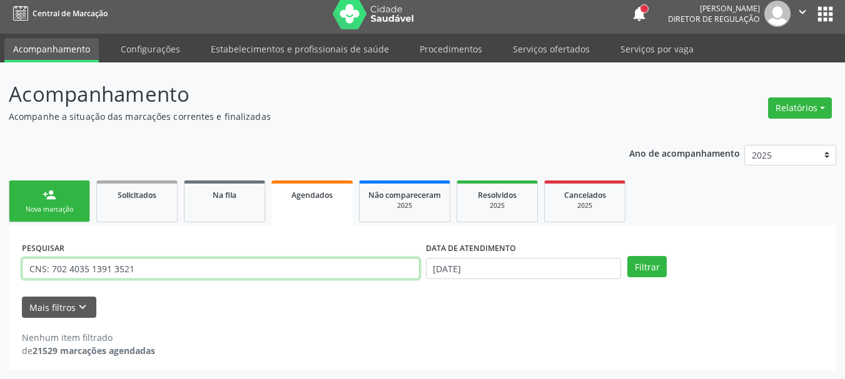
click at [49, 269] on input "CNS: 702 4035 1391 3521" at bounding box center [221, 268] width 398 height 21
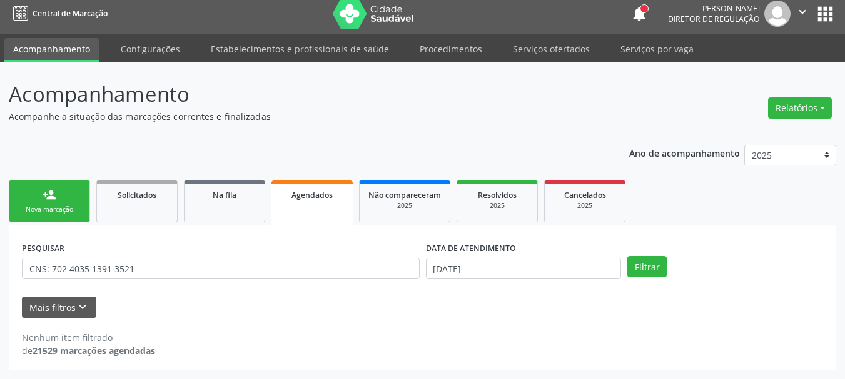
drag, startPoint x: 18, startPoint y: 268, endPoint x: 6, endPoint y: 241, distance: 29.4
click at [16, 263] on div "PESQUISAR CNS: 702 4035 1391 3521 DATA DE ATENDIMENTO [DATE] Filtrar UNIDADE DE…" at bounding box center [422, 298] width 827 height 145
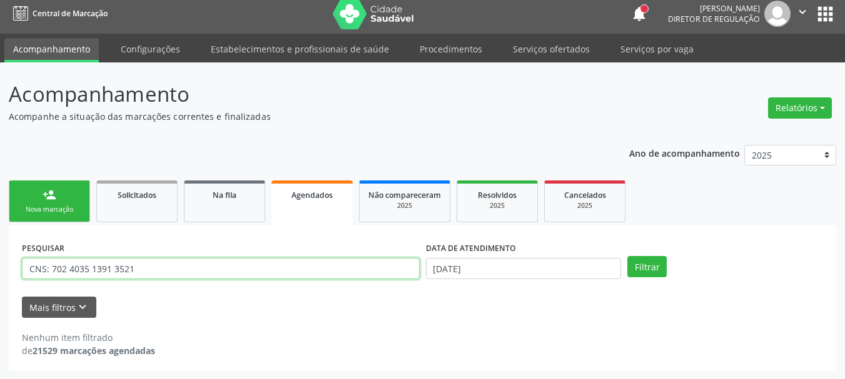
drag, startPoint x: 50, startPoint y: 270, endPoint x: 35, endPoint y: 270, distance: 15.0
click at [42, 270] on input "CNS: 702 4035 1391 3521" at bounding box center [221, 268] width 398 height 21
click at [30, 270] on input "CNS: 702 4035 1391 3521" at bounding box center [221, 268] width 398 height 21
click at [34, 271] on input "CNS: 702 4035 1391 3521" at bounding box center [221, 268] width 398 height 21
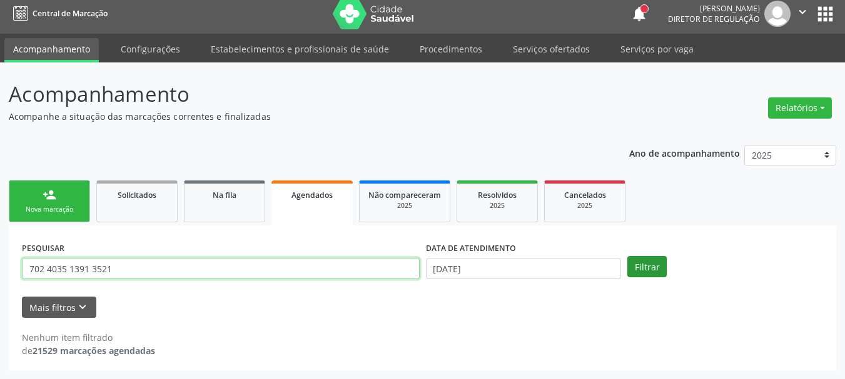
type input "702 4035 1391 3521"
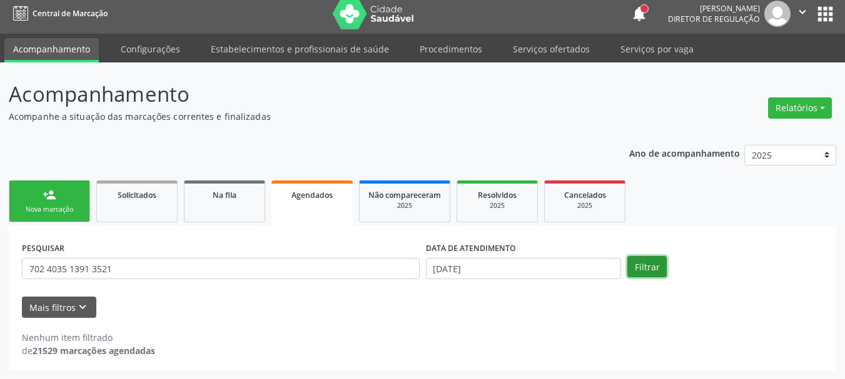
click at [632, 268] on button "Filtrar" at bounding box center [646, 266] width 39 height 21
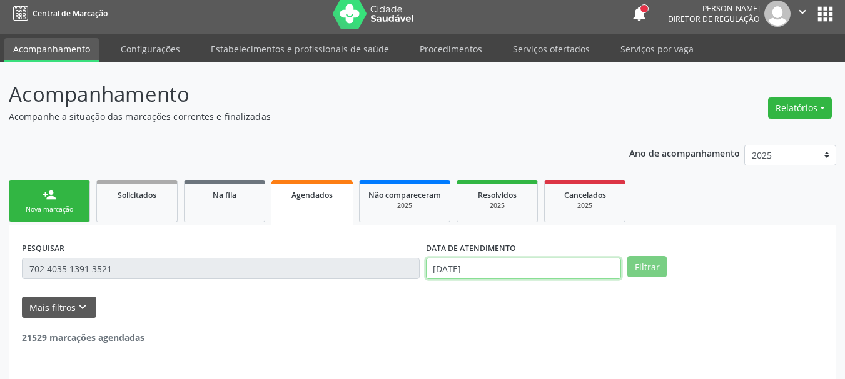
click at [570, 266] on input "[DATE]" at bounding box center [524, 268] width 196 height 21
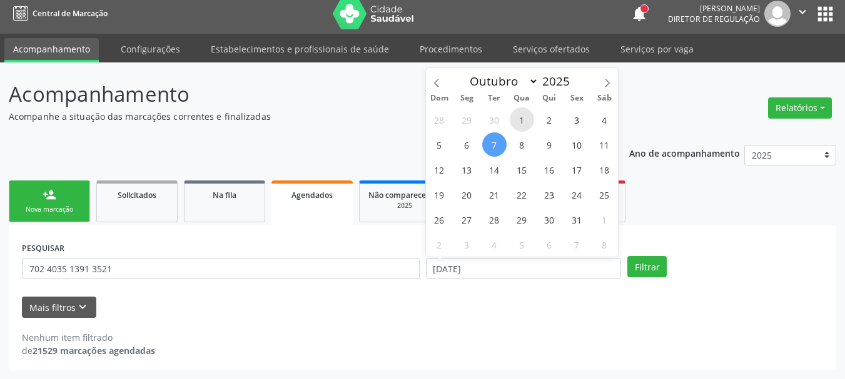
click at [515, 123] on span "1" at bounding box center [522, 120] width 24 height 24
type input "01/10/2025"
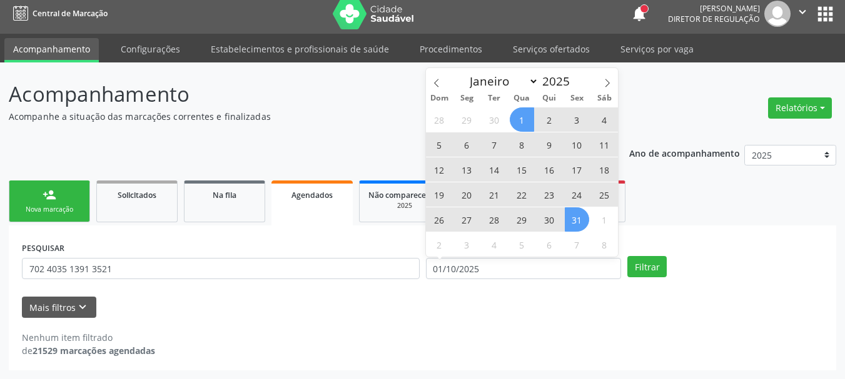
click at [576, 226] on span "31" at bounding box center [577, 220] width 24 height 24
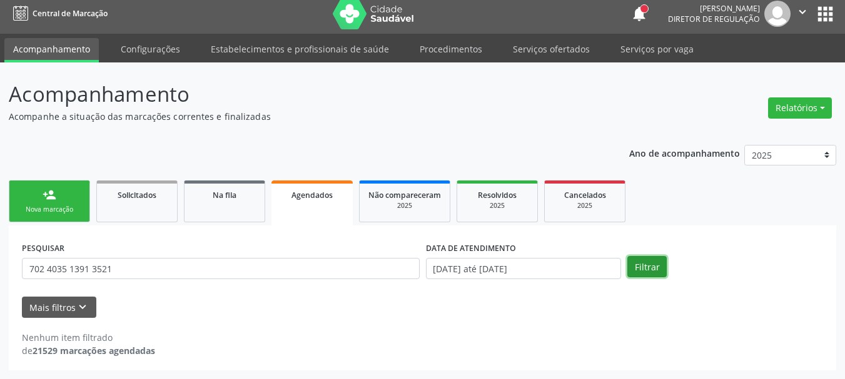
click at [658, 274] on button "Filtrar" at bounding box center [646, 266] width 39 height 21
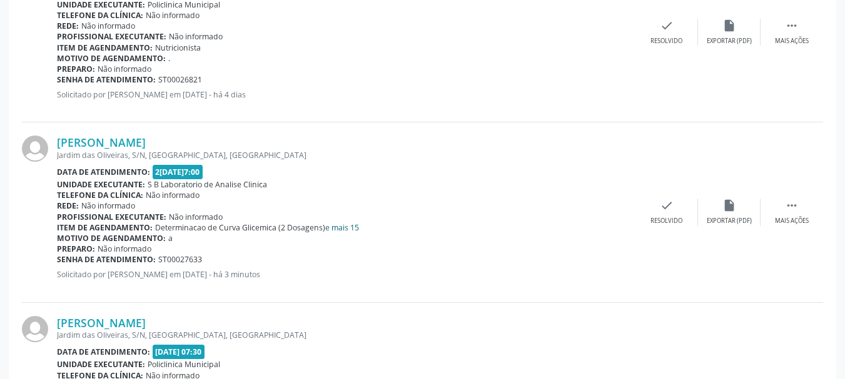
scroll to position [369, 0]
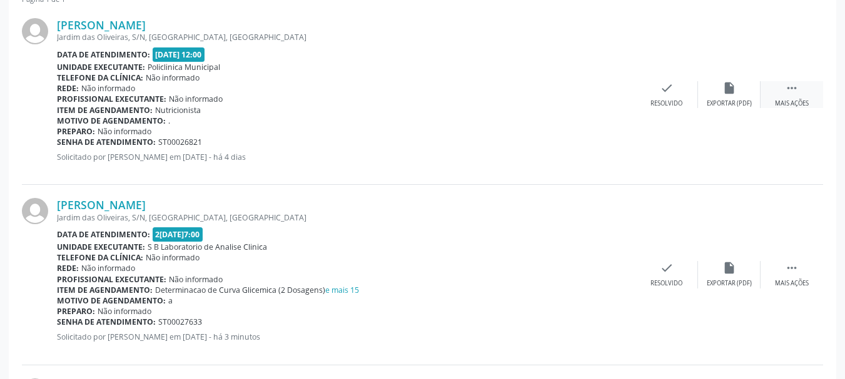
click at [791, 90] on icon "" at bounding box center [792, 88] width 14 height 14
click at [546, 99] on div "print Imprimir" at bounding box center [541, 94] width 63 height 27
click at [801, 276] on div " Mais ações" at bounding box center [791, 274] width 63 height 27
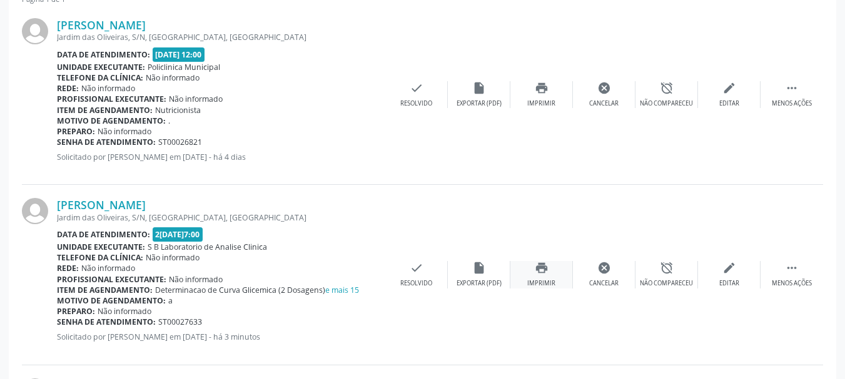
click at [551, 278] on div "print Imprimir" at bounding box center [541, 274] width 63 height 27
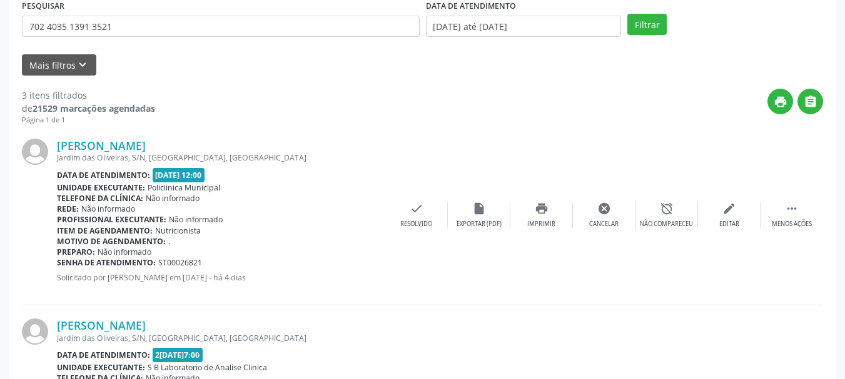
scroll to position [0, 0]
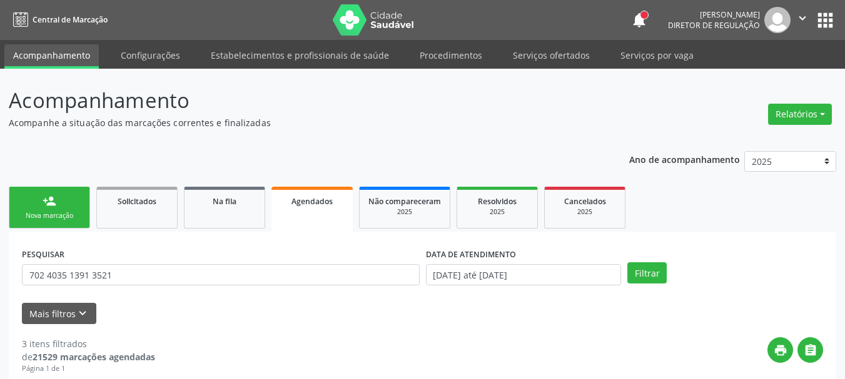
click at [71, 213] on div "Nova marcação" at bounding box center [49, 215] width 63 height 9
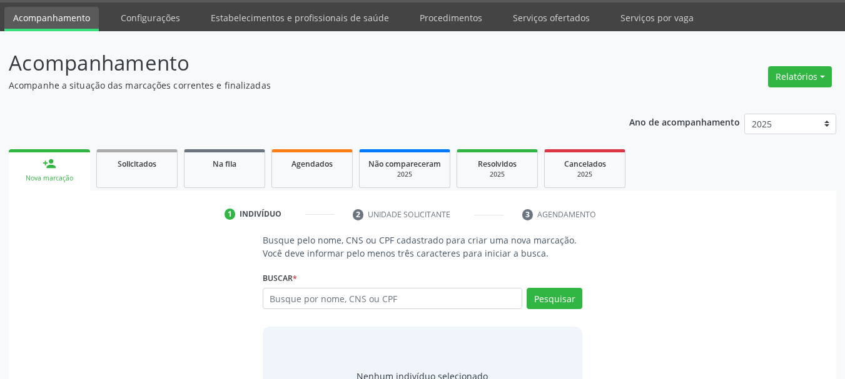
scroll to position [103, 0]
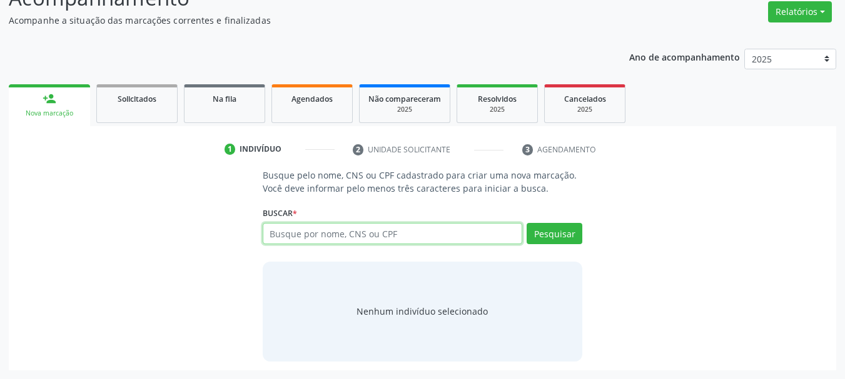
click at [299, 238] on input "text" at bounding box center [393, 233] width 260 height 21
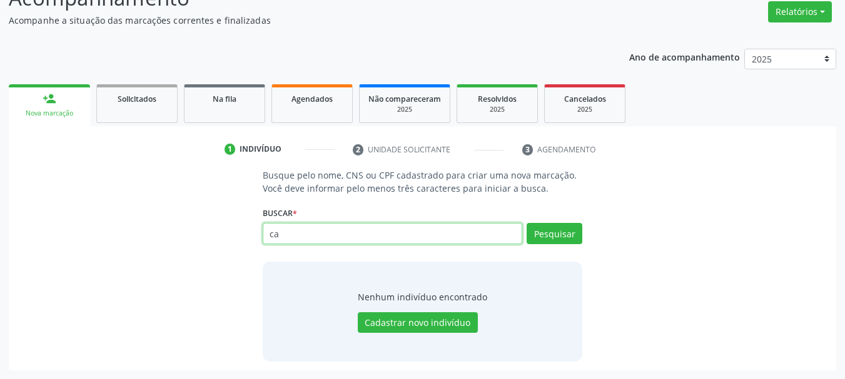
type input "c"
type input "carmem [DATE]"
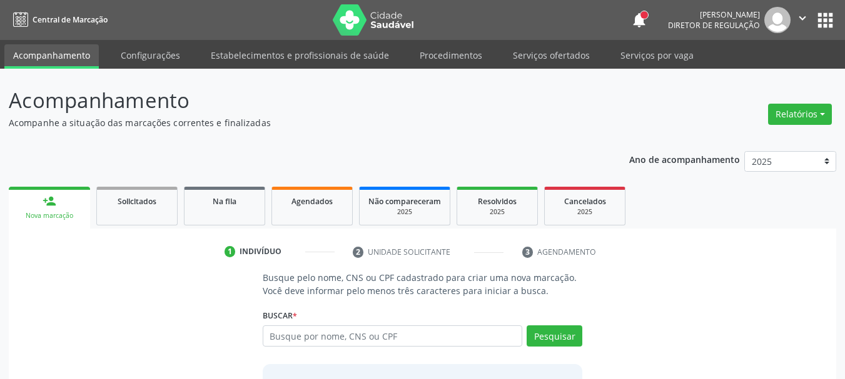
click at [320, 341] on input "text" at bounding box center [393, 336] width 260 height 21
type input "700007630826502"
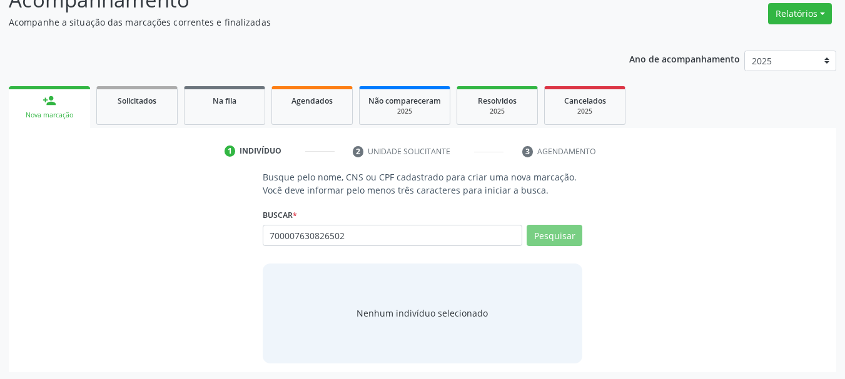
scroll to position [103, 0]
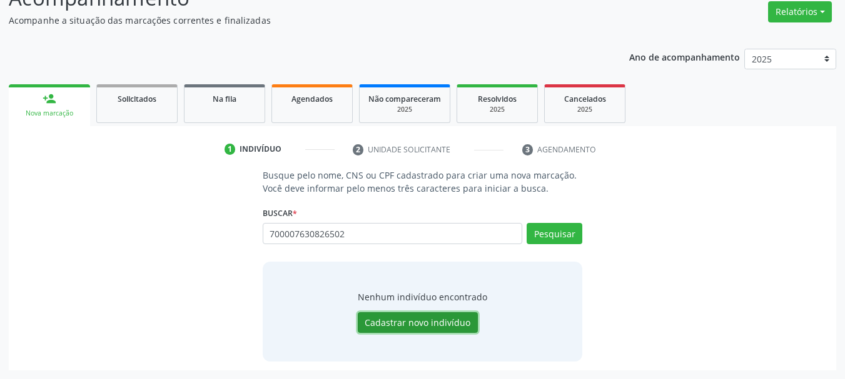
click at [441, 325] on button "Cadastrar novo indivíduo" at bounding box center [418, 323] width 120 height 21
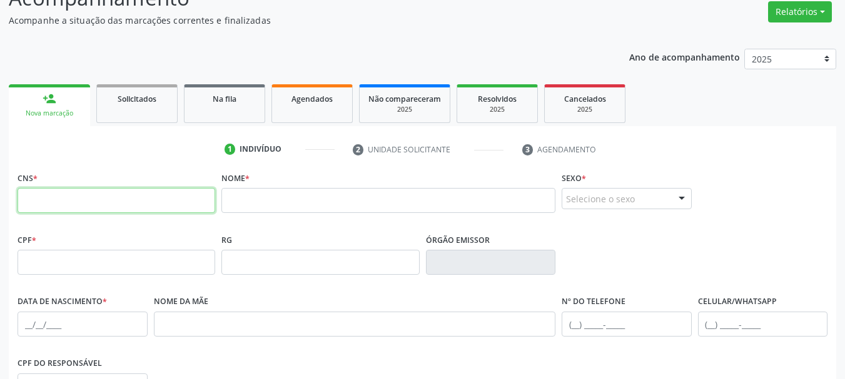
click at [103, 189] on input "text" at bounding box center [117, 200] width 198 height 25
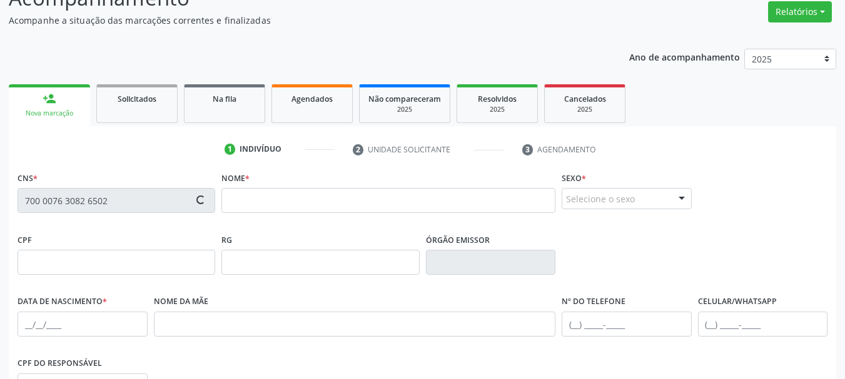
type input "700 0076 3082 6502"
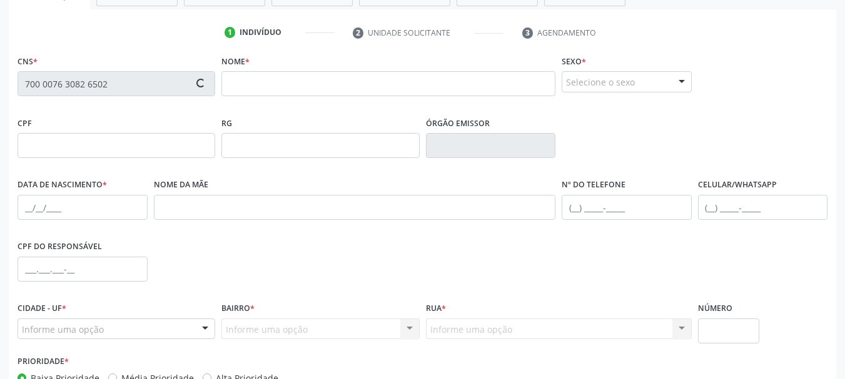
scroll to position [228, 0]
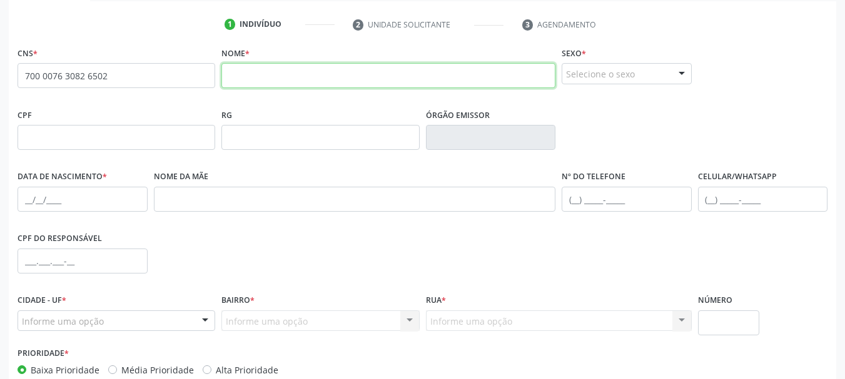
click at [253, 79] on input "text" at bounding box center [388, 75] width 334 height 25
type input "c"
type input "CARMEM LUCIA DOS SANTOS LIMA"
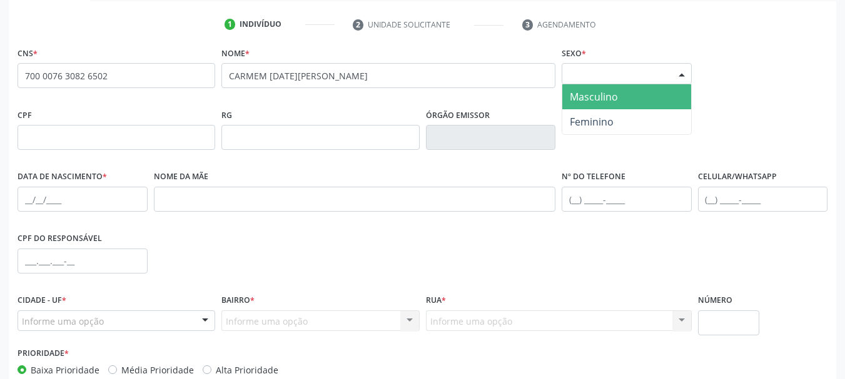
click at [630, 84] on div "Selecione o sexo Masculino Feminino Nenhum resultado encontrado para: " " Não h…" at bounding box center [626, 73] width 130 height 21
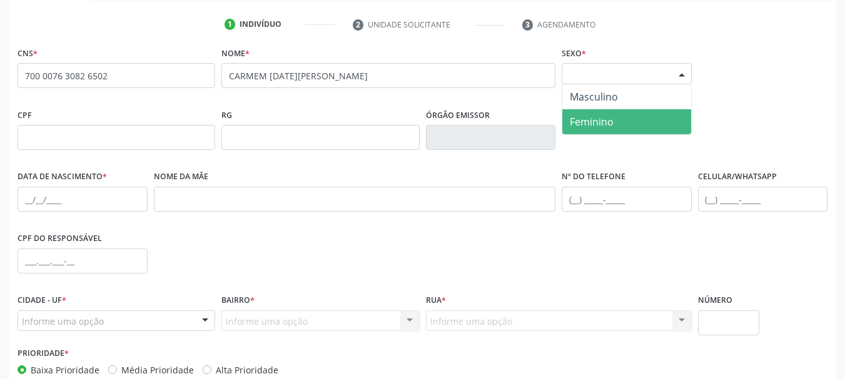
click at [618, 118] on span "Feminino" at bounding box center [626, 121] width 129 height 25
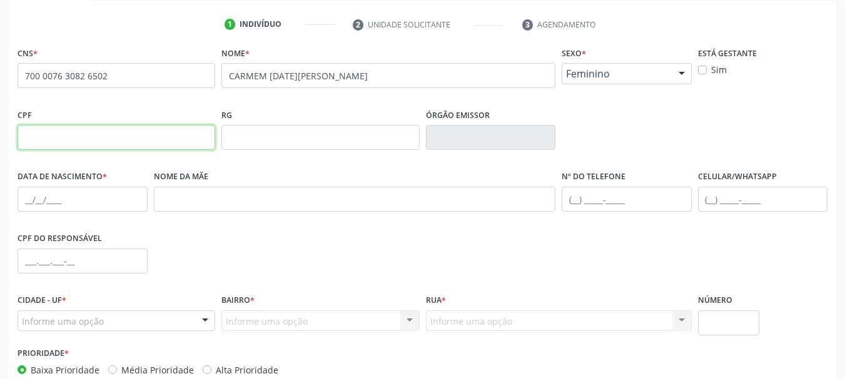
click at [139, 138] on input "text" at bounding box center [117, 137] width 198 height 25
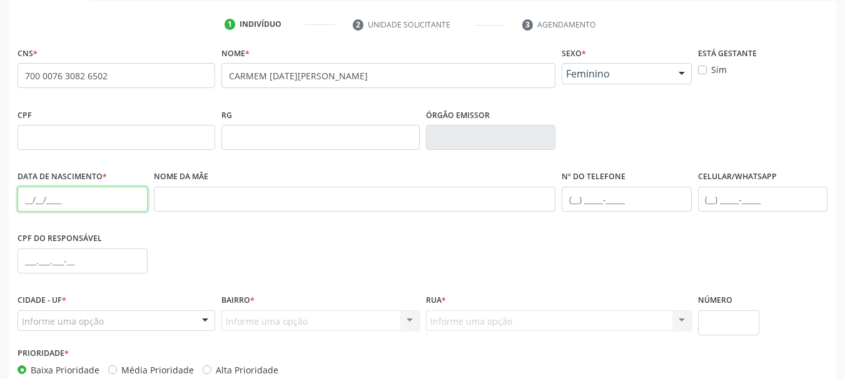
click at [23, 196] on input "text" at bounding box center [83, 199] width 130 height 25
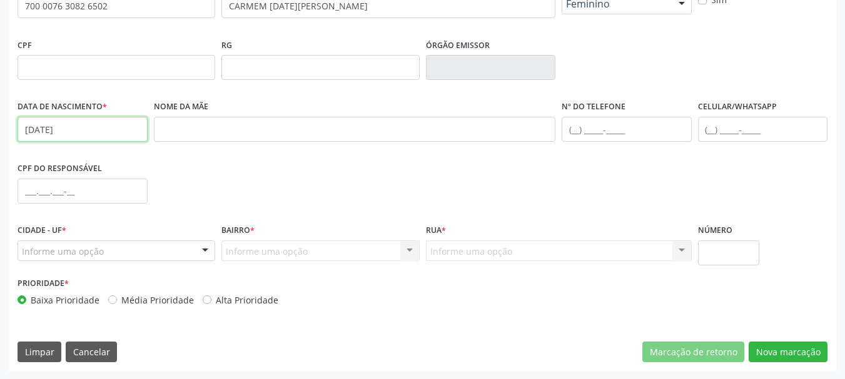
scroll to position [298, 0]
type input "04/05/1974"
click at [46, 257] on div "Informe uma opção" at bounding box center [117, 250] width 198 height 21
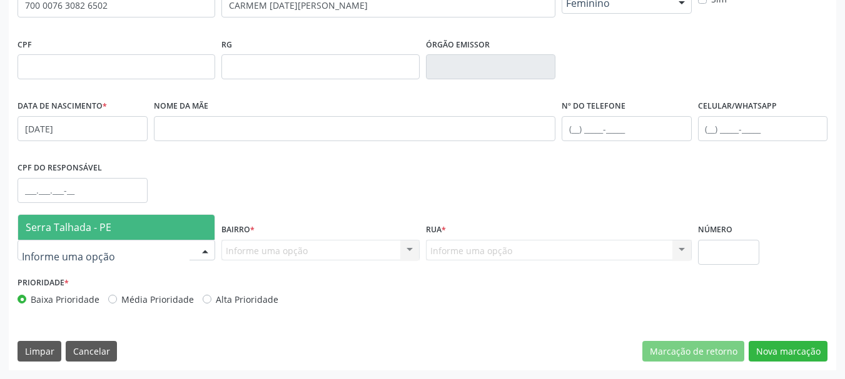
click at [43, 240] on div at bounding box center [117, 250] width 198 height 21
click at [43, 234] on span "Serra Talhada - PE" at bounding box center [116, 227] width 196 height 25
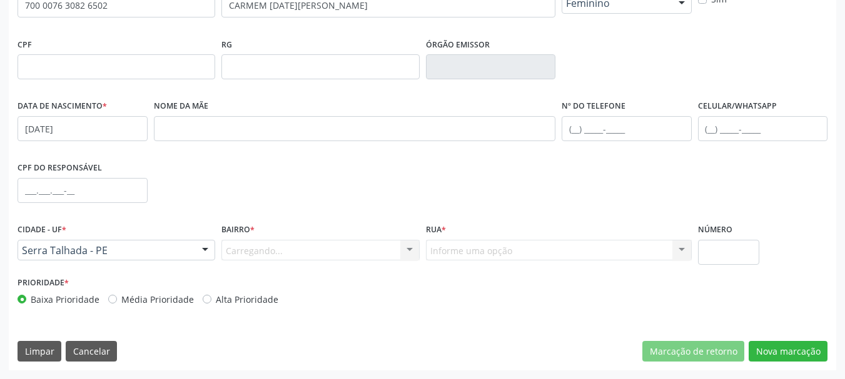
click at [246, 248] on div "Carregando... Nenhum resultado encontrado para: " " Nenhuma opção encontrada. D…" at bounding box center [320, 250] width 198 height 21
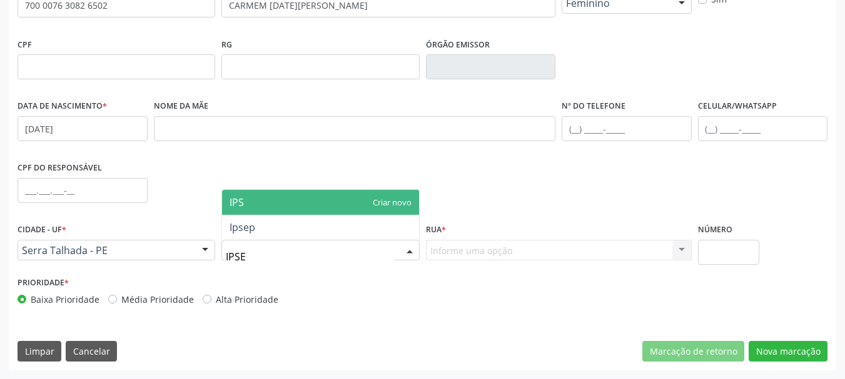
type input "IPSEP"
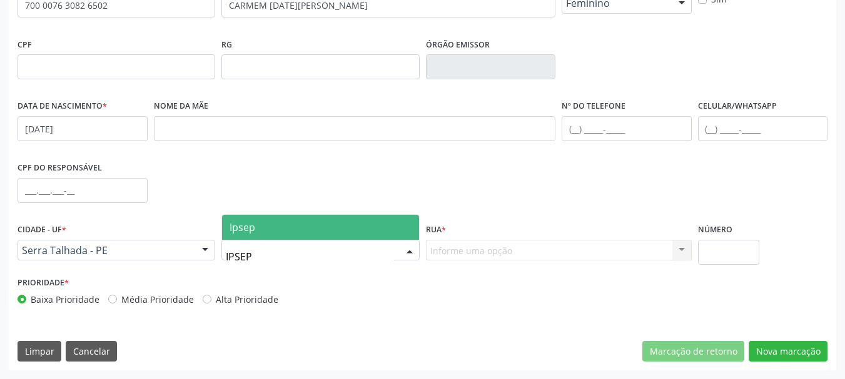
click at [315, 231] on span "Ipsep" at bounding box center [320, 227] width 196 height 25
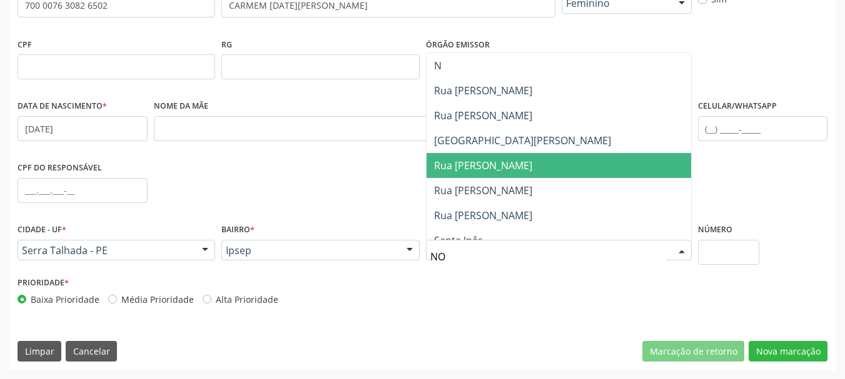
type input "NOE"
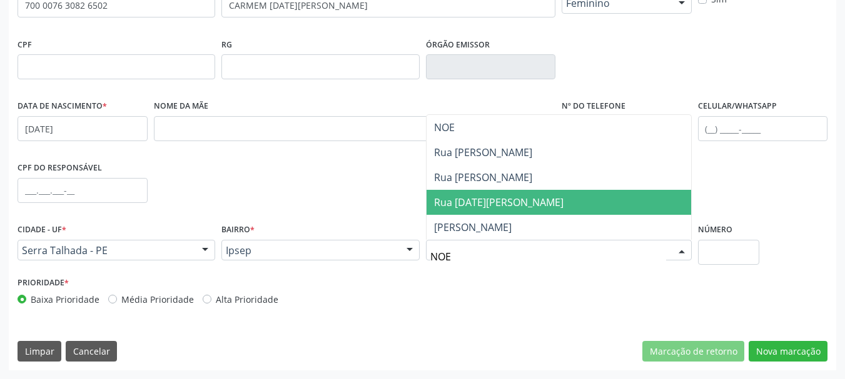
click at [510, 192] on span "Rua Noel Manoel Vicente" at bounding box center [558, 202] width 264 height 25
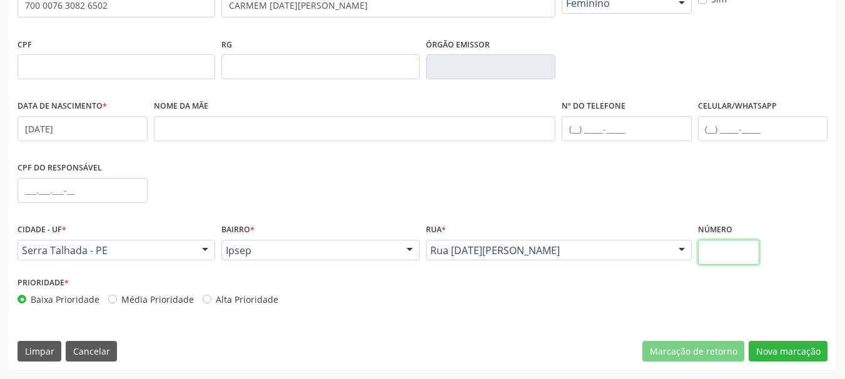
click at [749, 264] on input "text" at bounding box center [729, 252] width 62 height 25
type input "1035"
click at [810, 357] on button "Nova marcação" at bounding box center [787, 351] width 79 height 21
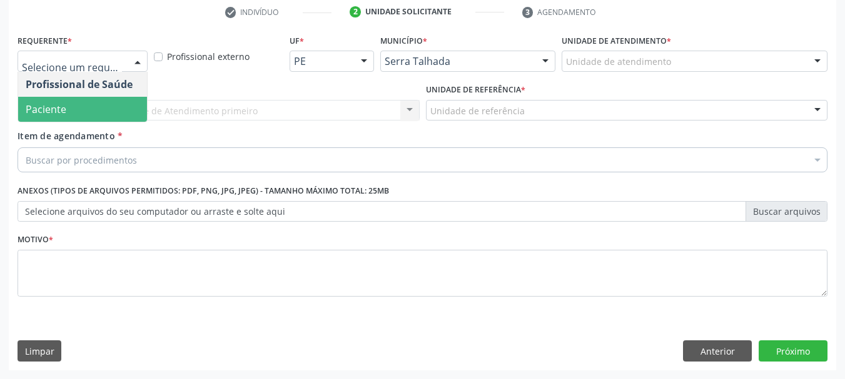
click at [89, 107] on span "Paciente" at bounding box center [82, 109] width 129 height 25
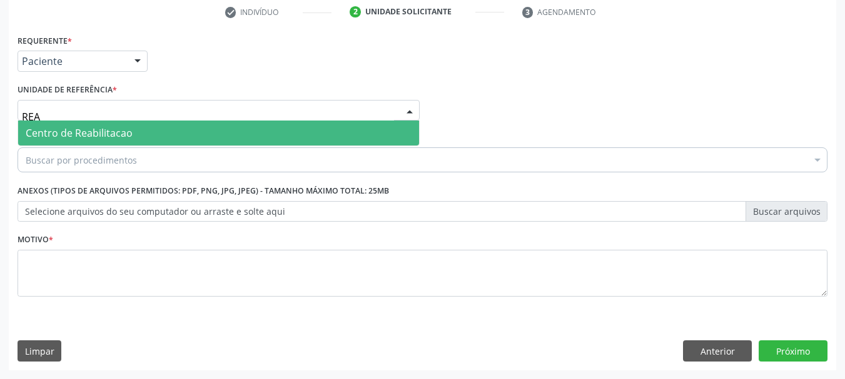
type input "REAB"
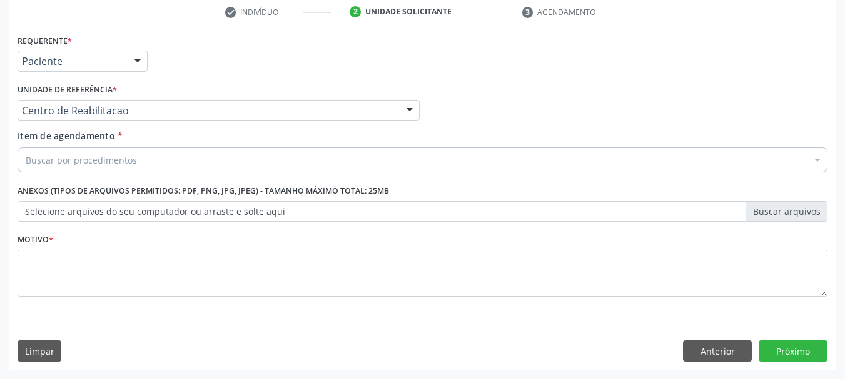
click at [106, 149] on div "Buscar por procedimentos" at bounding box center [423, 160] width 810 height 25
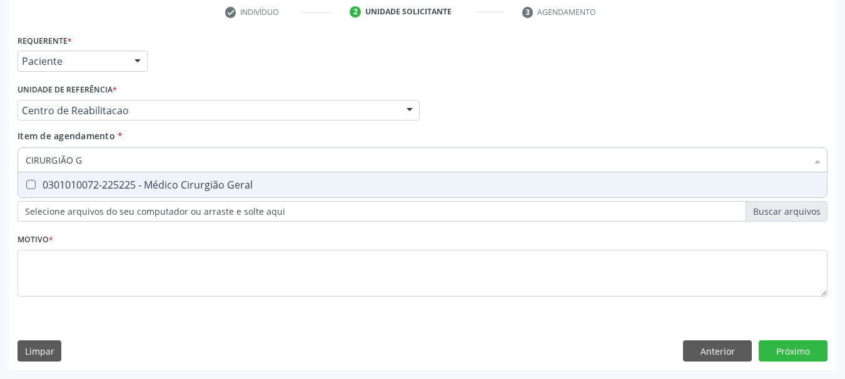
type input "CIRURGIÃO GE"
click at [110, 175] on span "0301010072-225225 - Médico Cirurgião Geral" at bounding box center [422, 185] width 808 height 25
checkbox Geral "true"
click at [79, 306] on div "Requerente * Paciente Profissional de Saúde Paciente Nenhum resultado encontrad…" at bounding box center [423, 172] width 810 height 283
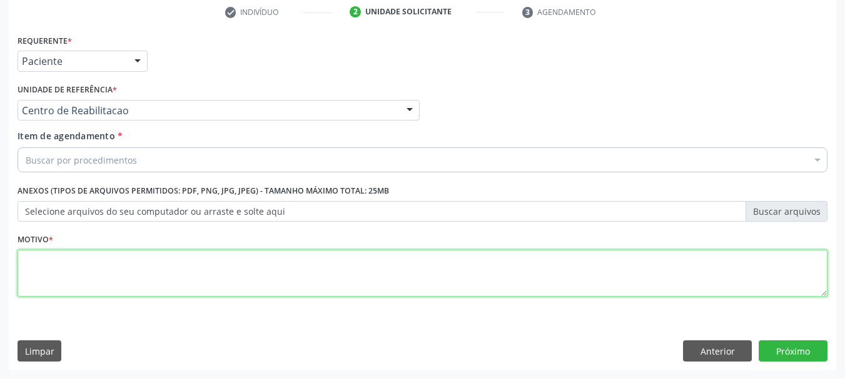
click at [73, 264] on textarea at bounding box center [423, 274] width 810 height 48
type textarea "A"
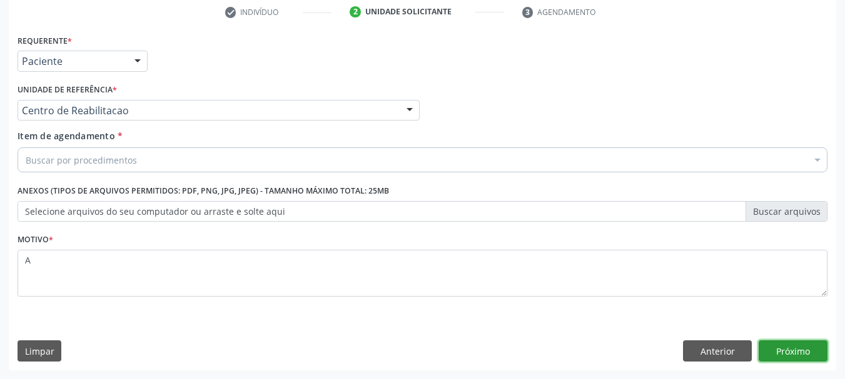
click at [815, 348] on button "Próximo" at bounding box center [792, 351] width 69 height 21
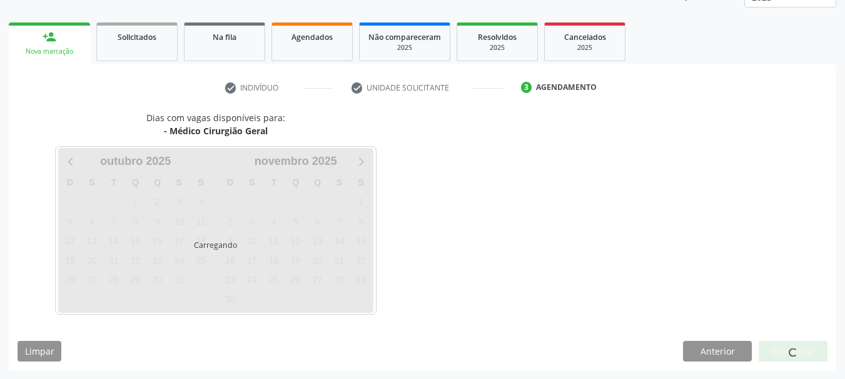
scroll to position [164, 0]
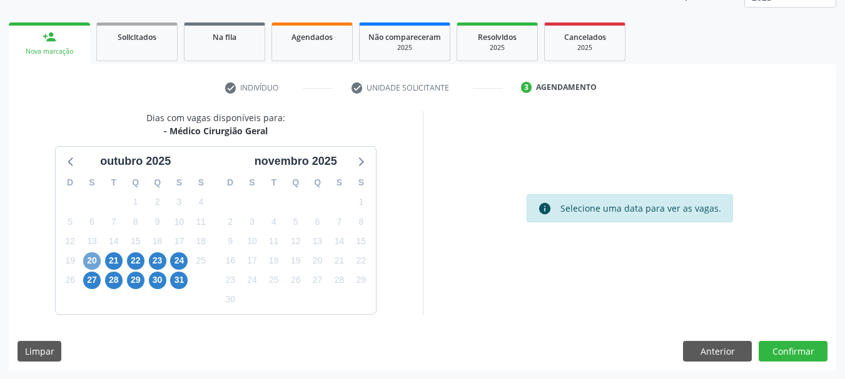
click at [86, 262] on span "20" at bounding box center [92, 262] width 18 height 18
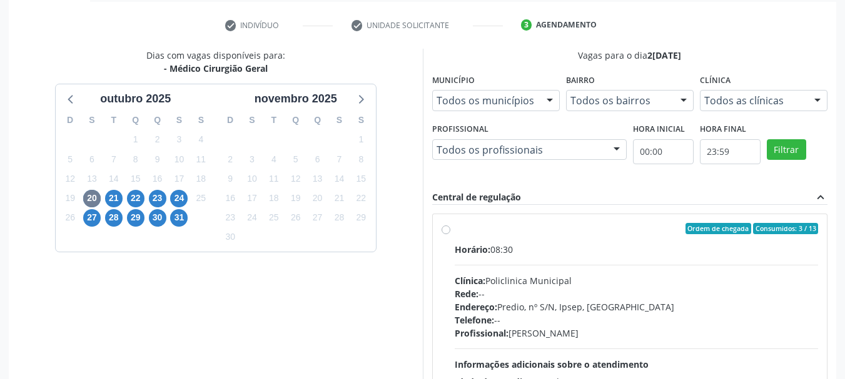
click at [571, 258] on div "Horário: 08:30 Clínica: Policlinica Municipal Rede: -- Endereço: Predio, nº S/N…" at bounding box center [637, 329] width 364 height 172
click at [450, 234] on input "Ordem de chegada Consumidos: 3 / 13 Horário: 08:30 Clínica: Policlinica Municip…" at bounding box center [445, 228] width 9 height 11
radio input "true"
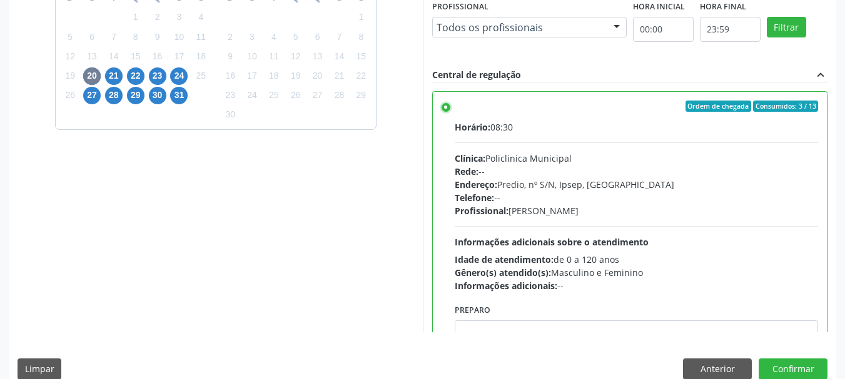
scroll to position [368, 0]
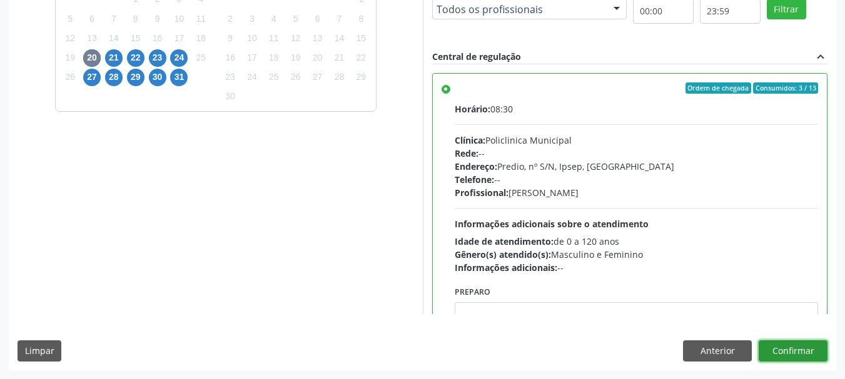
click at [797, 355] on button "Confirmar" at bounding box center [792, 351] width 69 height 21
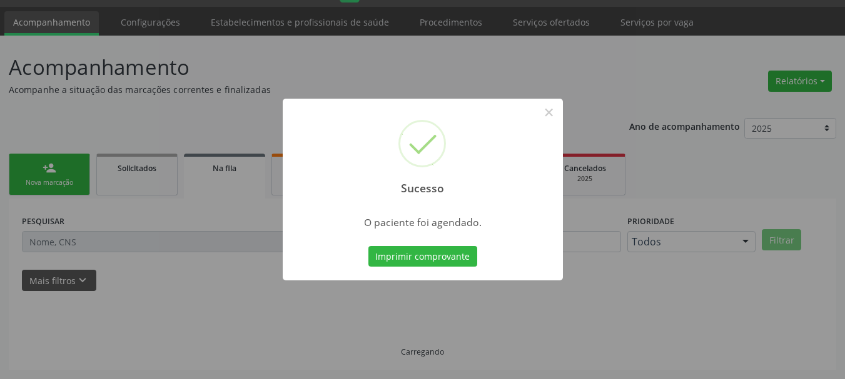
scroll to position [33, 0]
click at [424, 261] on button "Imprimir comprovante" at bounding box center [422, 256] width 109 height 21
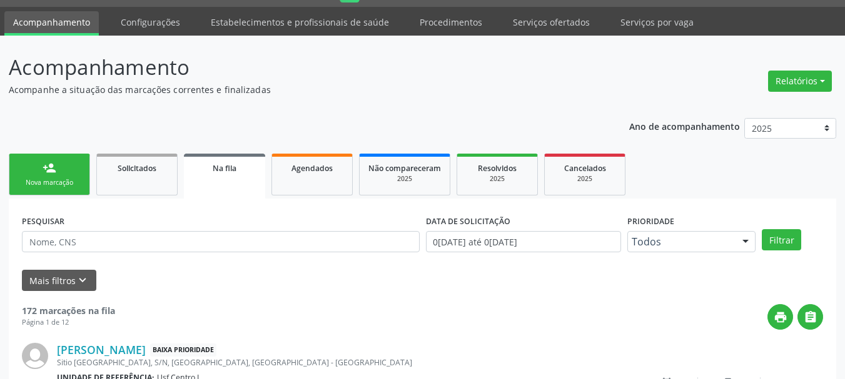
click at [61, 176] on link "person_add Nova marcação" at bounding box center [49, 175] width 81 height 42
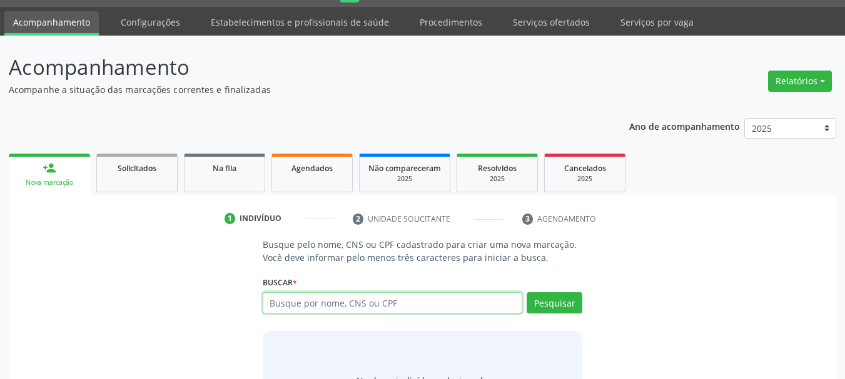
click at [318, 302] on input "text" at bounding box center [393, 303] width 260 height 21
type input "702606247879240"
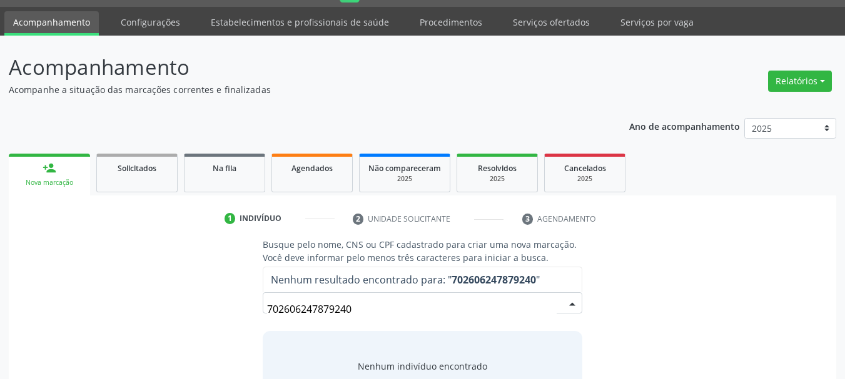
click at [333, 311] on input "702606247879240" at bounding box center [412, 309] width 290 height 25
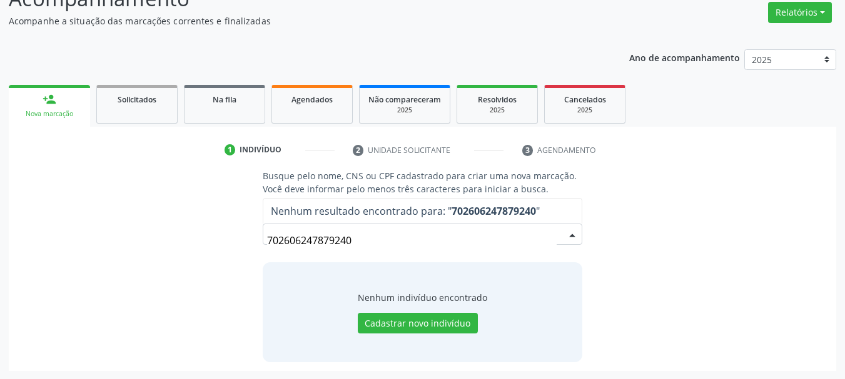
scroll to position [103, 0]
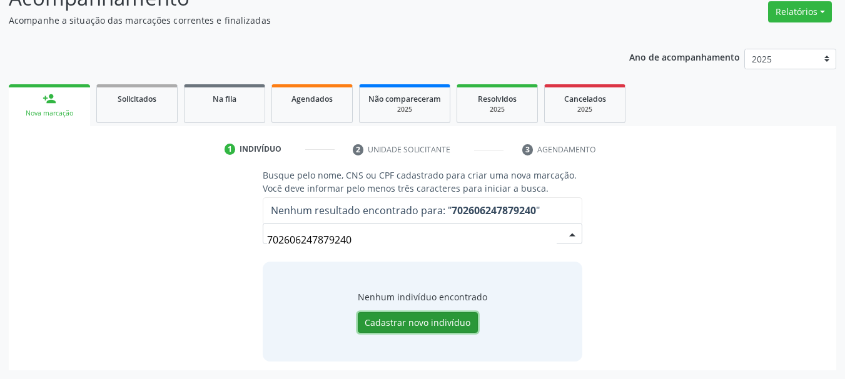
click at [436, 322] on button "Cadastrar novo indivíduo" at bounding box center [418, 323] width 120 height 21
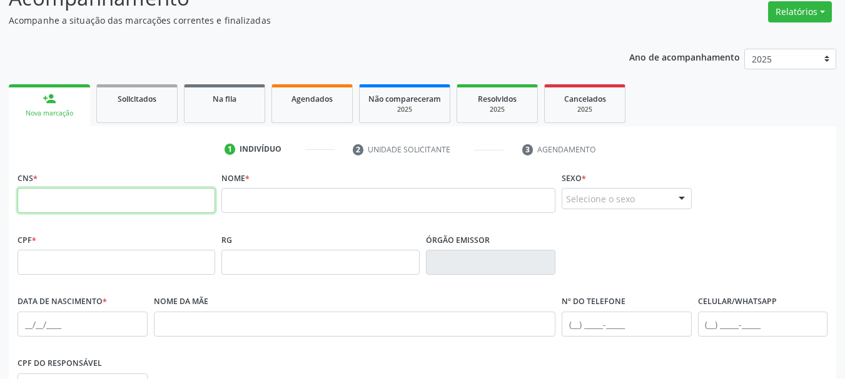
click at [108, 201] on input "text" at bounding box center [117, 200] width 198 height 25
paste input "702 6062 4787 9240"
type input "702 6062 4787 9240"
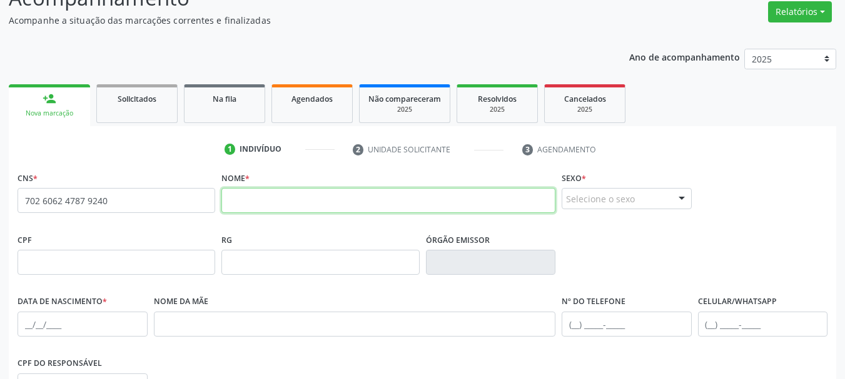
click at [288, 212] on input "text" at bounding box center [388, 200] width 334 height 25
type input "MAURILIO DE LIMA"
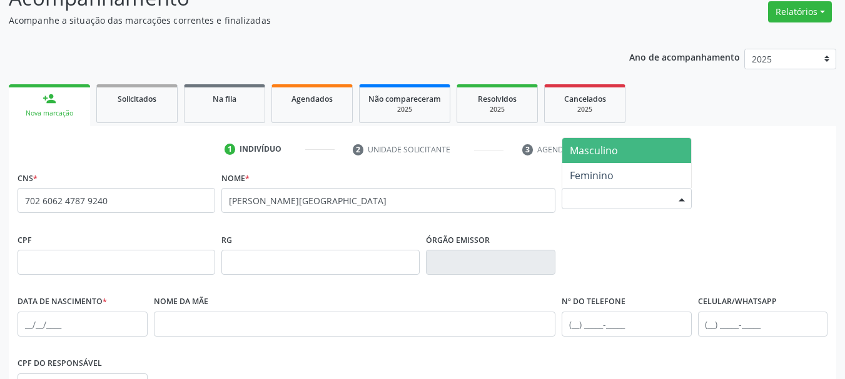
click at [663, 197] on div "Selecione o sexo" at bounding box center [626, 198] width 130 height 21
click at [585, 149] on span "Masculino" at bounding box center [594, 151] width 48 height 14
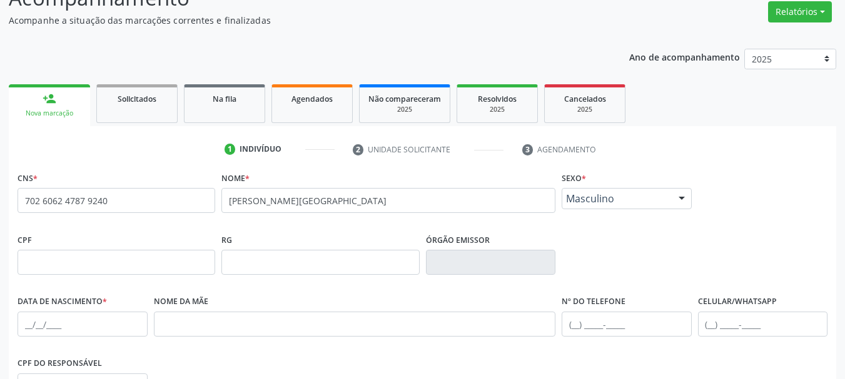
scroll to position [290, 0]
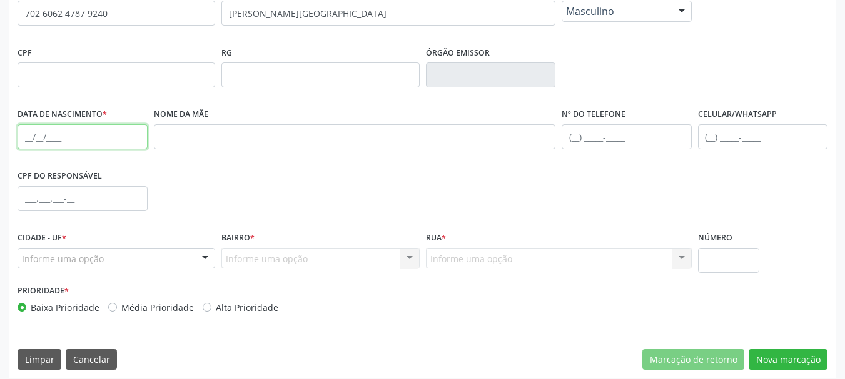
click at [32, 134] on input "text" at bounding box center [83, 136] width 130 height 25
type input "08/03/1970"
click at [84, 268] on div "Cidade - UF * Informe uma opção Serra Talhada - PE Nenhum resultado encontrado …" at bounding box center [116, 255] width 204 height 53
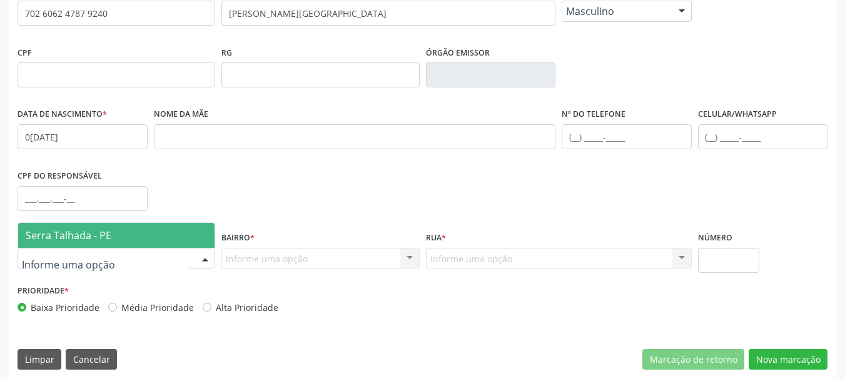
click at [93, 226] on span "Serra Talhada - PE" at bounding box center [116, 235] width 196 height 25
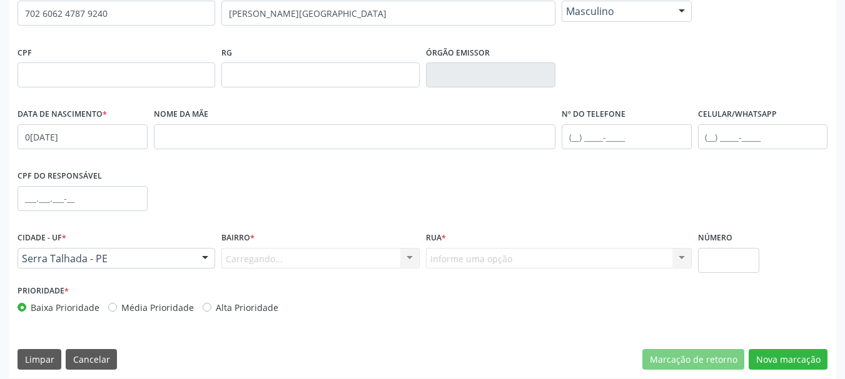
click at [244, 254] on div "Carregando... Nenhum resultado encontrado para: " " Nenhuma opção encontrada. D…" at bounding box center [320, 258] width 198 height 21
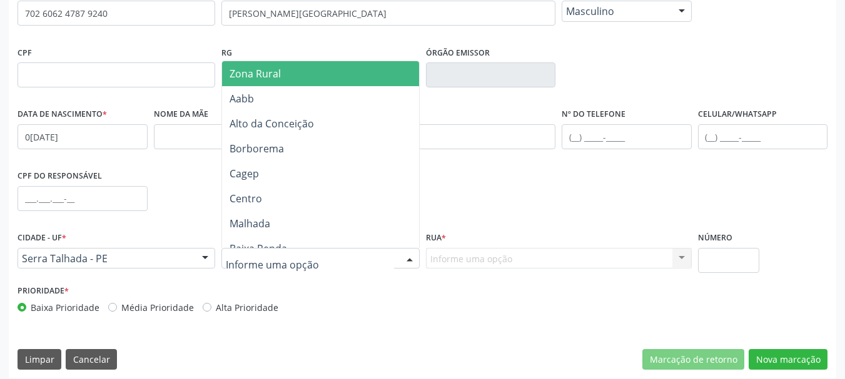
click at [246, 268] on div at bounding box center [320, 258] width 198 height 21
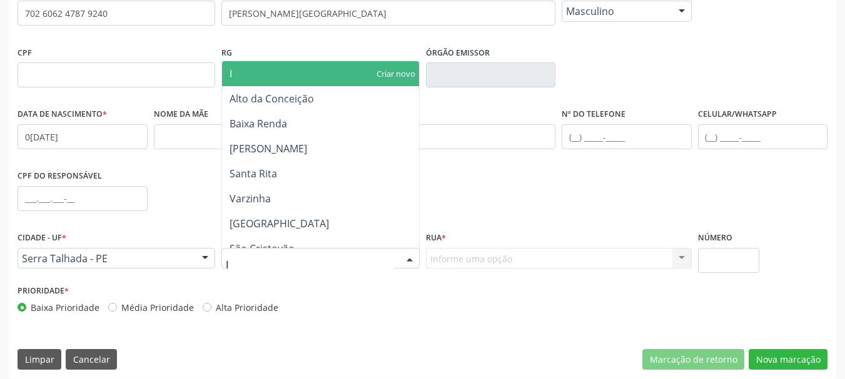
type input "IP"
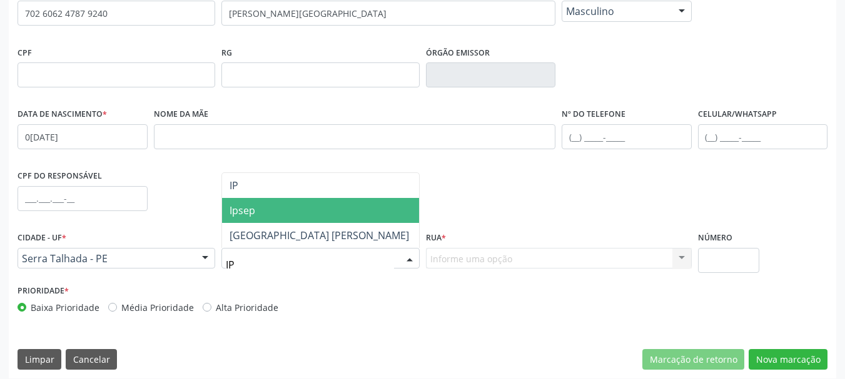
click at [311, 198] on span "Ipsep" at bounding box center [320, 210] width 196 height 25
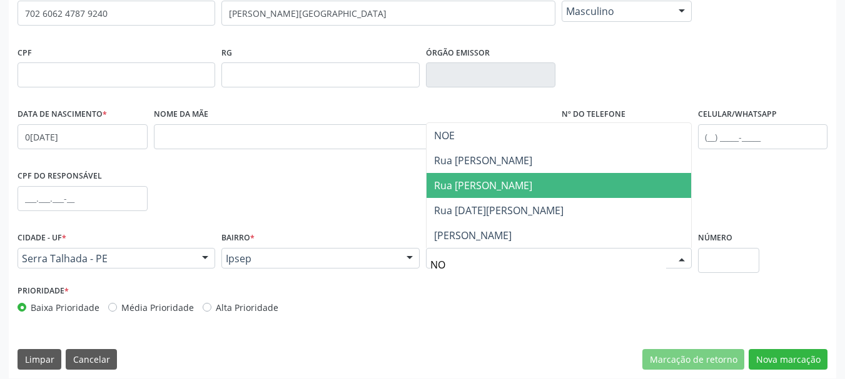
type input "N"
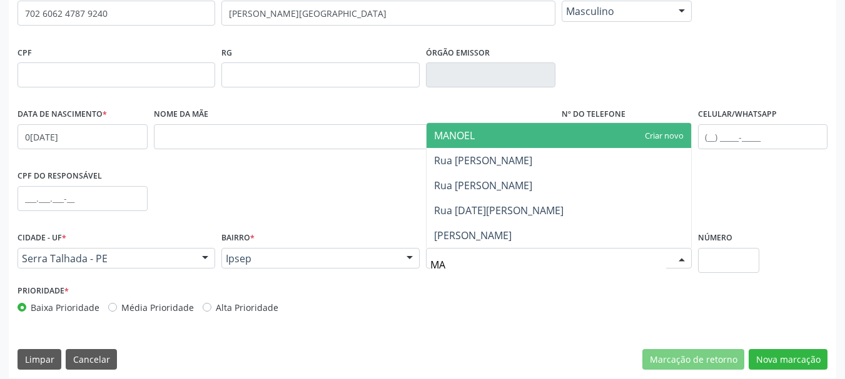
type input "M"
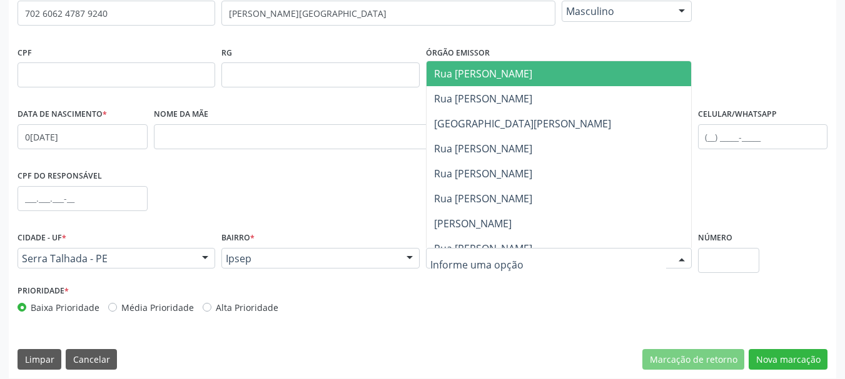
type input "M"
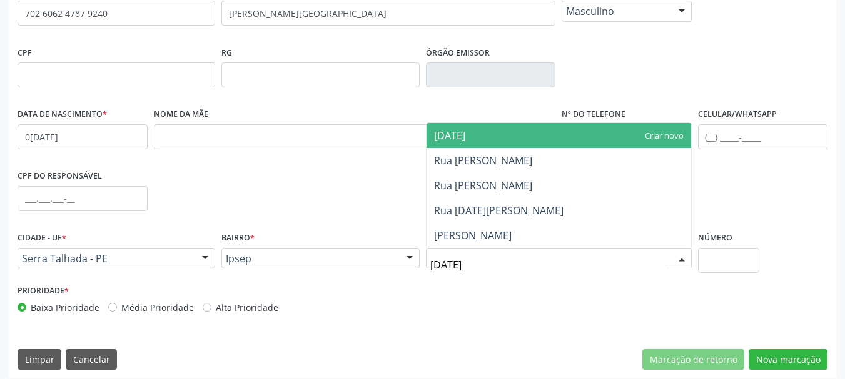
type input "NOEL"
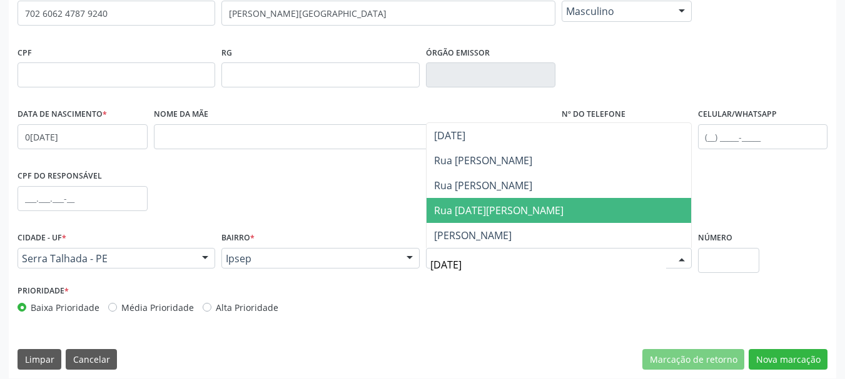
click at [546, 204] on span "Rua Noel Manoel Vicente" at bounding box center [498, 211] width 129 height 14
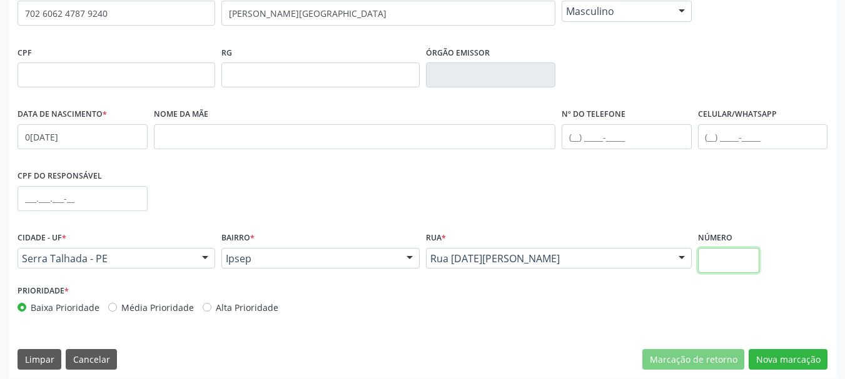
click at [742, 261] on input "text" at bounding box center [729, 260] width 62 height 25
type input "1032"
click at [805, 363] on button "Nova marcação" at bounding box center [787, 359] width 79 height 21
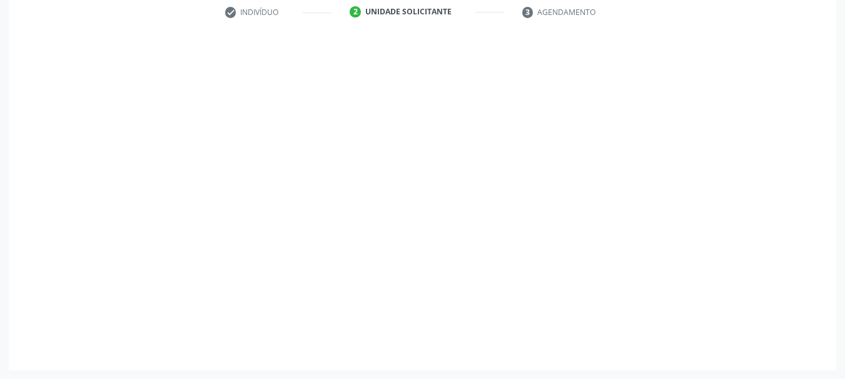
scroll to position [240, 0]
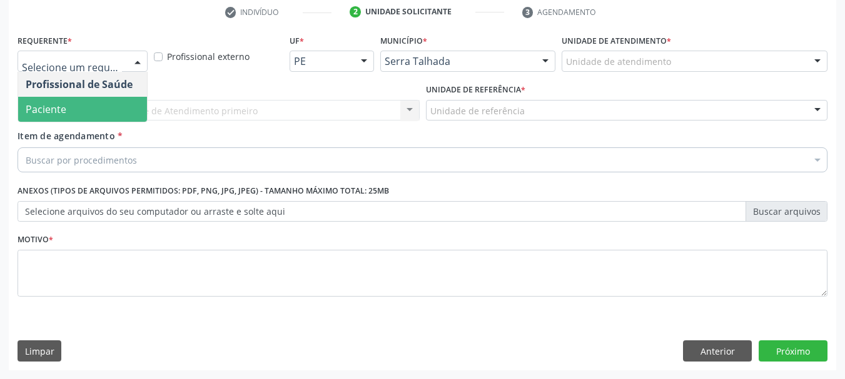
click at [99, 101] on span "Paciente" at bounding box center [82, 109] width 129 height 25
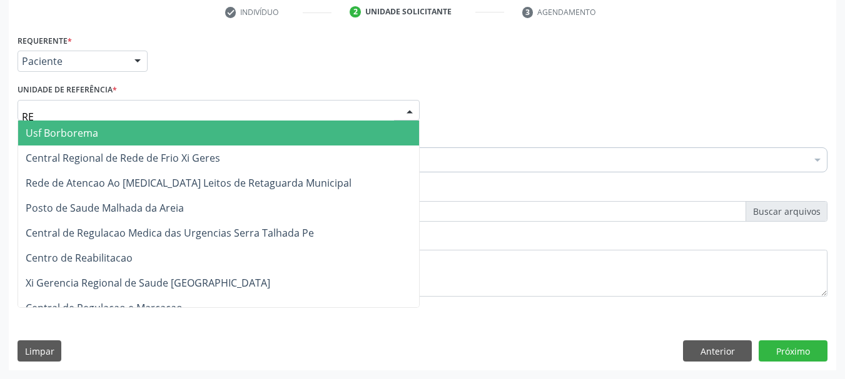
type input "REA"
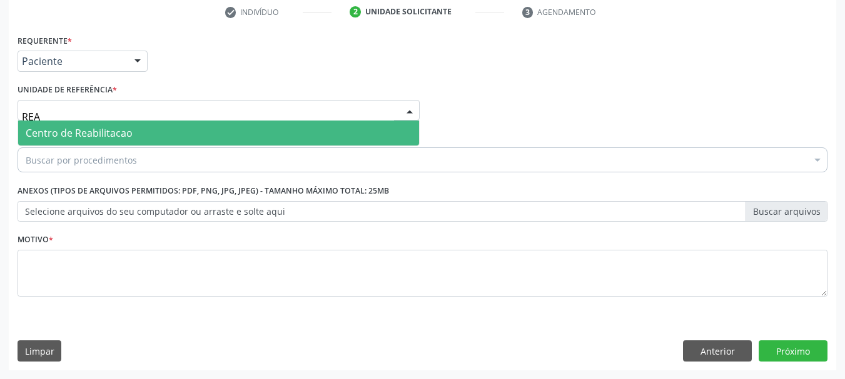
click at [99, 137] on span "Centro de Reabilitacao" at bounding box center [79, 133] width 107 height 14
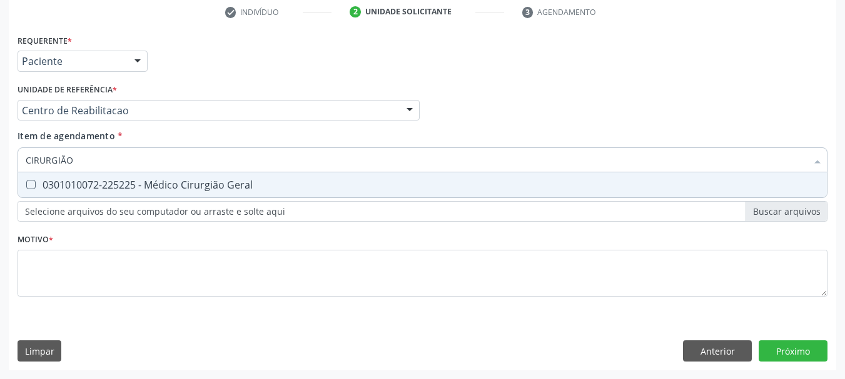
type input "CIRURGIÃO G"
click at [174, 181] on div "0301010072-225225 - Médico Cirurgião Geral" at bounding box center [422, 185] width 793 height 10
checkbox Geral "true"
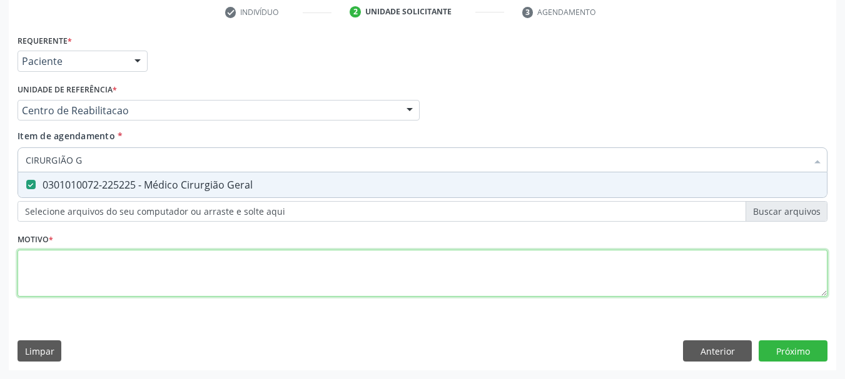
click at [134, 258] on div "Requerente * Paciente Profissional de Saúde Paciente Nenhum resultado encontrad…" at bounding box center [423, 172] width 810 height 283
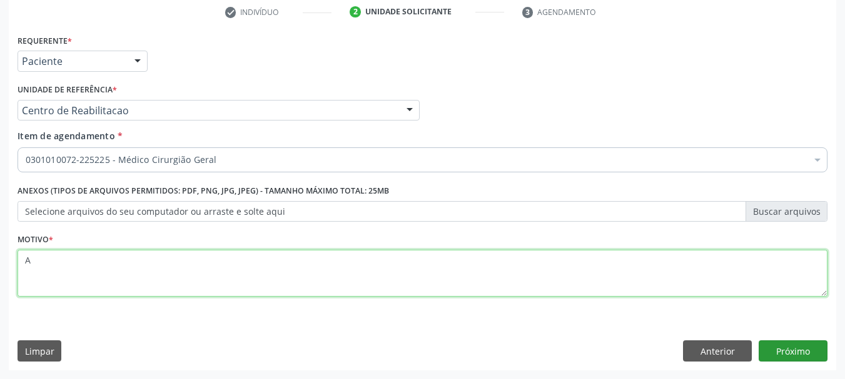
type textarea "A"
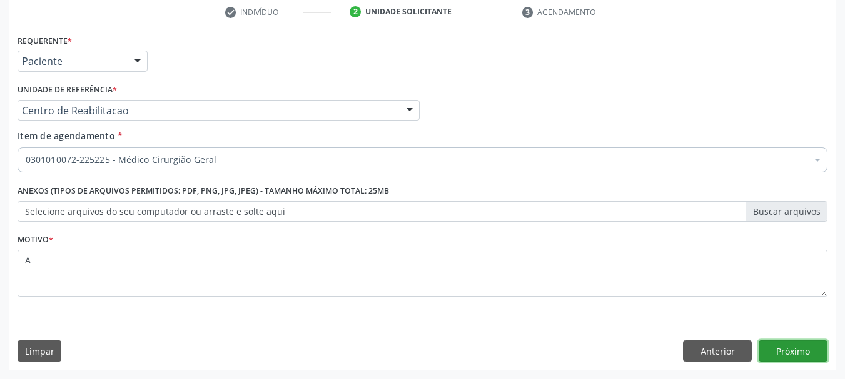
click at [812, 354] on button "Próximo" at bounding box center [792, 351] width 69 height 21
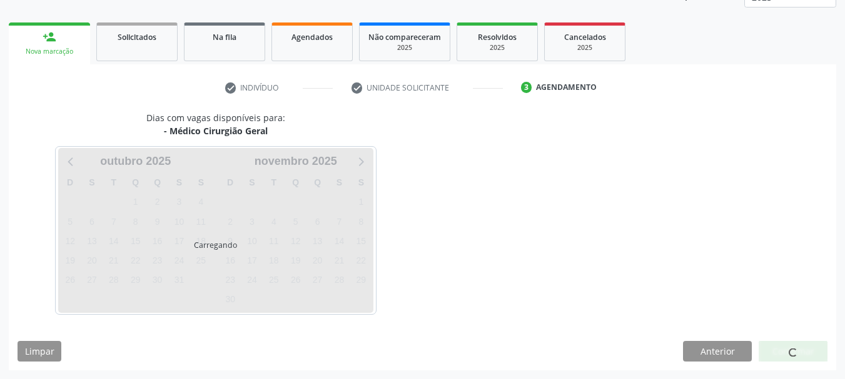
scroll to position [164, 0]
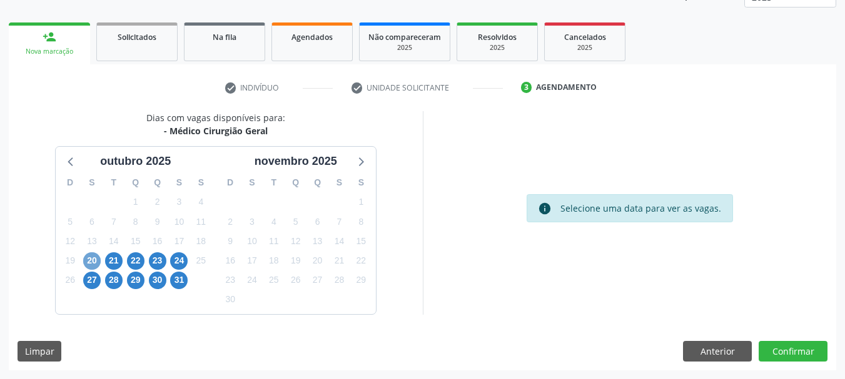
click at [98, 258] on span "20" at bounding box center [92, 262] width 18 height 18
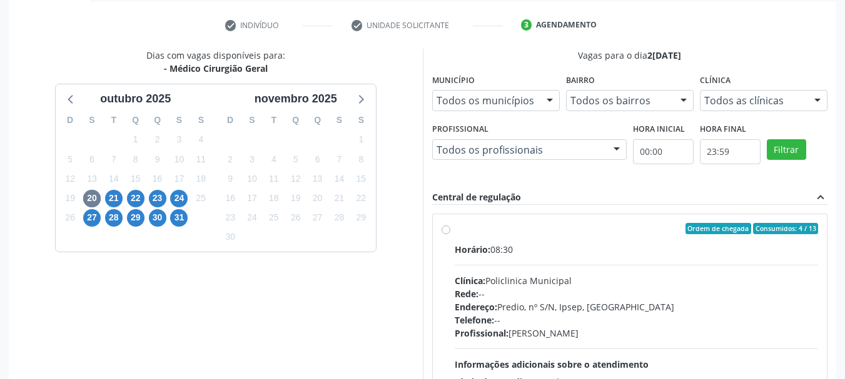
click at [509, 228] on div "Ordem de chegada Consumidos: 4 / 13" at bounding box center [637, 228] width 364 height 11
click at [450, 228] on input "Ordem de chegada Consumidos: 4 / 13 Horário: 08:30 Clínica: Policlinica Municip…" at bounding box center [445, 228] width 9 height 11
radio input "true"
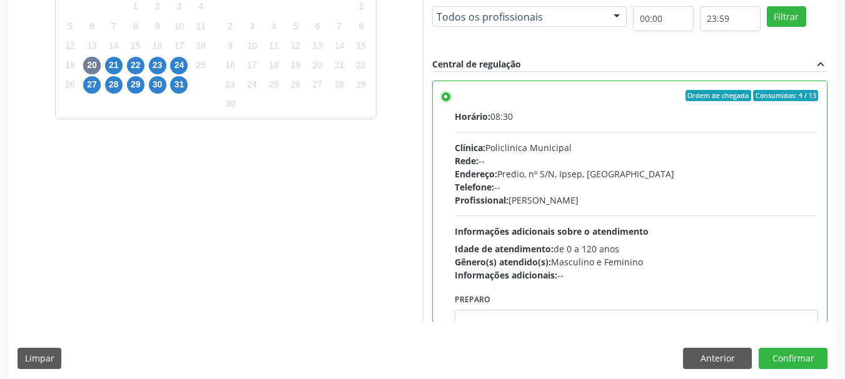
scroll to position [368, 0]
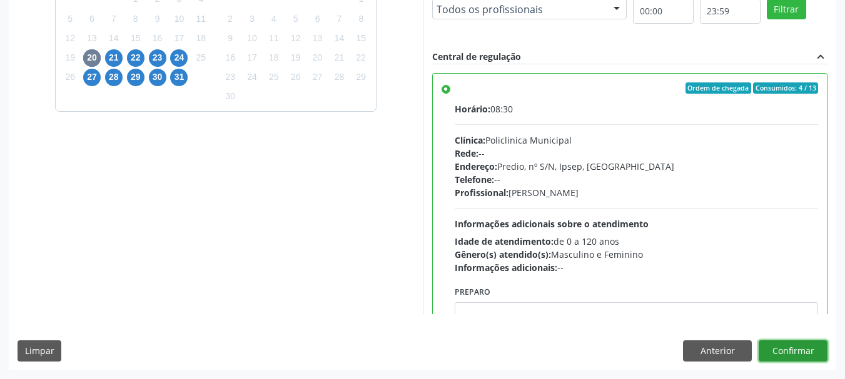
click at [791, 349] on button "Confirmar" at bounding box center [792, 351] width 69 height 21
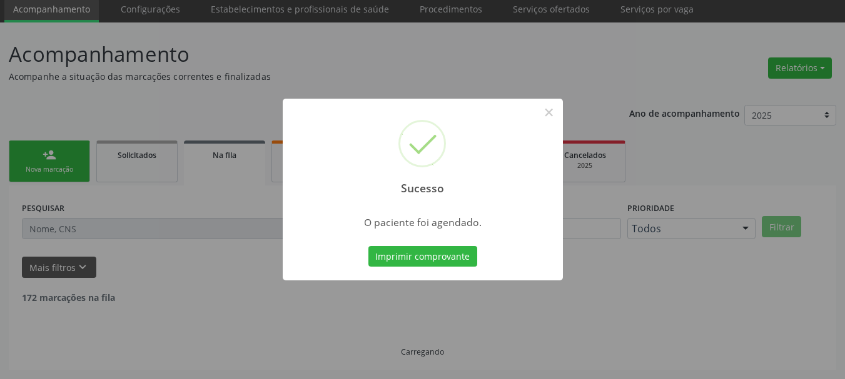
scroll to position [33, 0]
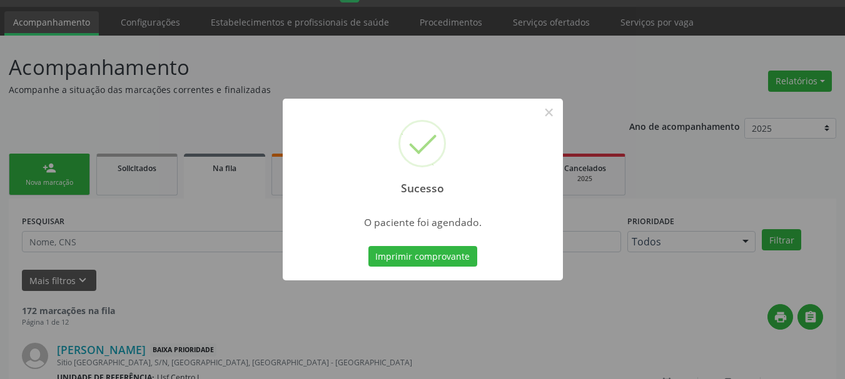
drag, startPoint x: 397, startPoint y: 240, endPoint x: 401, endPoint y: 257, distance: 17.3
click at [398, 241] on div "Sucesso × O paciente foi agendado. Imprimir comprovante Cancel" at bounding box center [423, 190] width 280 height 183
click at [401, 258] on button "Imprimir comprovante" at bounding box center [422, 256] width 109 height 21
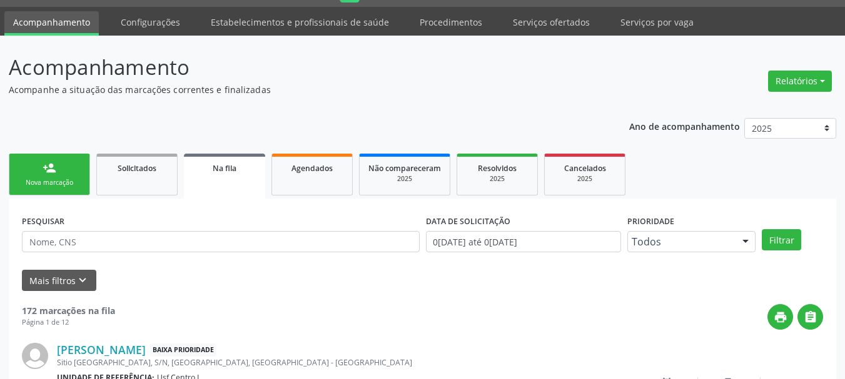
click at [52, 168] on div "person_add" at bounding box center [50, 168] width 14 height 14
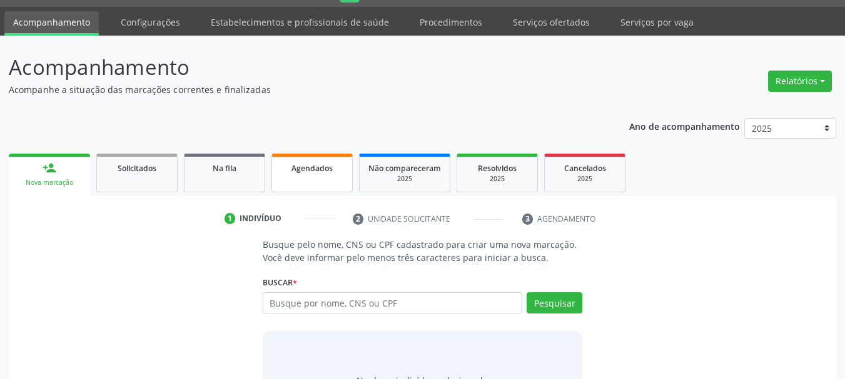
click at [314, 176] on link "Agendados" at bounding box center [311, 173] width 81 height 39
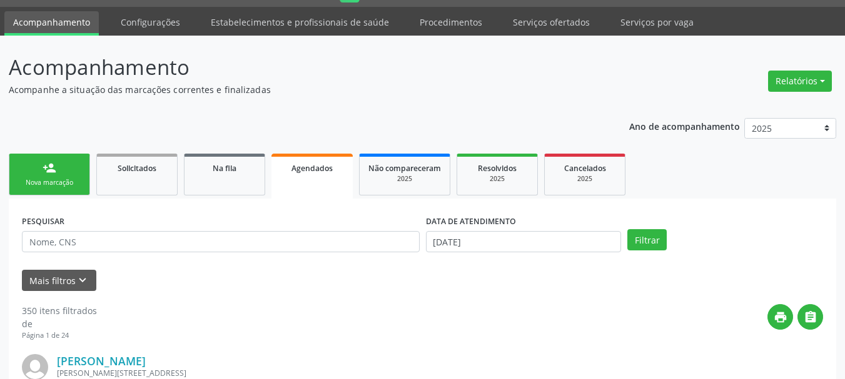
scroll to position [96, 0]
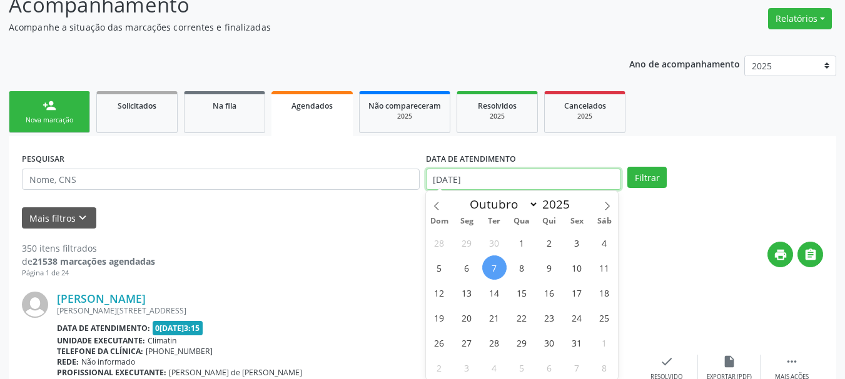
click at [497, 176] on input "[DATE]" at bounding box center [524, 179] width 196 height 21
click at [518, 235] on span "1" at bounding box center [522, 243] width 24 height 24
type input "01/10/2025"
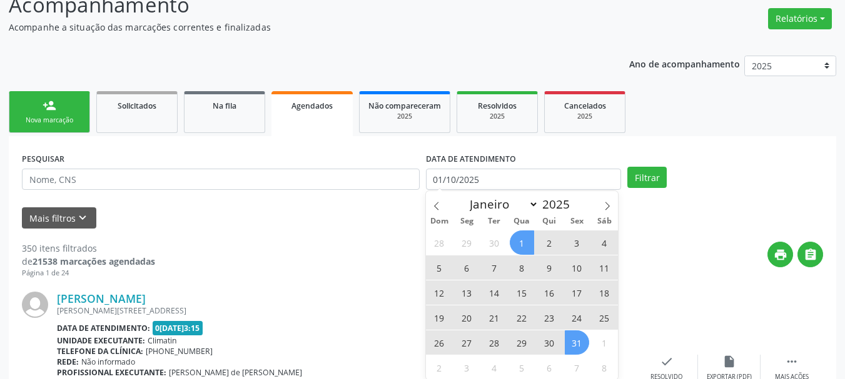
click at [585, 348] on span "31" at bounding box center [577, 343] width 24 height 24
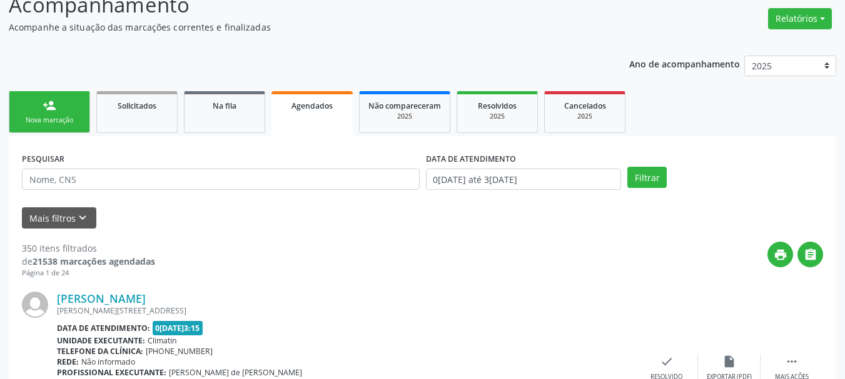
click at [165, 191] on div "PESQUISAR" at bounding box center [221, 173] width 404 height 49
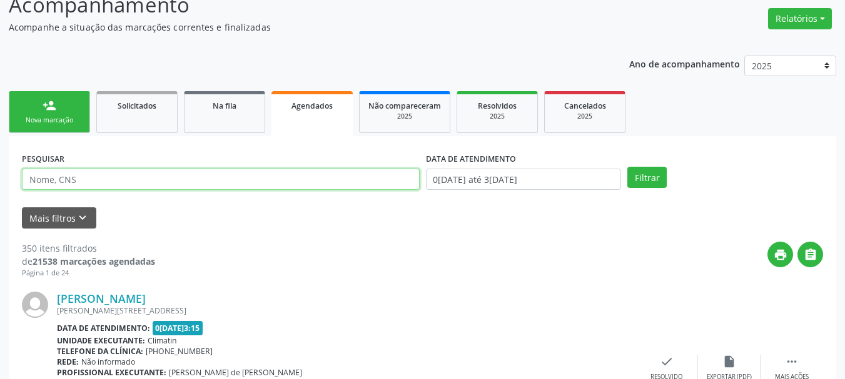
click at [158, 184] on input "text" at bounding box center [221, 179] width 398 height 21
type input "MARIA APARECIDA"
click at [627, 167] on button "Filtrar" at bounding box center [646, 177] width 39 height 21
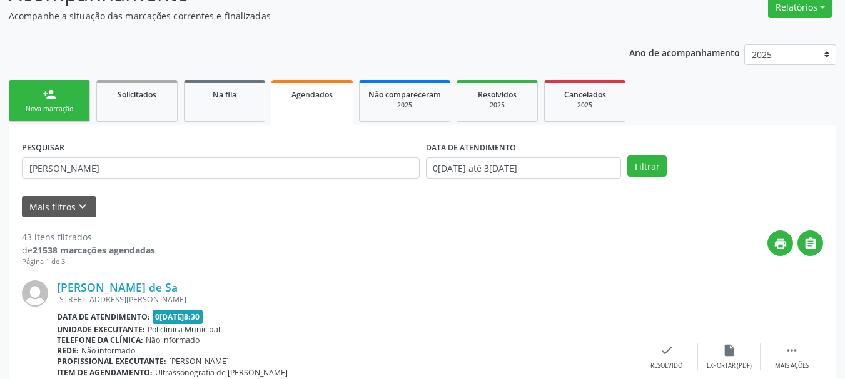
scroll to position [0, 0]
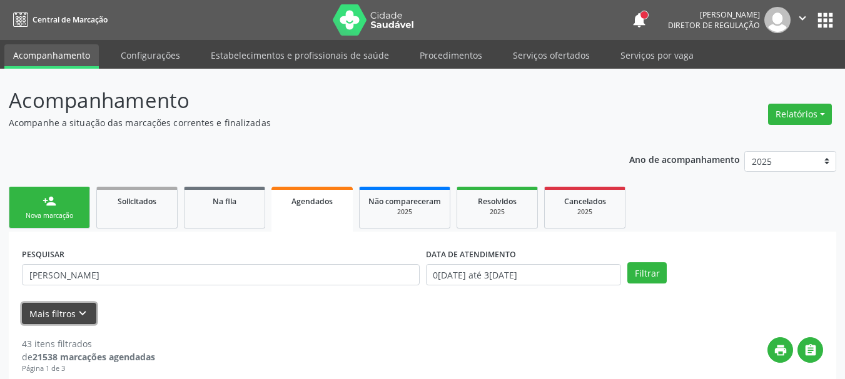
drag, startPoint x: 83, startPoint y: 310, endPoint x: 79, endPoint y: 280, distance: 30.2
click at [82, 309] on icon "keyboard_arrow_down" at bounding box center [83, 314] width 14 height 14
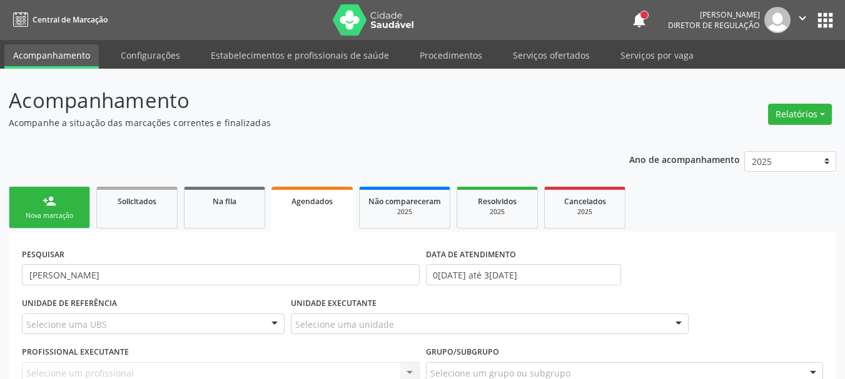
scroll to position [125, 0]
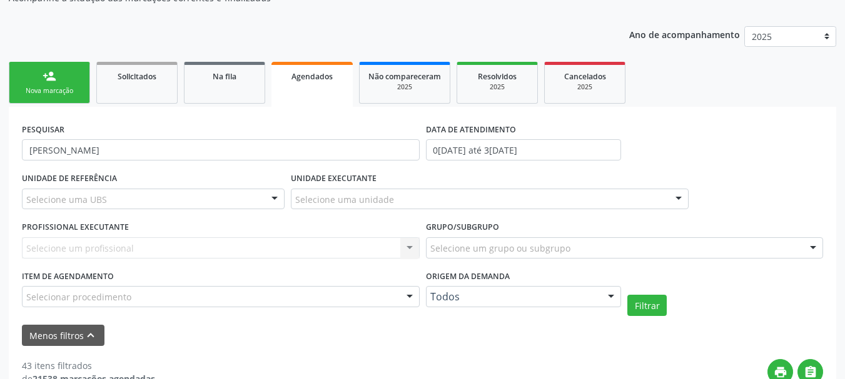
click at [86, 190] on div "Selecione uma UBS" at bounding box center [153, 199] width 263 height 21
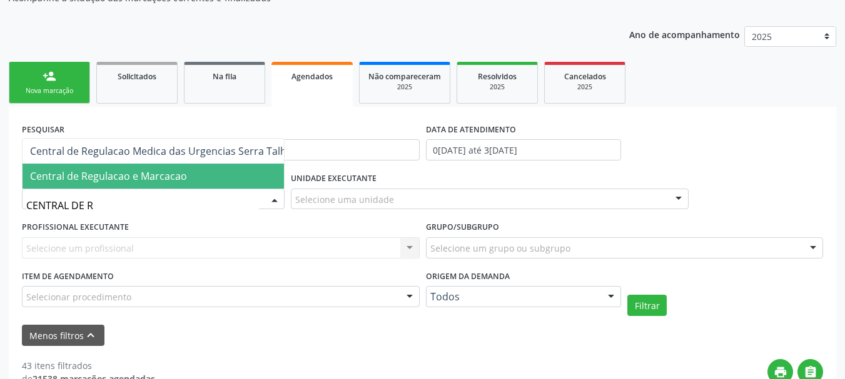
click at [145, 169] on span "Central de Regulacao e Marcacao" at bounding box center [108, 176] width 157 height 14
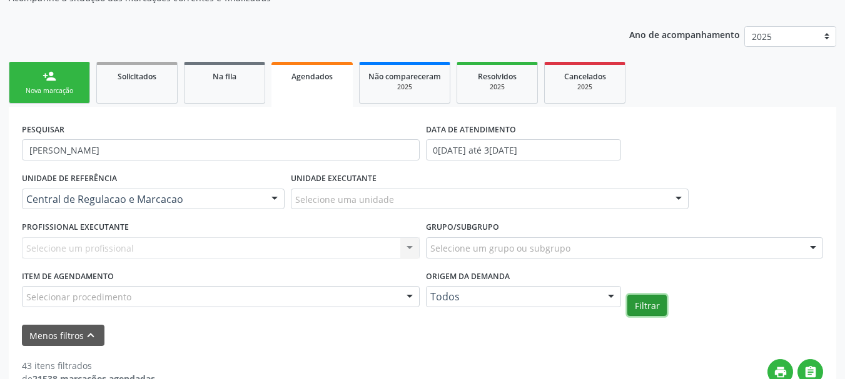
click at [633, 305] on button "Filtrar" at bounding box center [646, 305] width 39 height 21
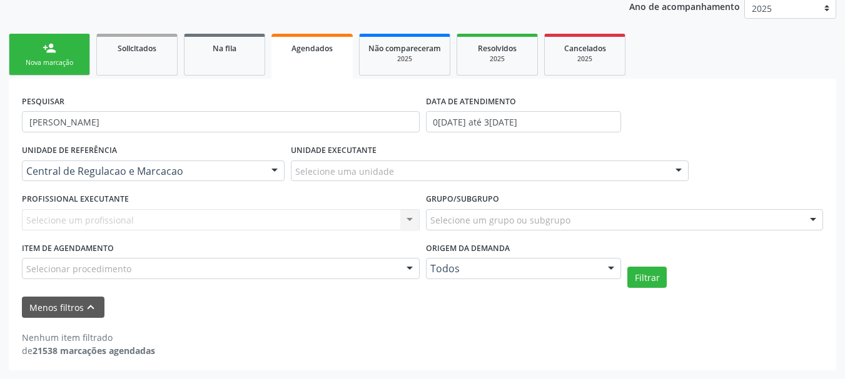
scroll to position [153, 0]
click at [161, 149] on div "UNIDADE DE REFERÊNCIA Central de Regulacao e Marcacao Todas as UBS Usf do Mutir…" at bounding box center [153, 165] width 269 height 49
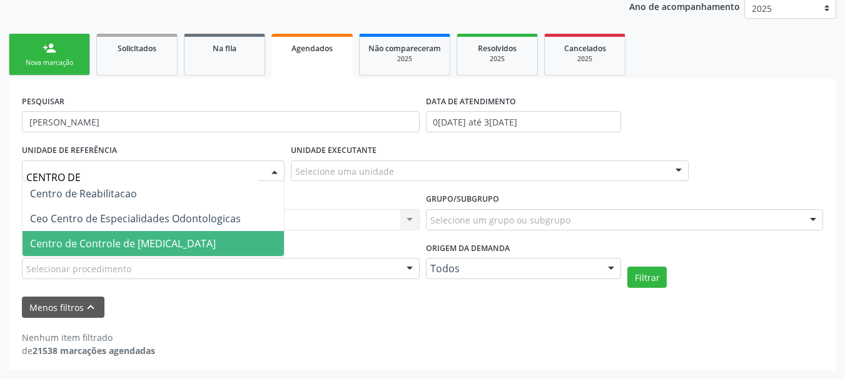
type input "CENTRO DE R"
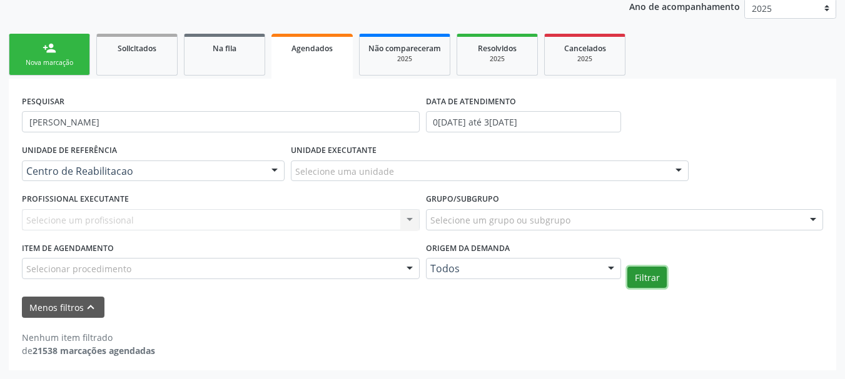
click at [653, 281] on button "Filtrar" at bounding box center [646, 277] width 39 height 21
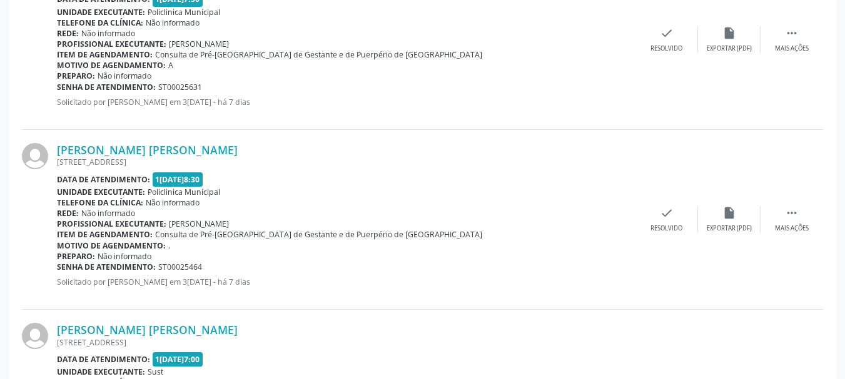
scroll to position [1966, 0]
